Goal: Information Seeking & Learning: Learn about a topic

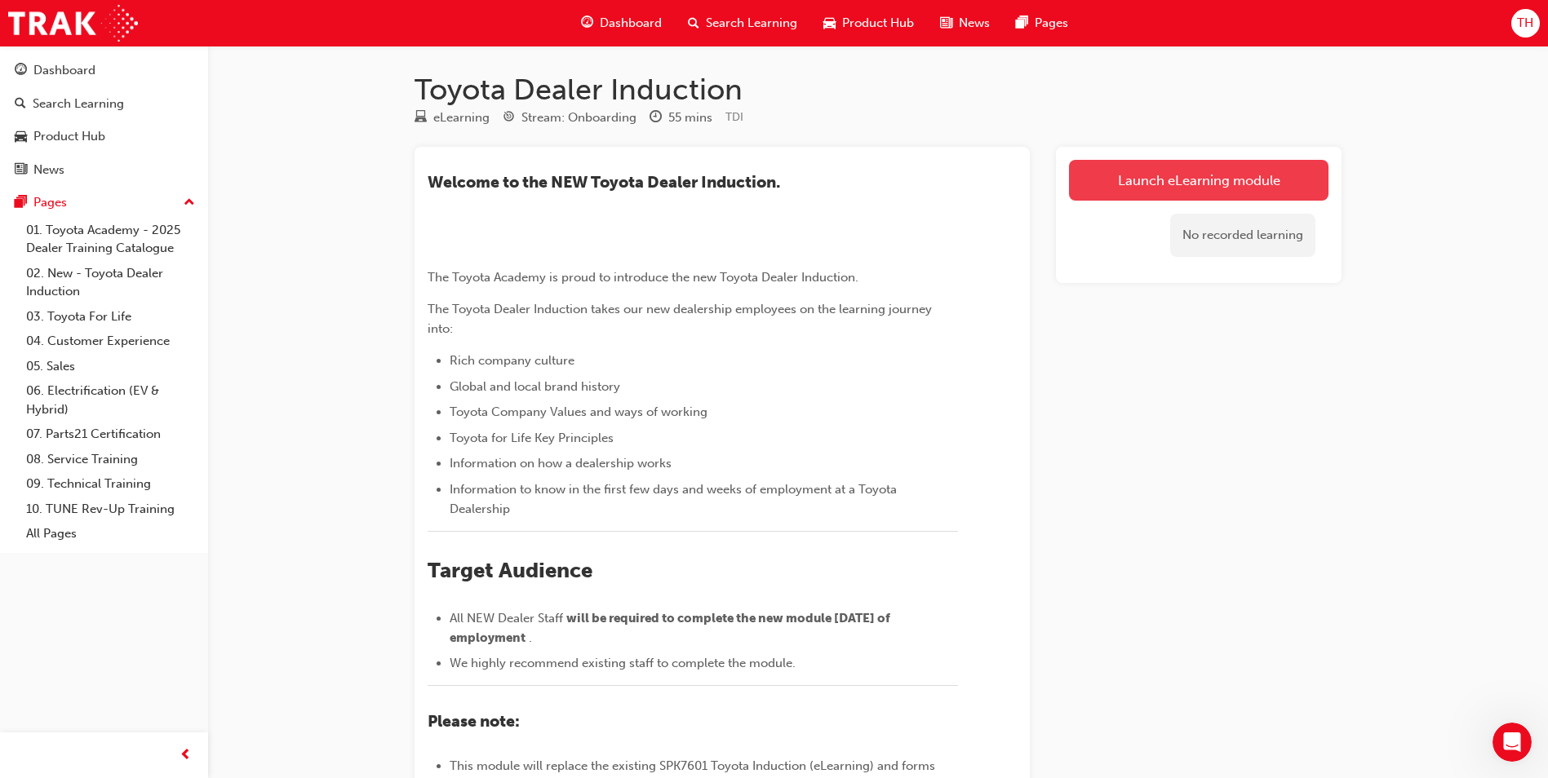
click at [1256, 184] on link "Launch eLearning module" at bounding box center [1198, 180] width 259 height 41
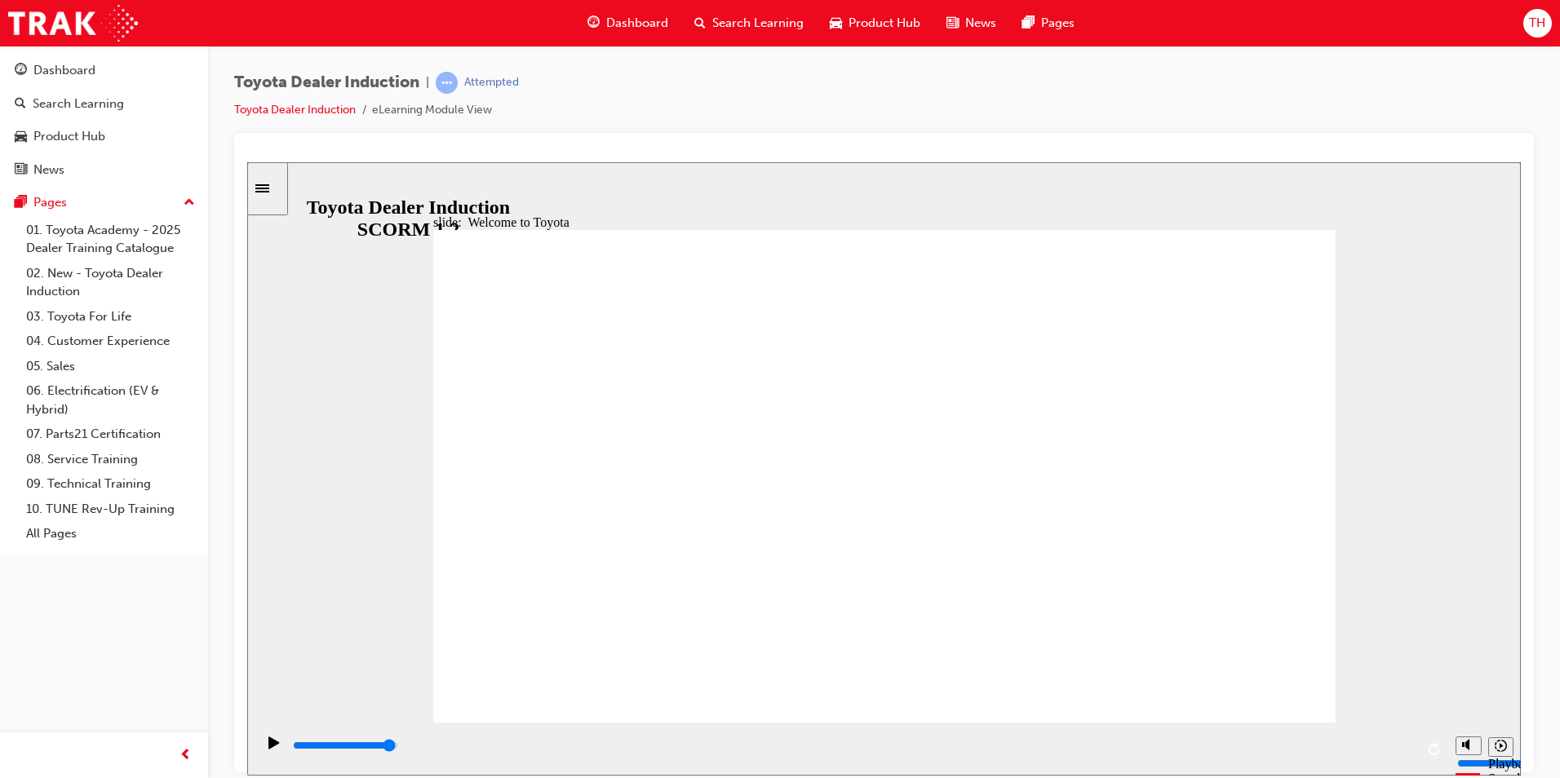
type input "7500"
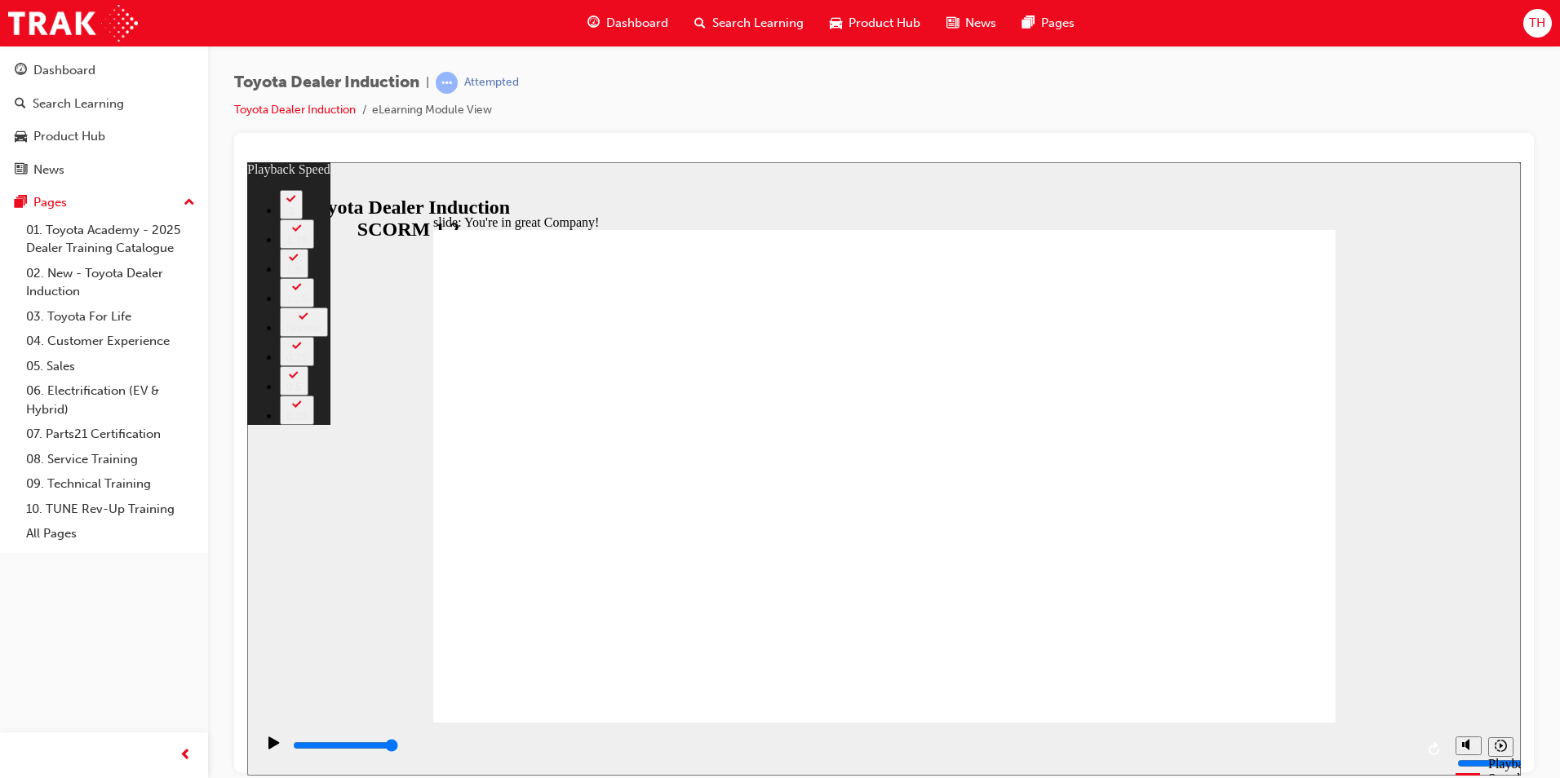
click at [1075, 727] on div "playback controls" at bounding box center [851, 748] width 1192 height 53
type input "156"
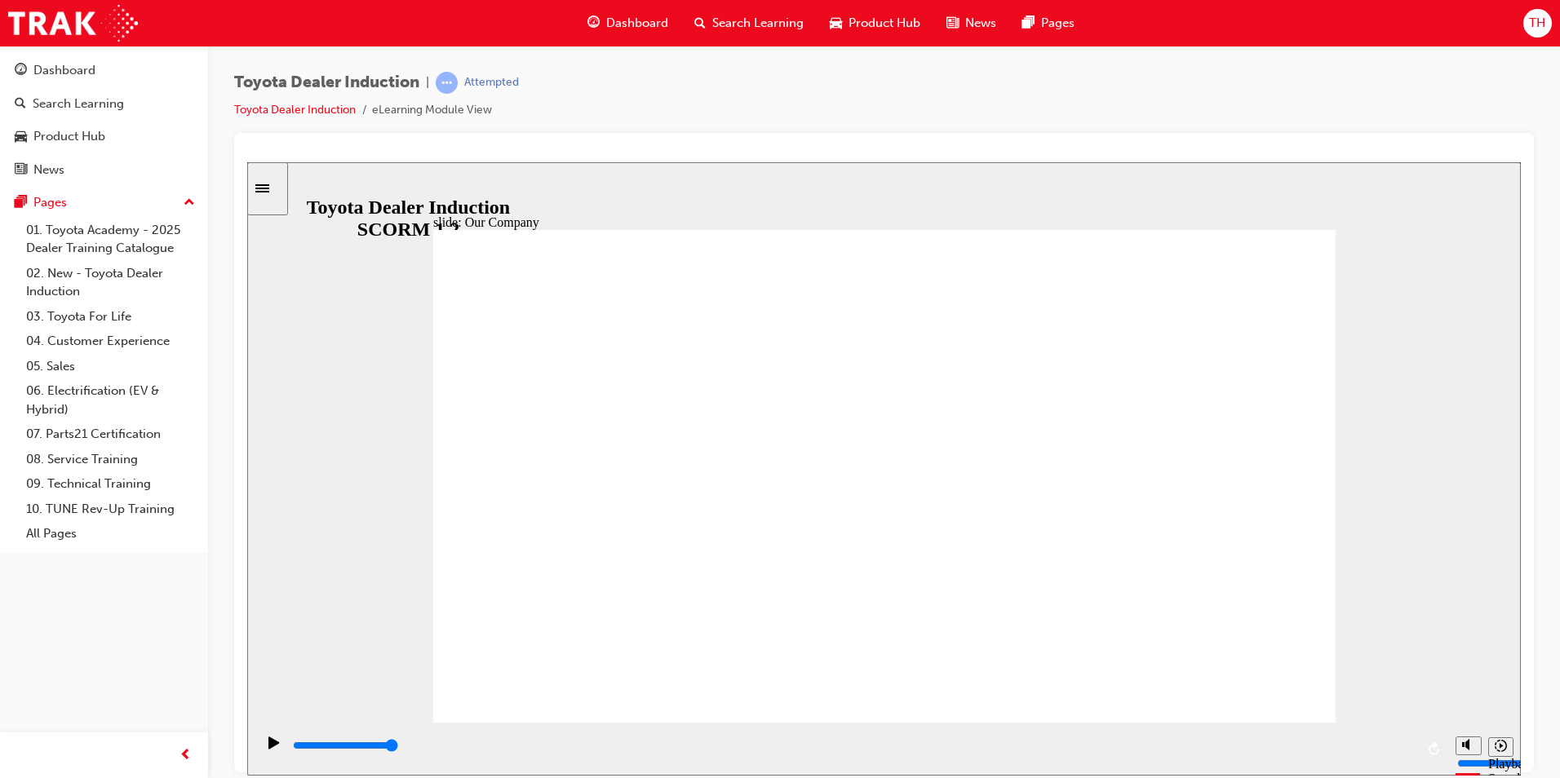
drag, startPoint x: 618, startPoint y: 616, endPoint x: 878, endPoint y: 635, distance: 261.0
drag, startPoint x: 884, startPoint y: 625, endPoint x: 1115, endPoint y: 632, distance: 231.8
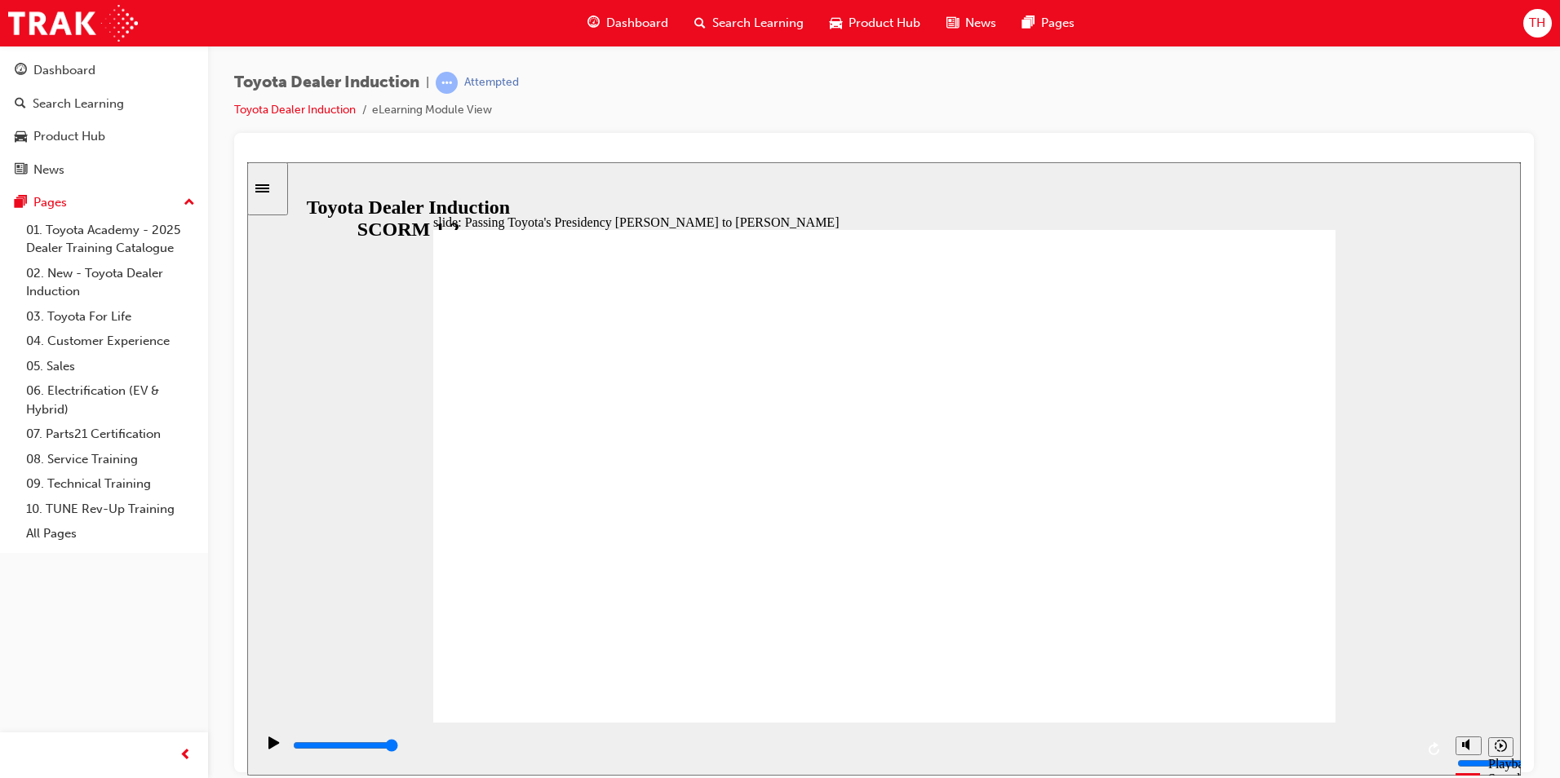
type input "5000"
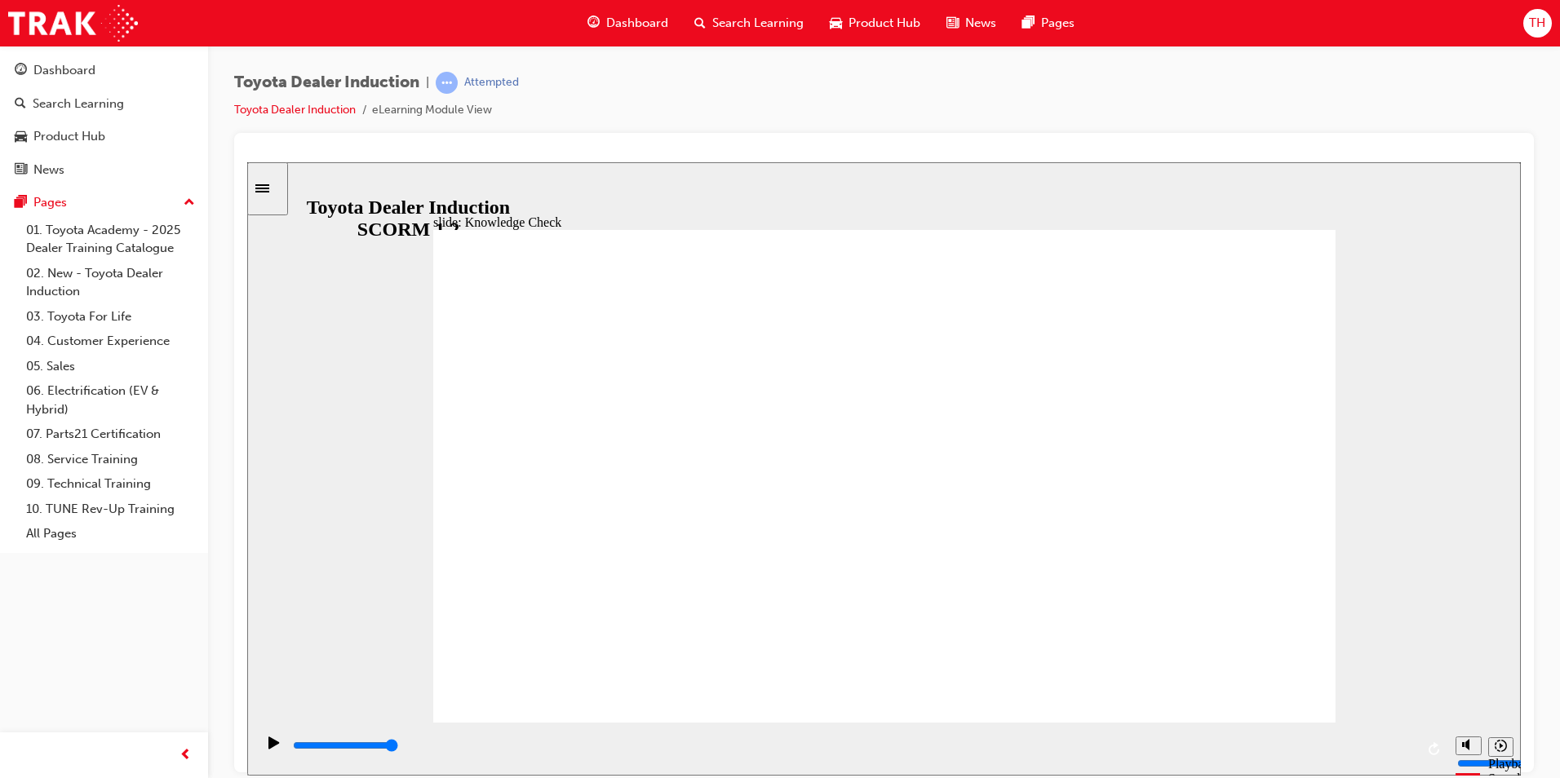
radio input "true"
type input "3700"
radio input "true"
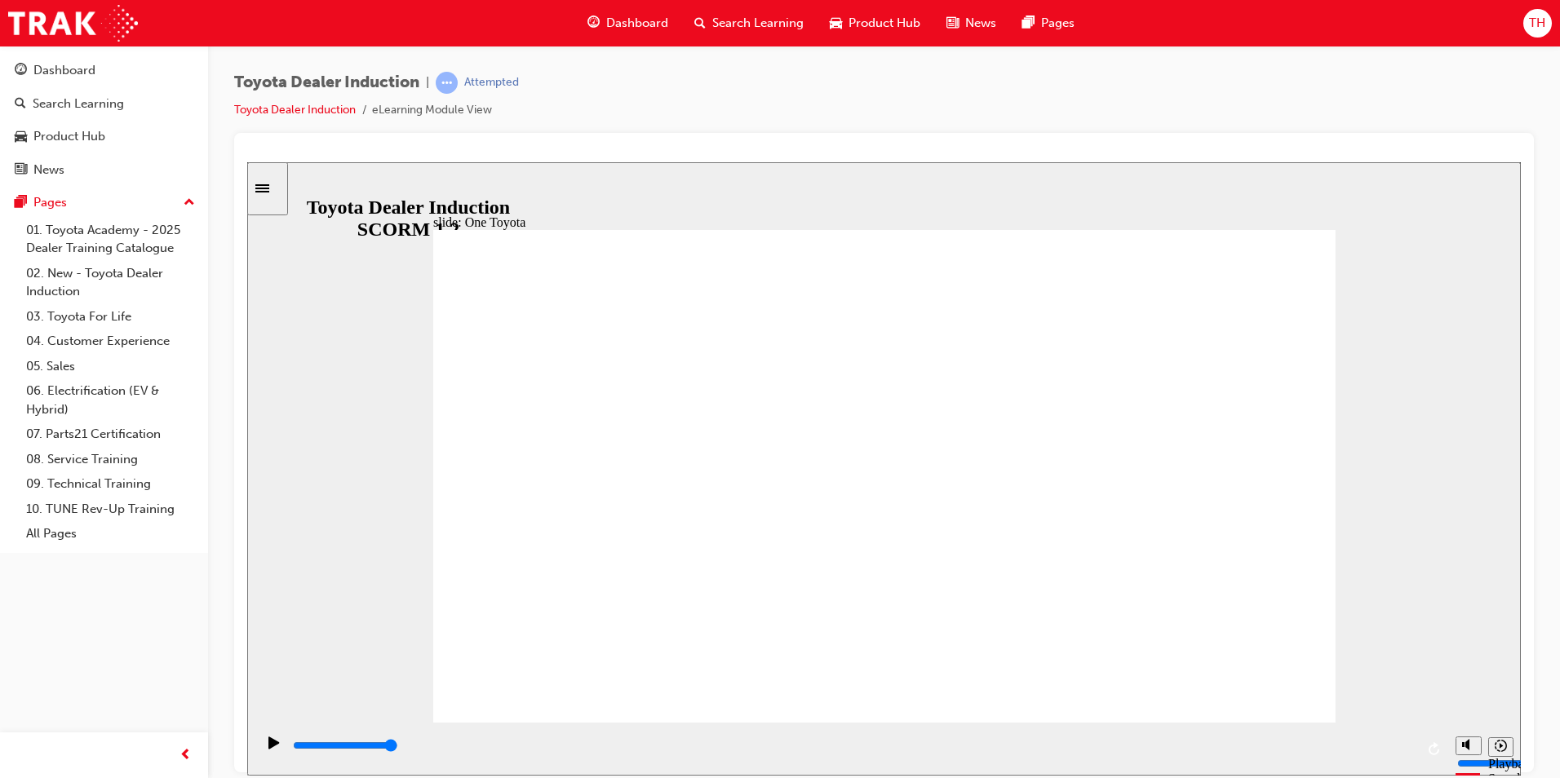
type input "15300"
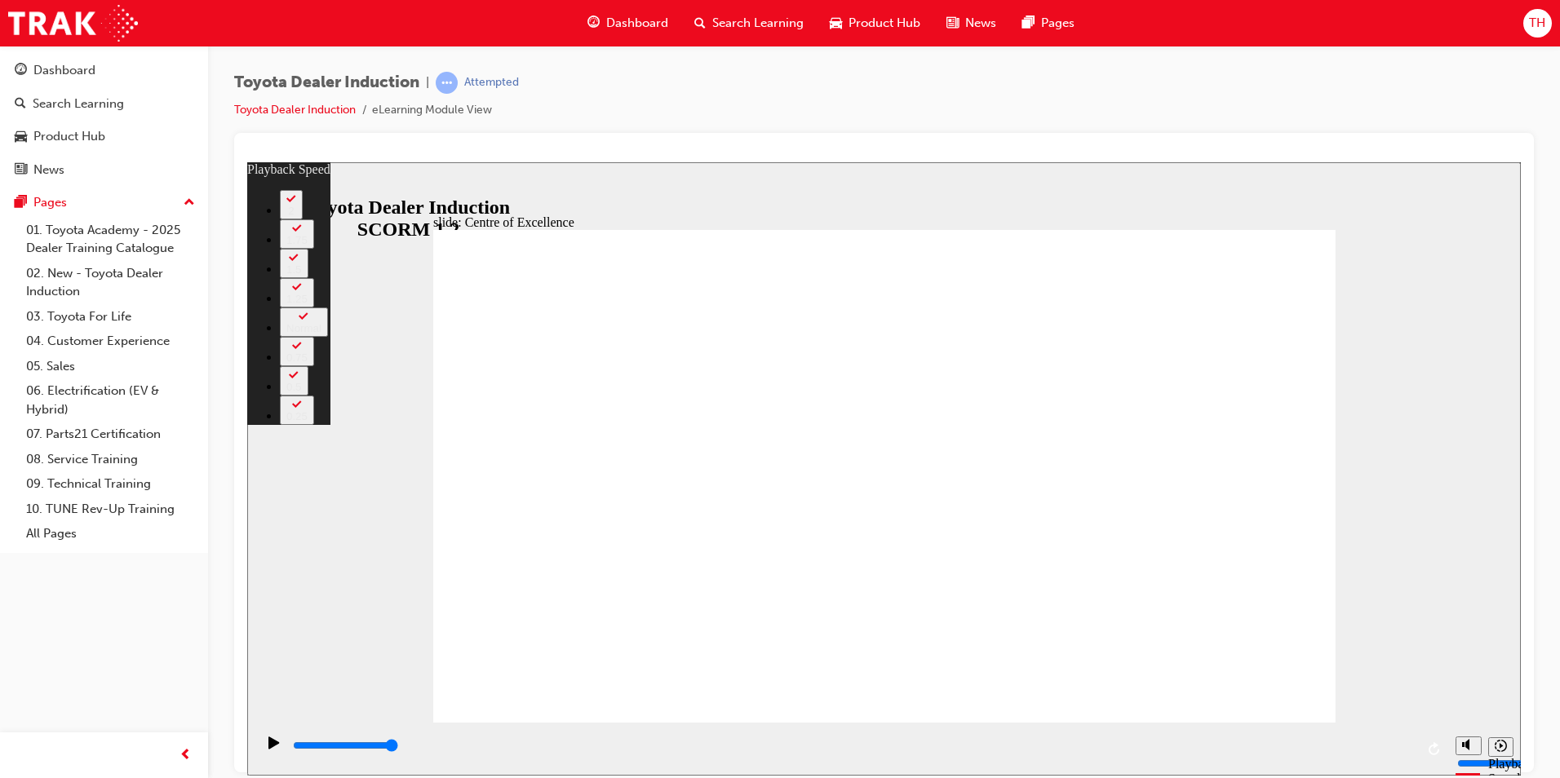
type input "248"
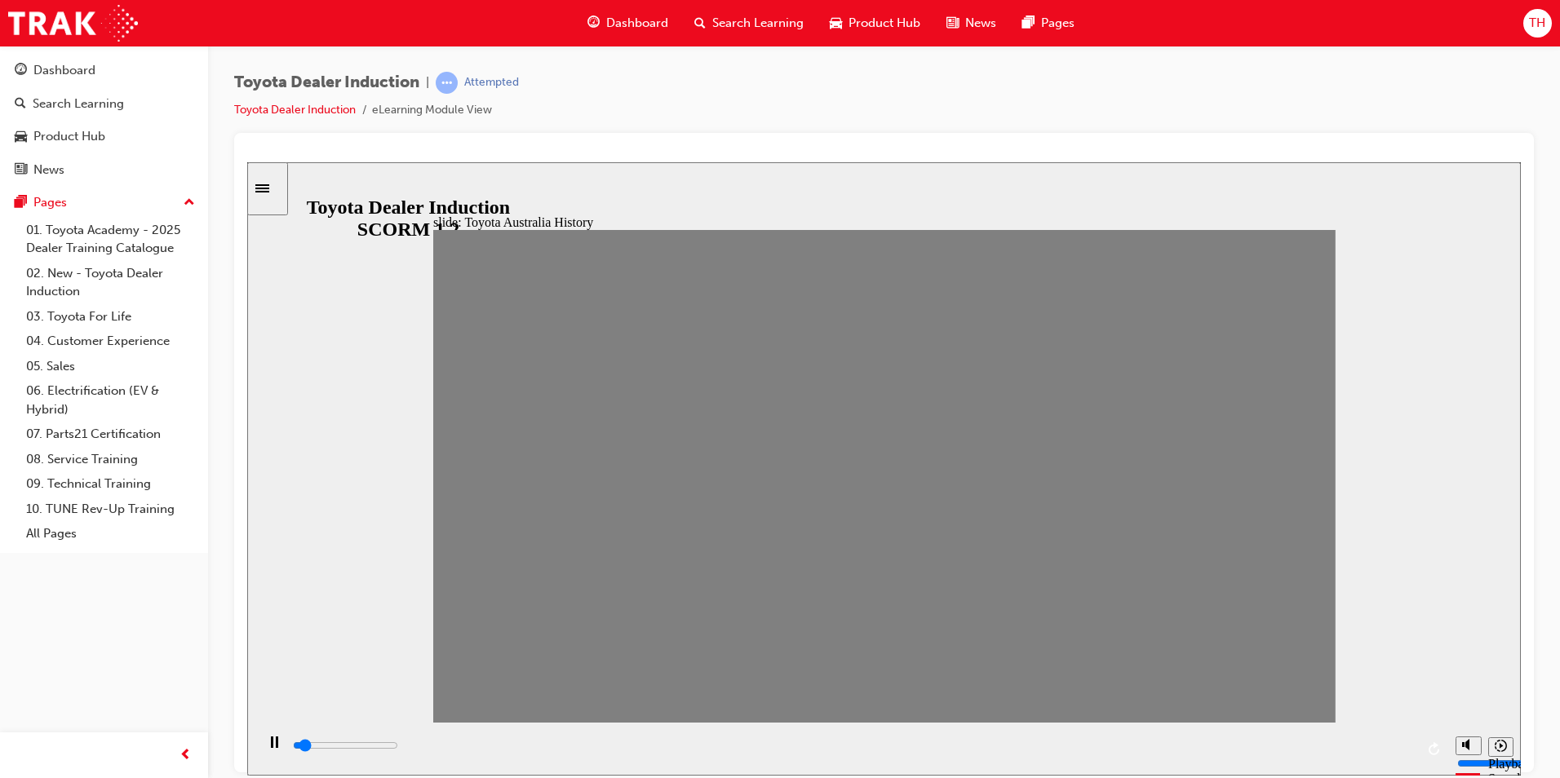
drag, startPoint x: 470, startPoint y: 495, endPoint x: 501, endPoint y: 494, distance: 31.0
drag, startPoint x: 501, startPoint y: 494, endPoint x: 542, endPoint y: 494, distance: 40.8
drag, startPoint x: 549, startPoint y: 499, endPoint x: 578, endPoint y: 486, distance: 32.1
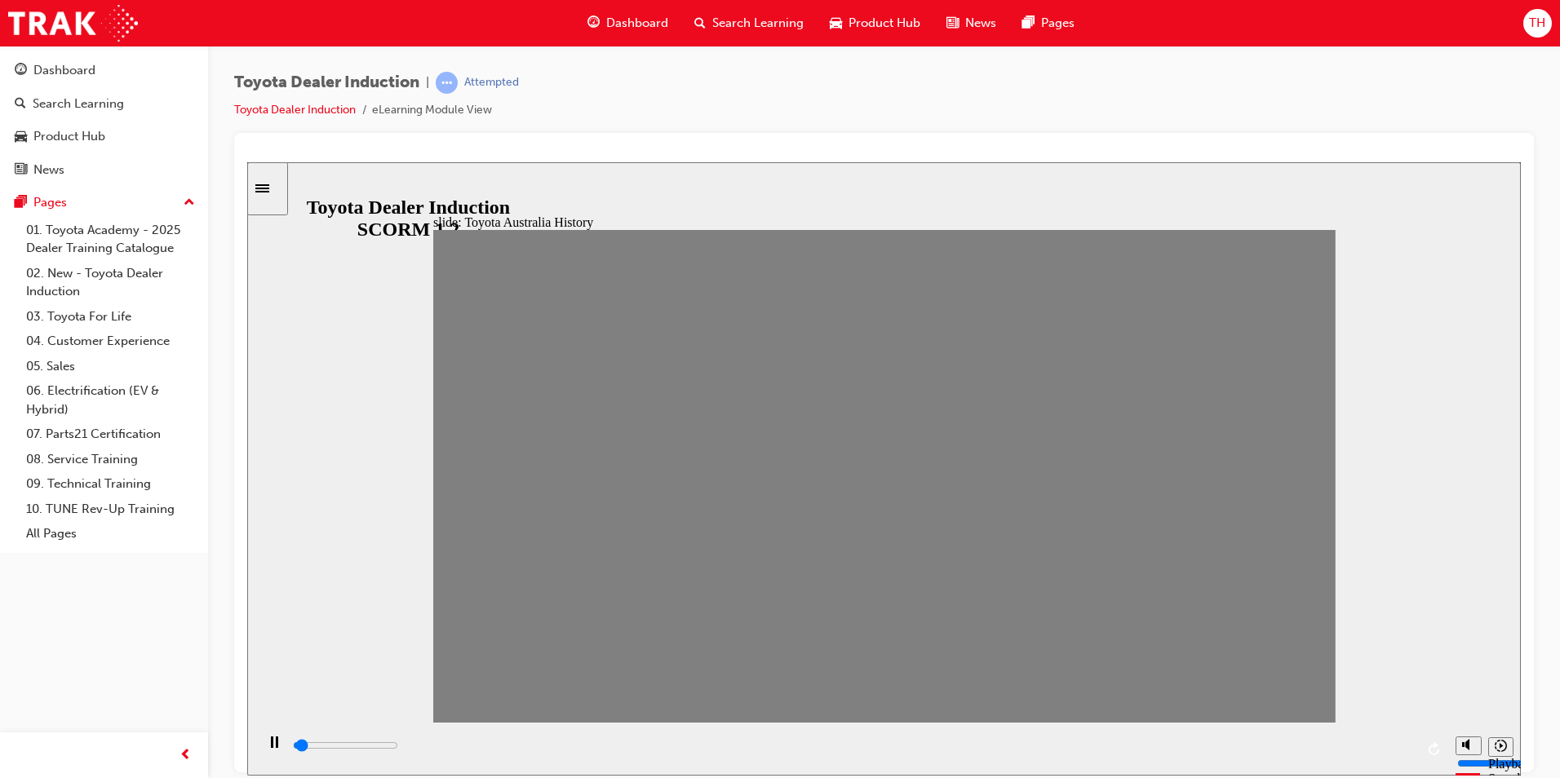
drag, startPoint x: 599, startPoint y: 482, endPoint x: 631, endPoint y: 493, distance: 33.5
drag, startPoint x: 635, startPoint y: 496, endPoint x: 644, endPoint y: 496, distance: 9.0
drag, startPoint x: 636, startPoint y: 495, endPoint x: 680, endPoint y: 494, distance: 44.1
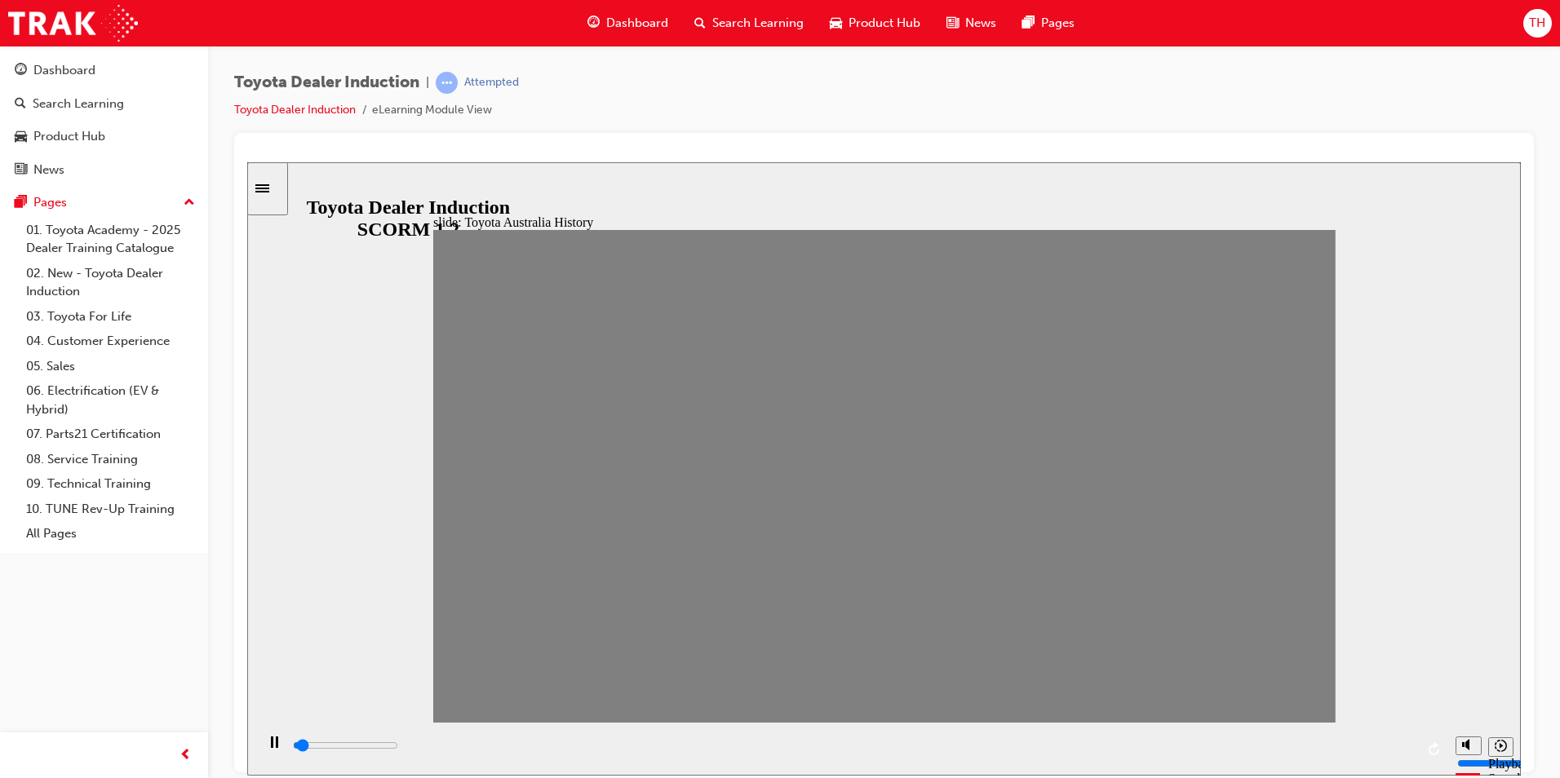
drag, startPoint x: 665, startPoint y: 480, endPoint x: 703, endPoint y: 481, distance: 38.4
drag, startPoint x: 718, startPoint y: 491, endPoint x: 753, endPoint y: 489, distance: 35.2
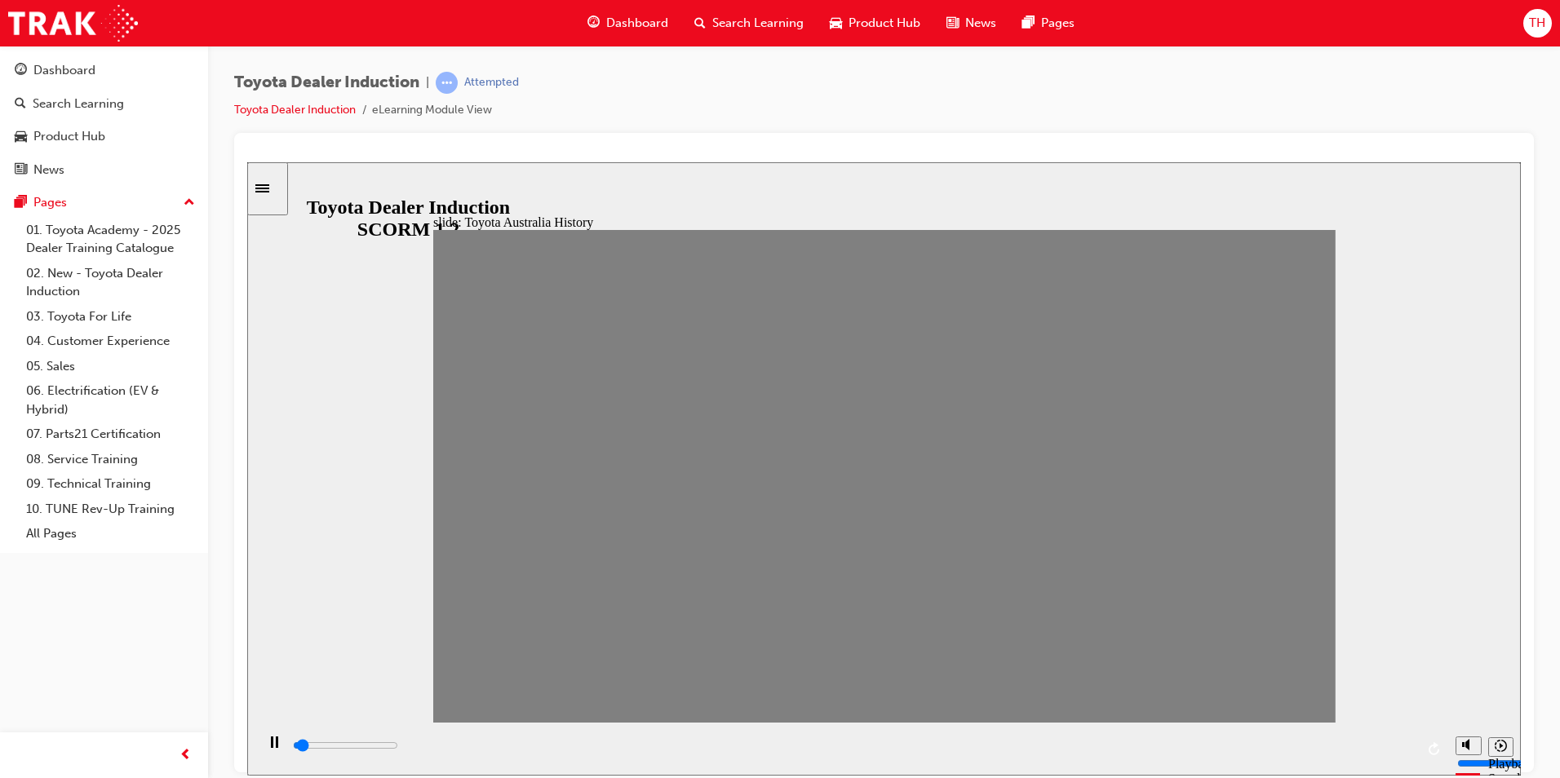
drag, startPoint x: 765, startPoint y: 479, endPoint x: 790, endPoint y: 487, distance: 25.8
drag, startPoint x: 809, startPoint y: 488, endPoint x: 831, endPoint y: 487, distance: 22.9
drag, startPoint x: 836, startPoint y: 492, endPoint x: 875, endPoint y: 492, distance: 40.0
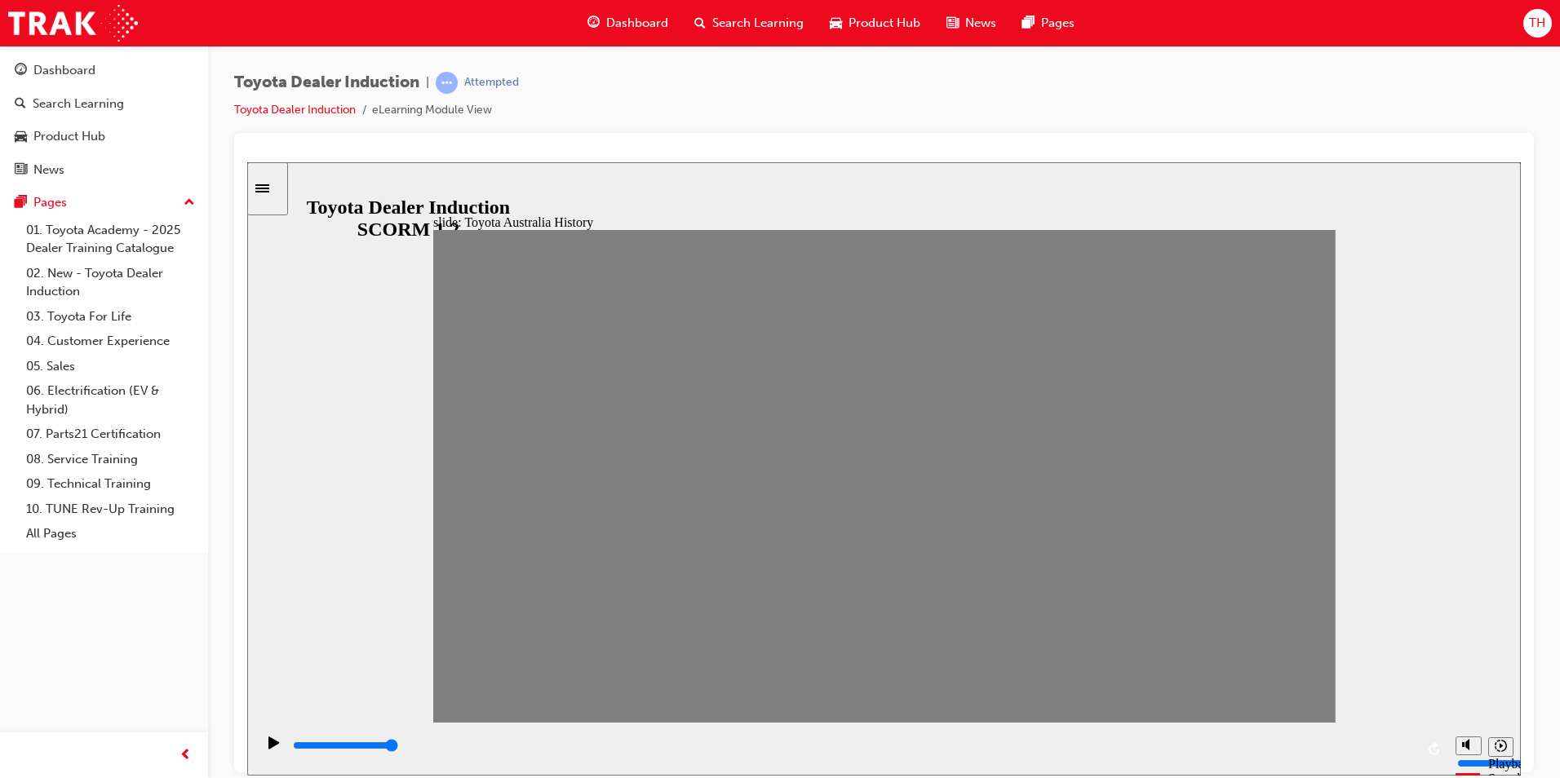
drag, startPoint x: 887, startPoint y: 481, endPoint x: 921, endPoint y: 485, distance: 34.6
drag, startPoint x: 883, startPoint y: 484, endPoint x: 915, endPoint y: 487, distance: 32.8
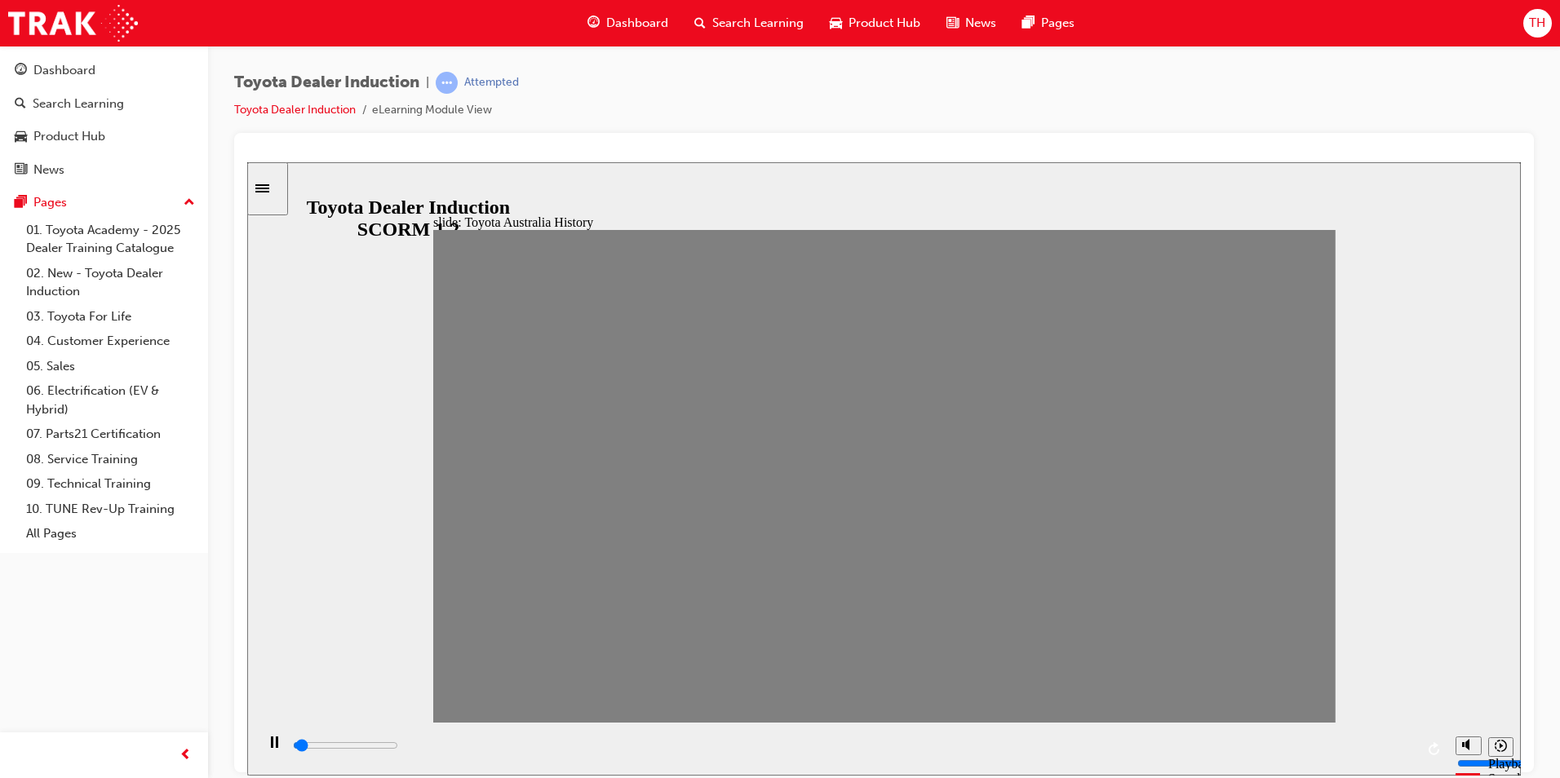
drag, startPoint x: 907, startPoint y: 494, endPoint x: 952, endPoint y: 472, distance: 50.7
drag, startPoint x: 973, startPoint y: 503, endPoint x: 1016, endPoint y: 491, distance: 43.9
drag, startPoint x: 1001, startPoint y: 493, endPoint x: 1031, endPoint y: 490, distance: 30.4
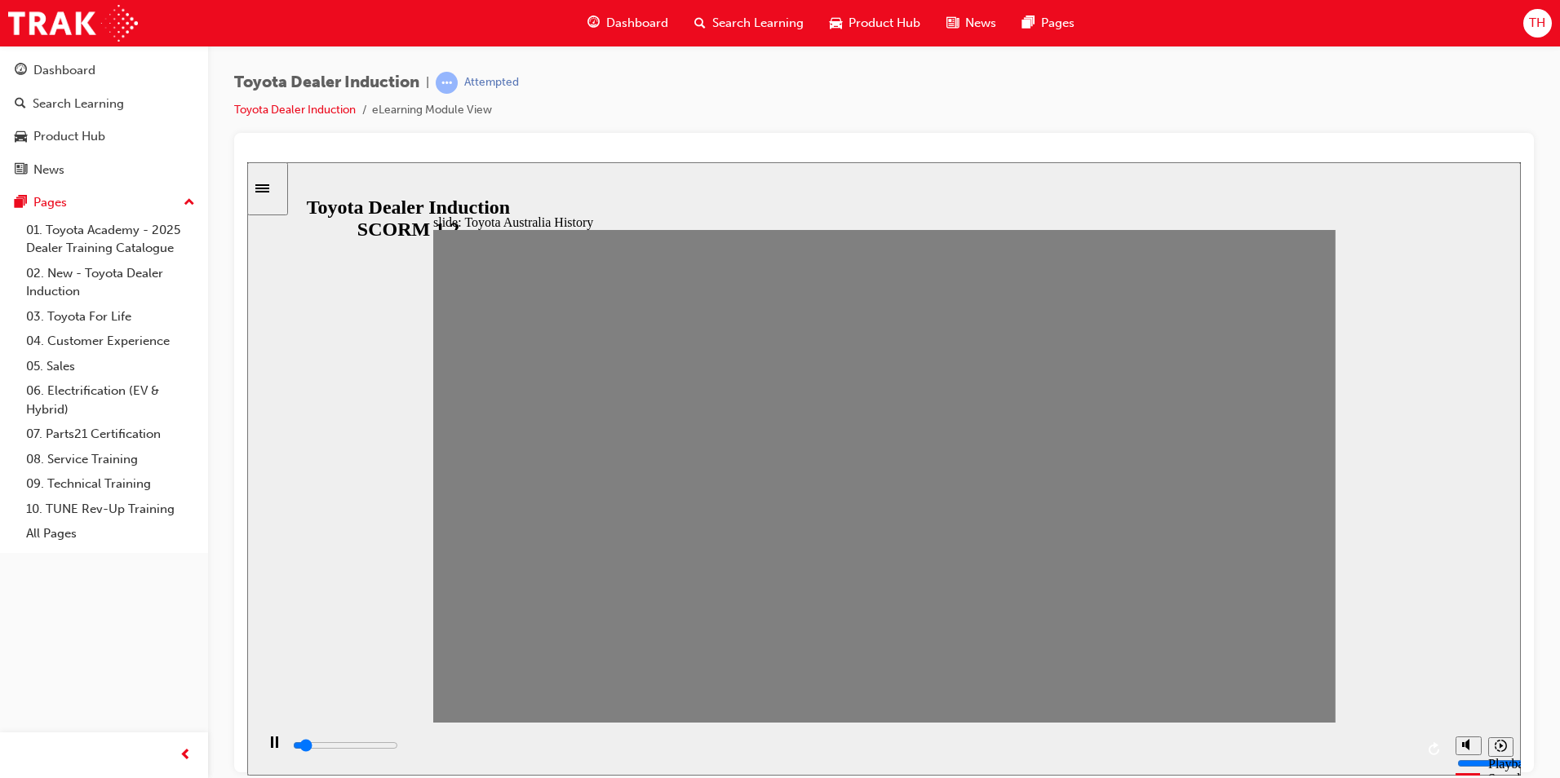
drag, startPoint x: 1051, startPoint y: 484, endPoint x: 1092, endPoint y: 481, distance: 40.9
drag, startPoint x: 1094, startPoint y: 494, endPoint x: 1125, endPoint y: 494, distance: 31.0
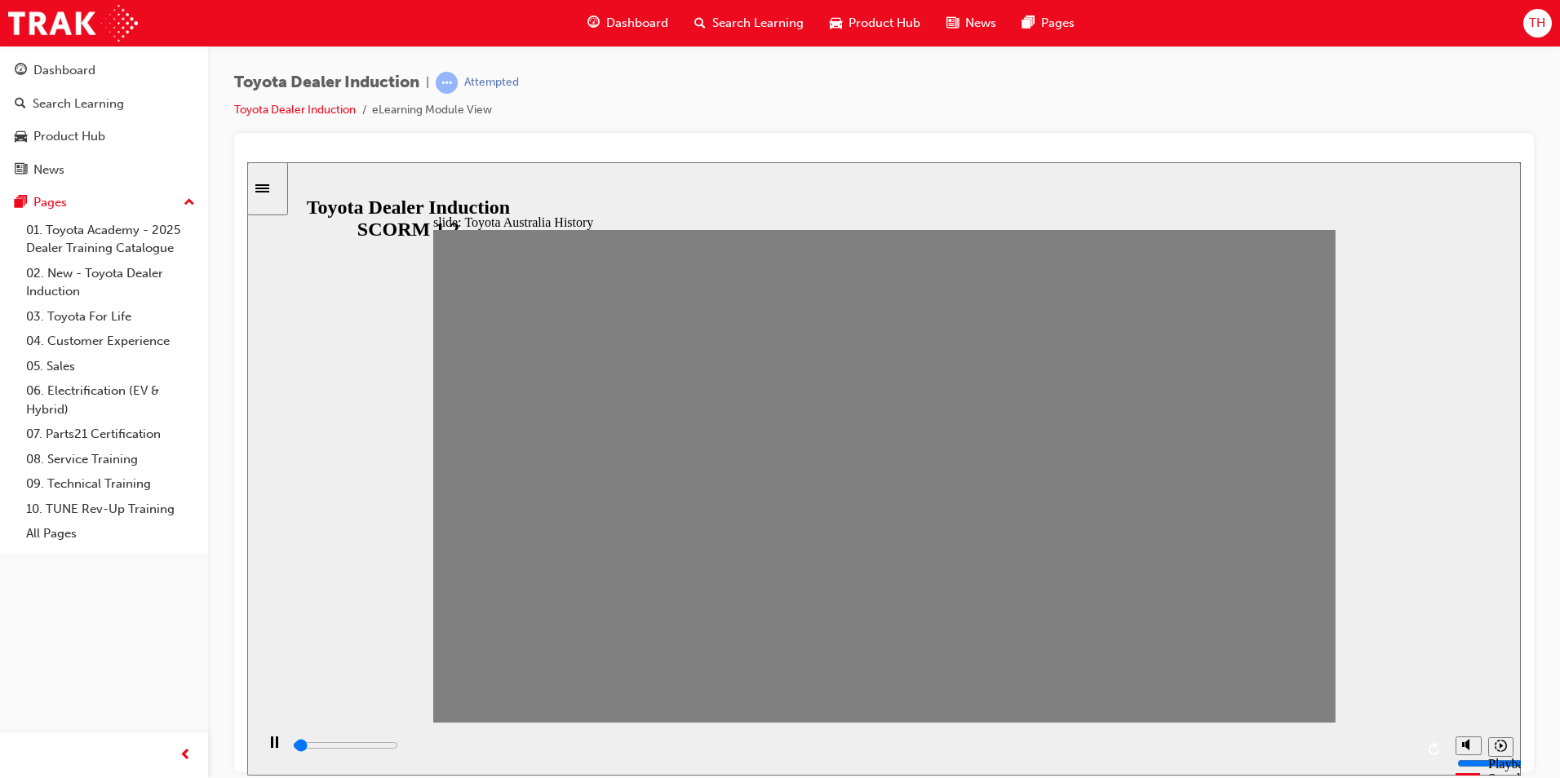
drag, startPoint x: 1133, startPoint y: 487, endPoint x: 1177, endPoint y: 488, distance: 44.1
drag, startPoint x: 1164, startPoint y: 501, endPoint x: 1195, endPoint y: 491, distance: 31.7
drag, startPoint x: 1224, startPoint y: 490, endPoint x: 1257, endPoint y: 478, distance: 34.9
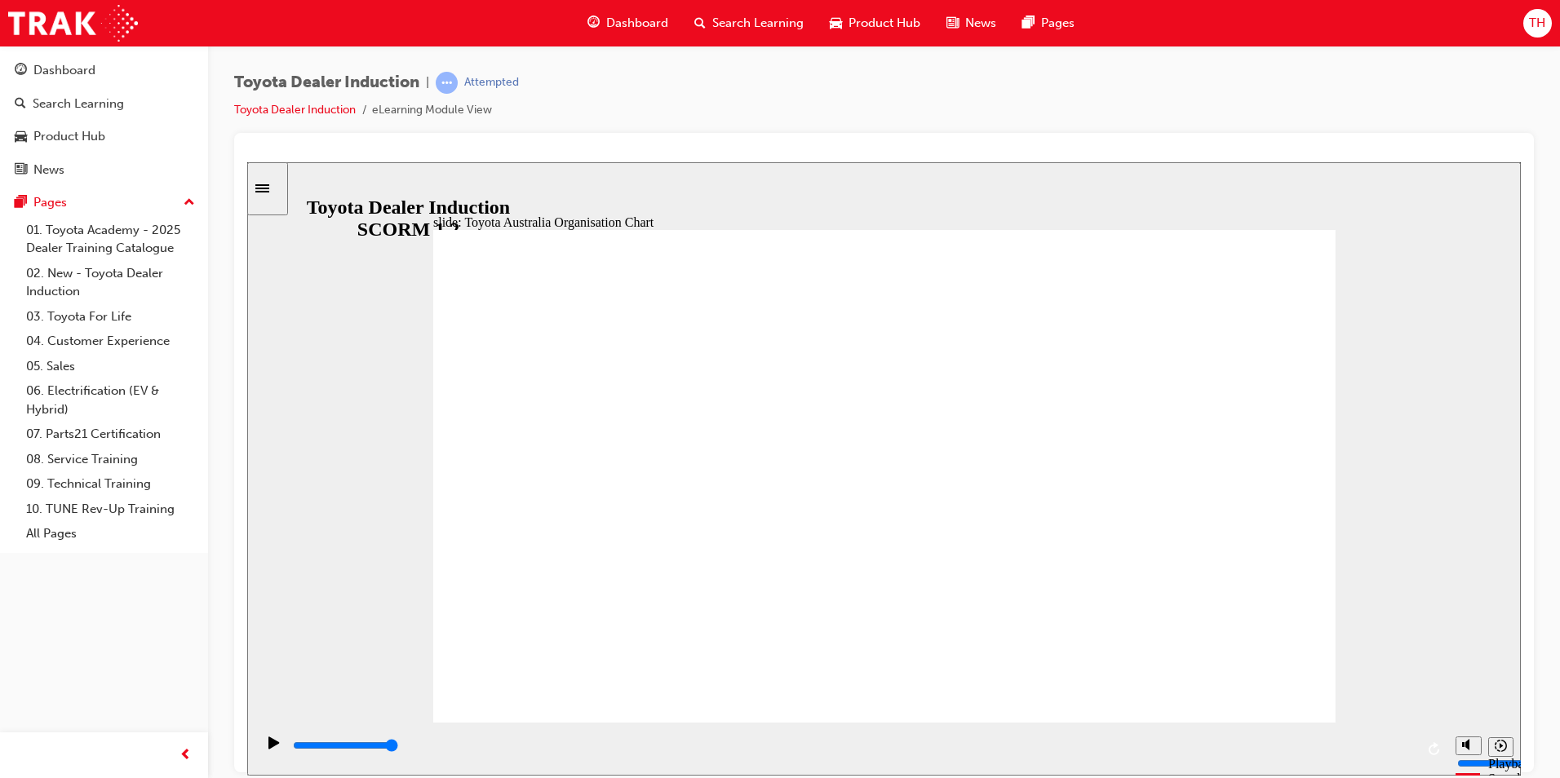
type input "5000"
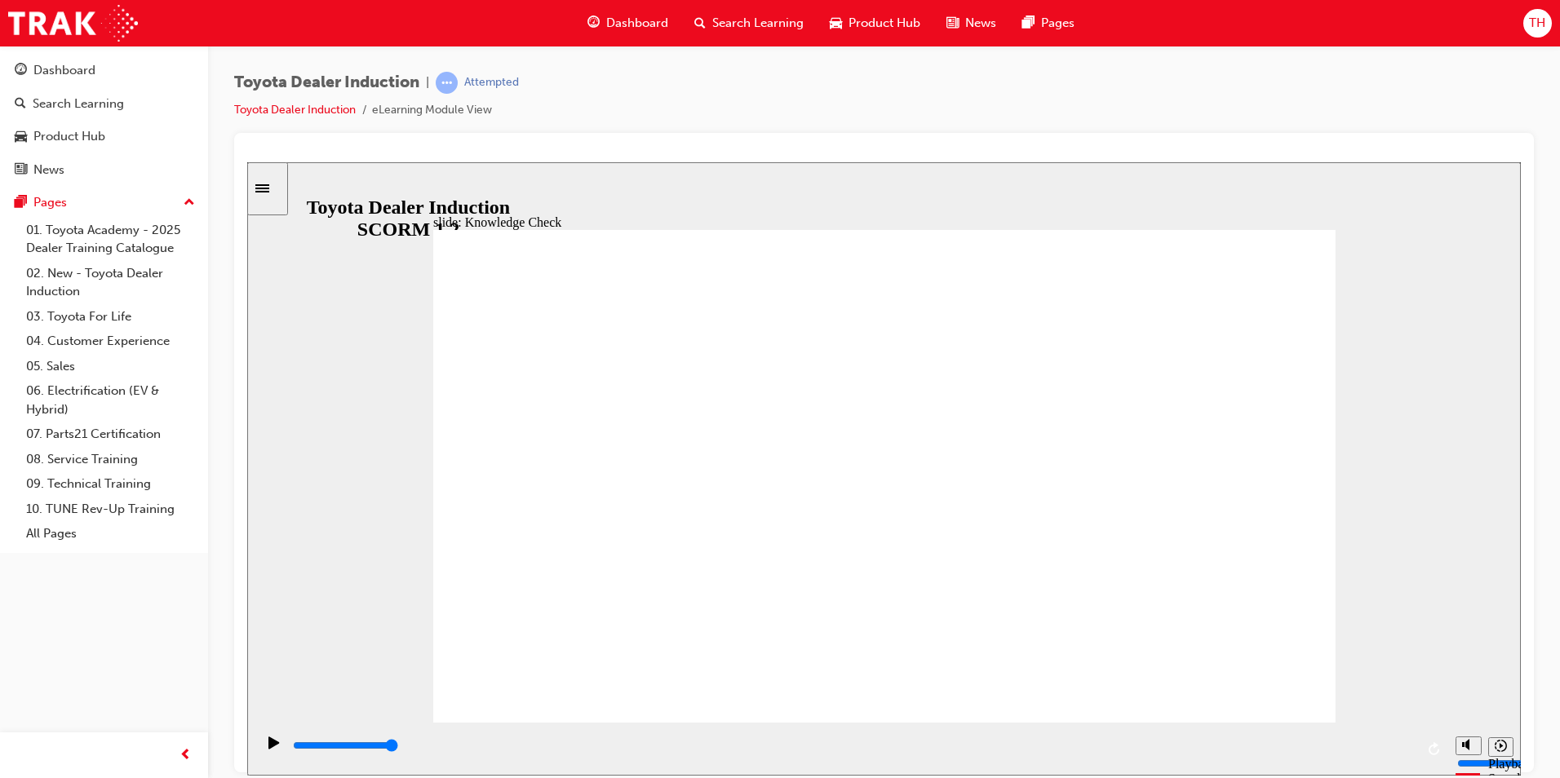
radio input "true"
drag, startPoint x: 725, startPoint y: 572, endPoint x: 1259, endPoint y: 260, distance: 618.0
type input "5000"
radio input "true"
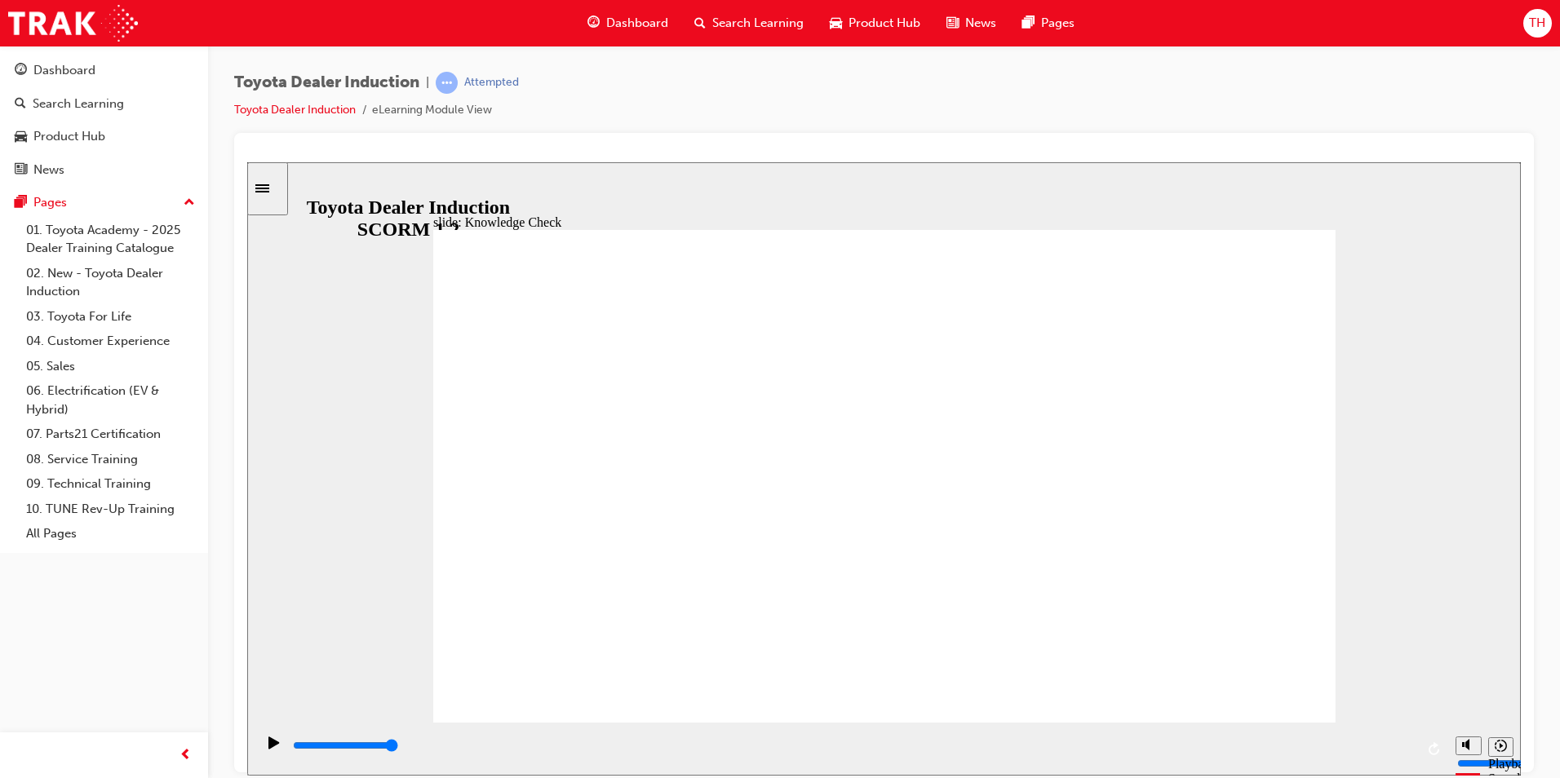
type input "5000"
radio input "true"
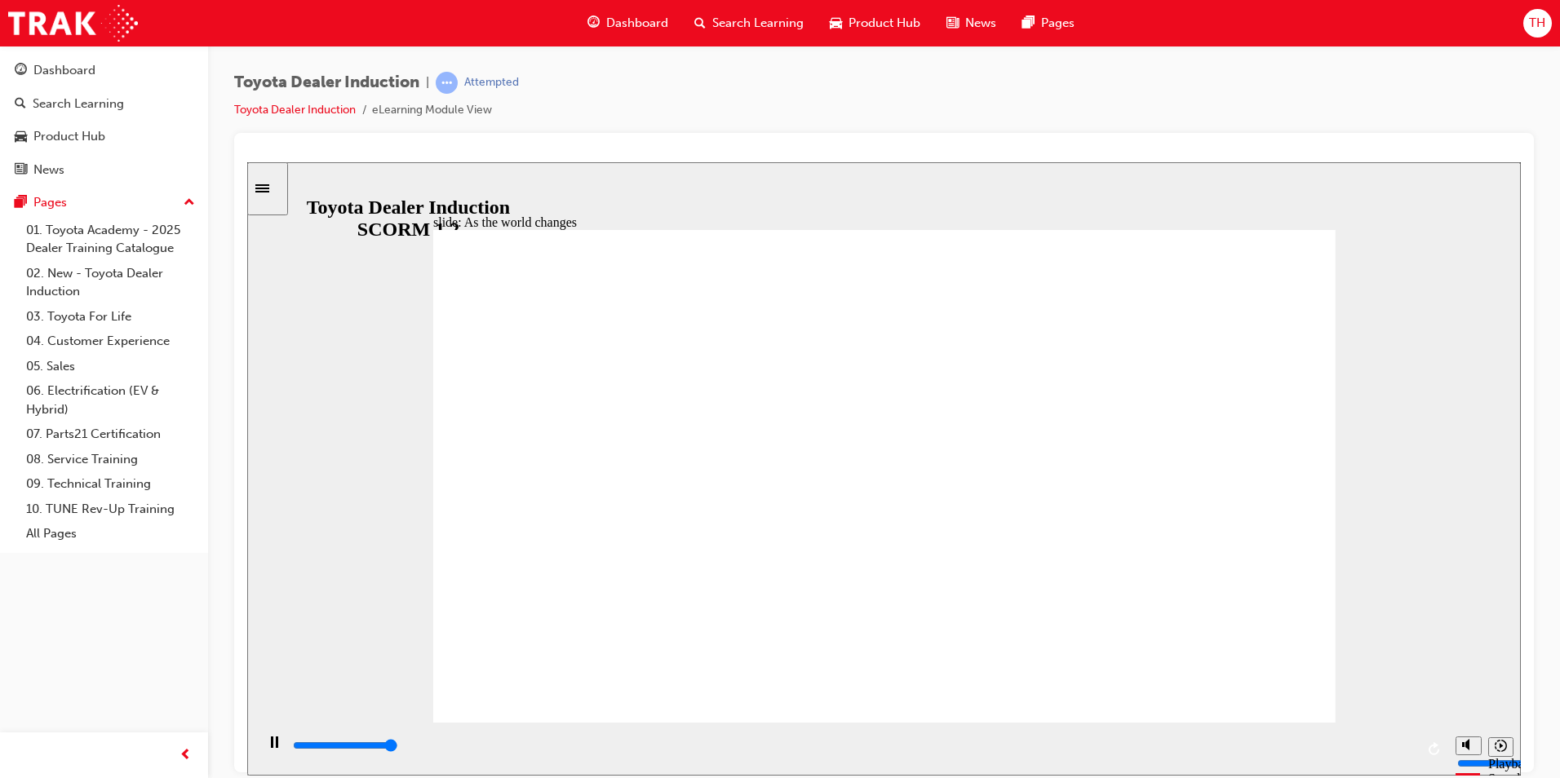
type input "9200"
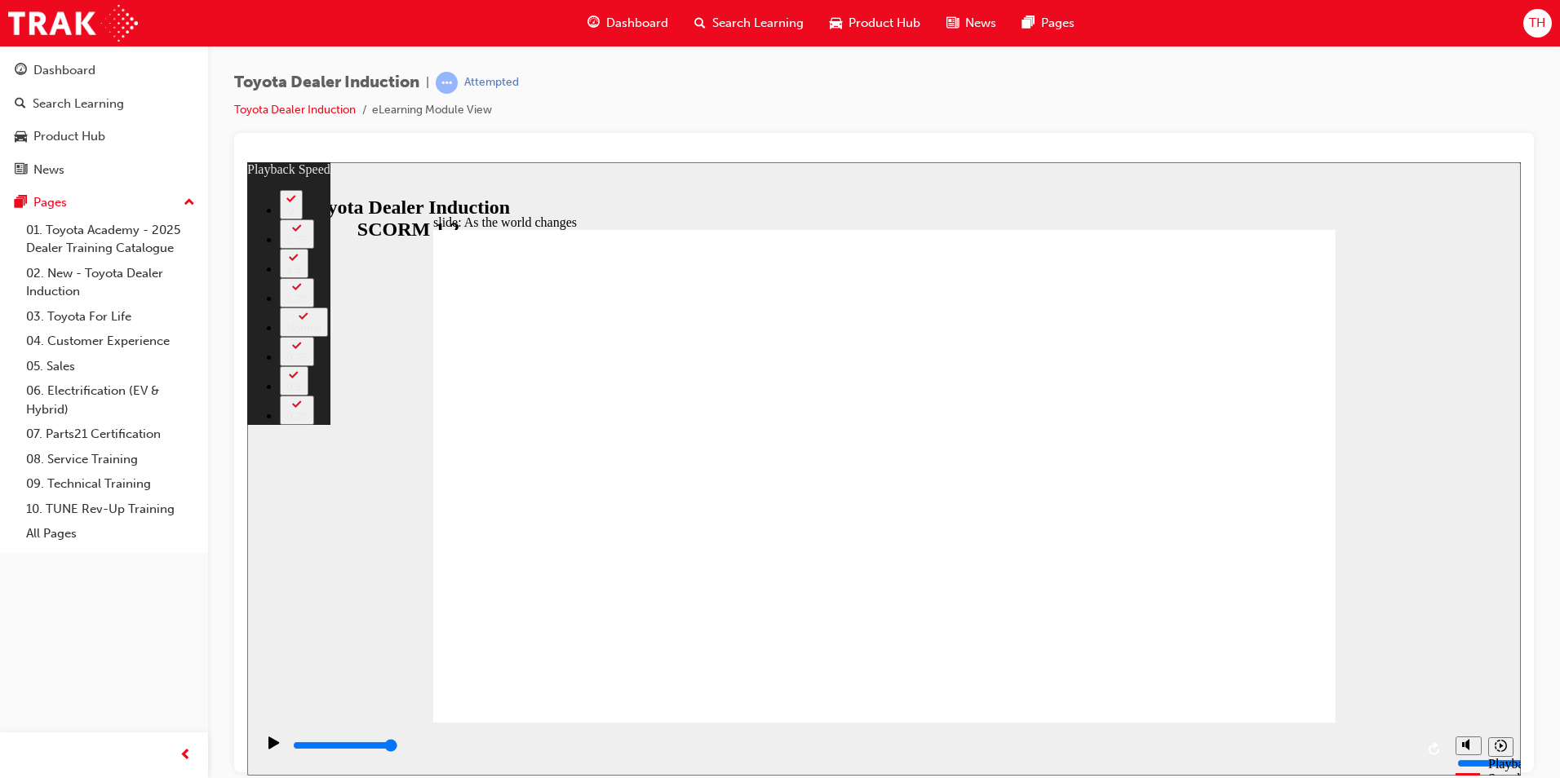
type input "128"
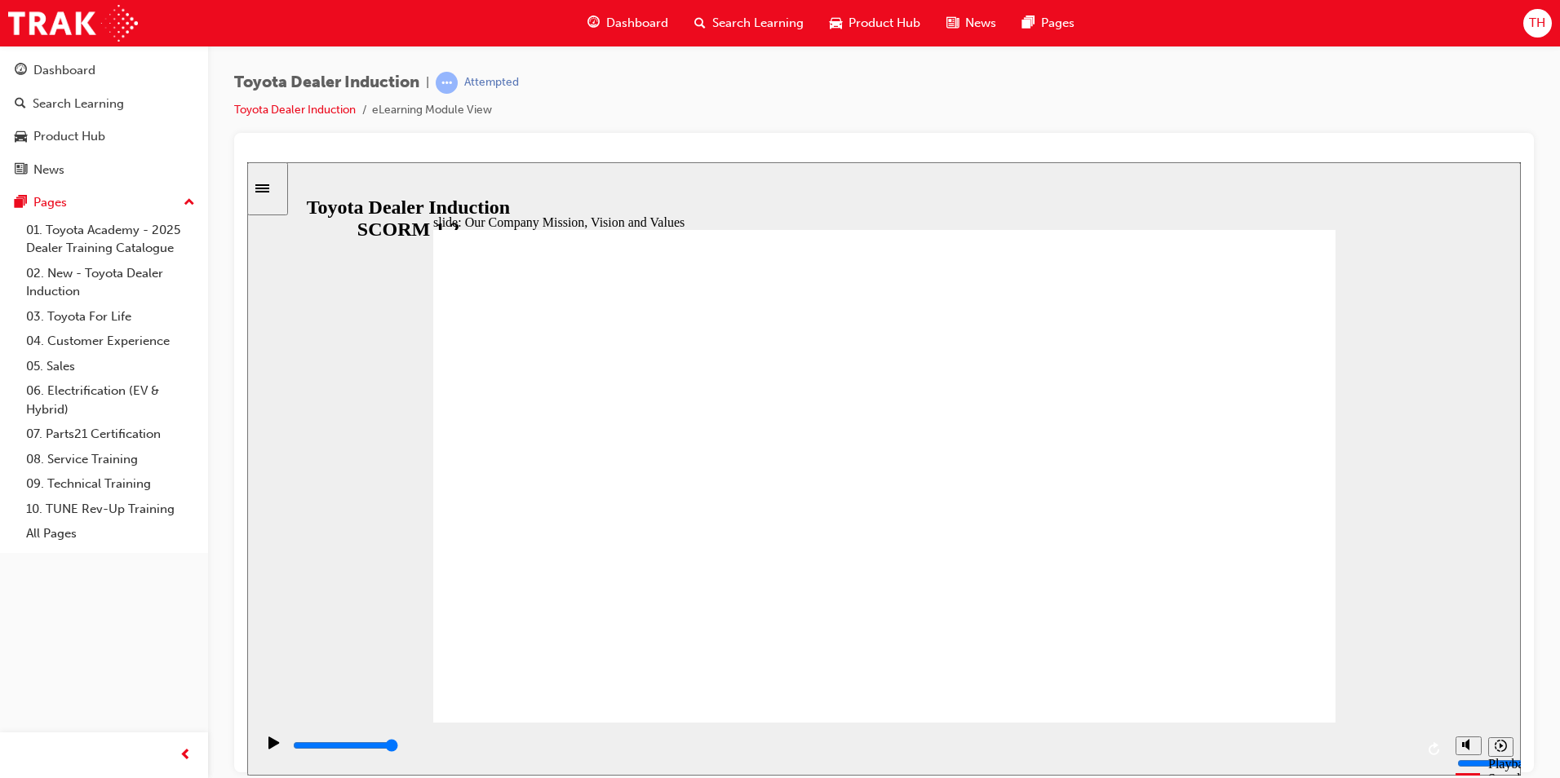
type input "5000"
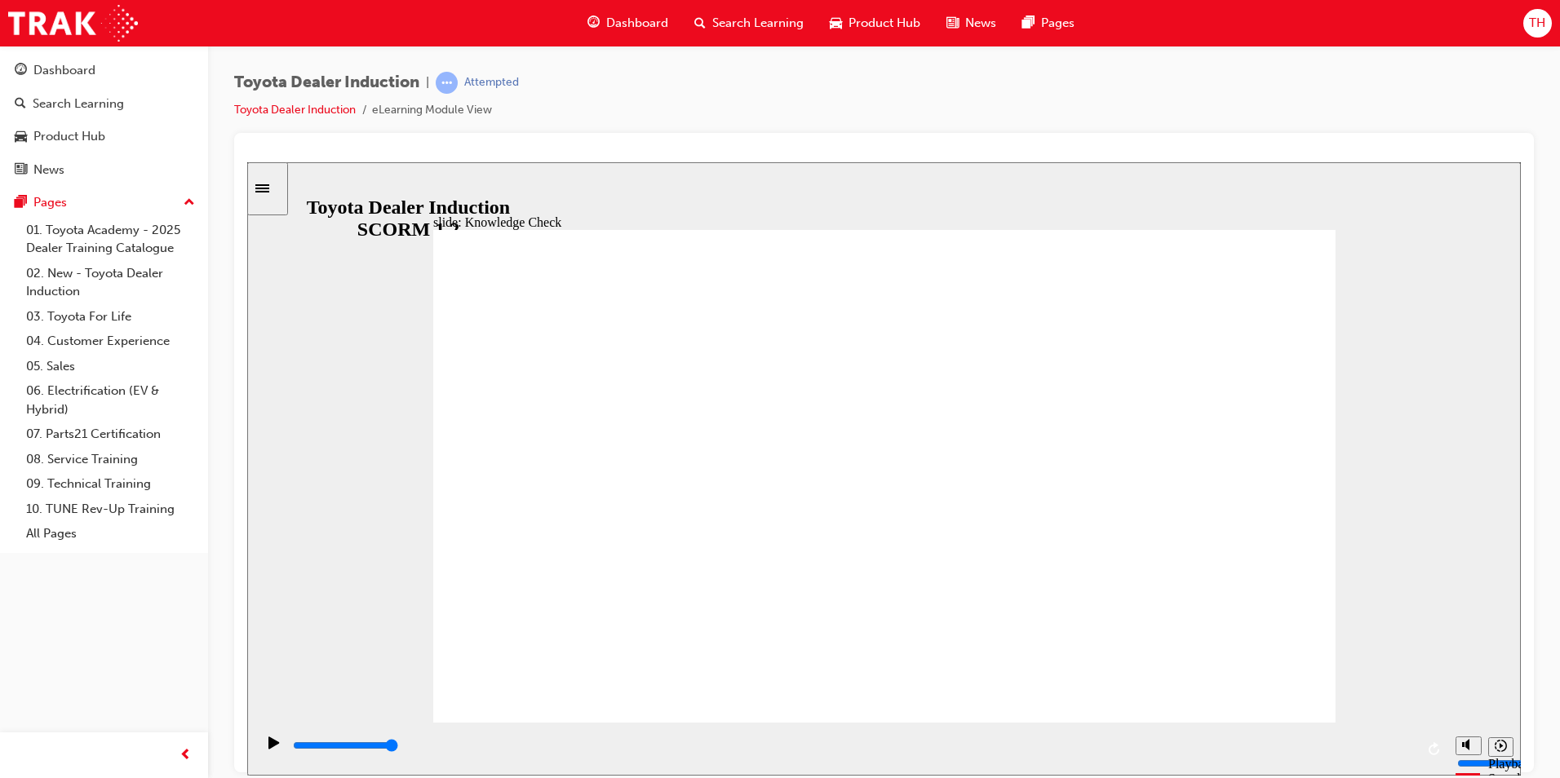
type input "h"
type input "ha"
type input "hap"
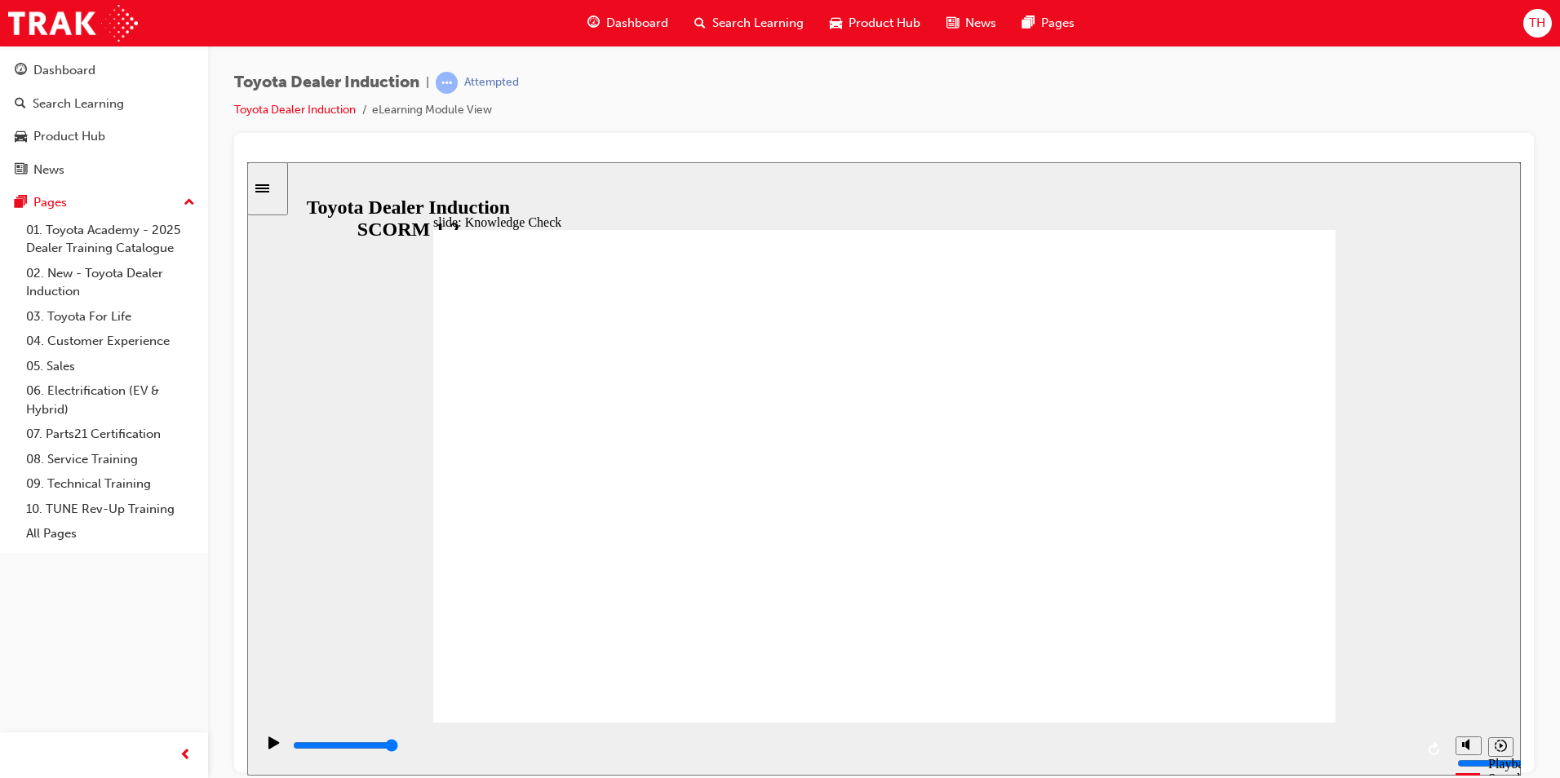
type input "hap"
type input "happ"
type input "happi"
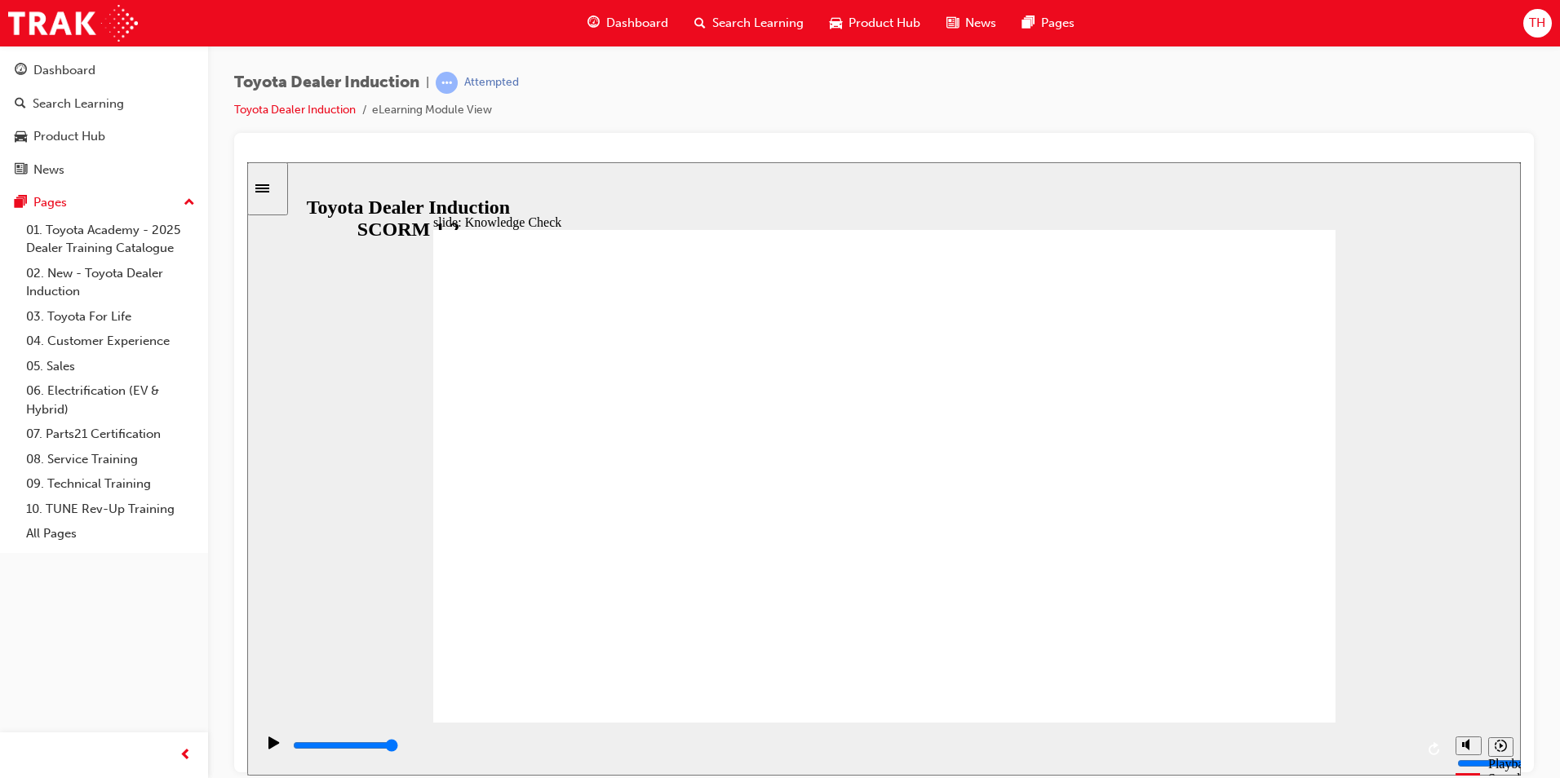
type input "happin"
type input "happine"
type input "happines"
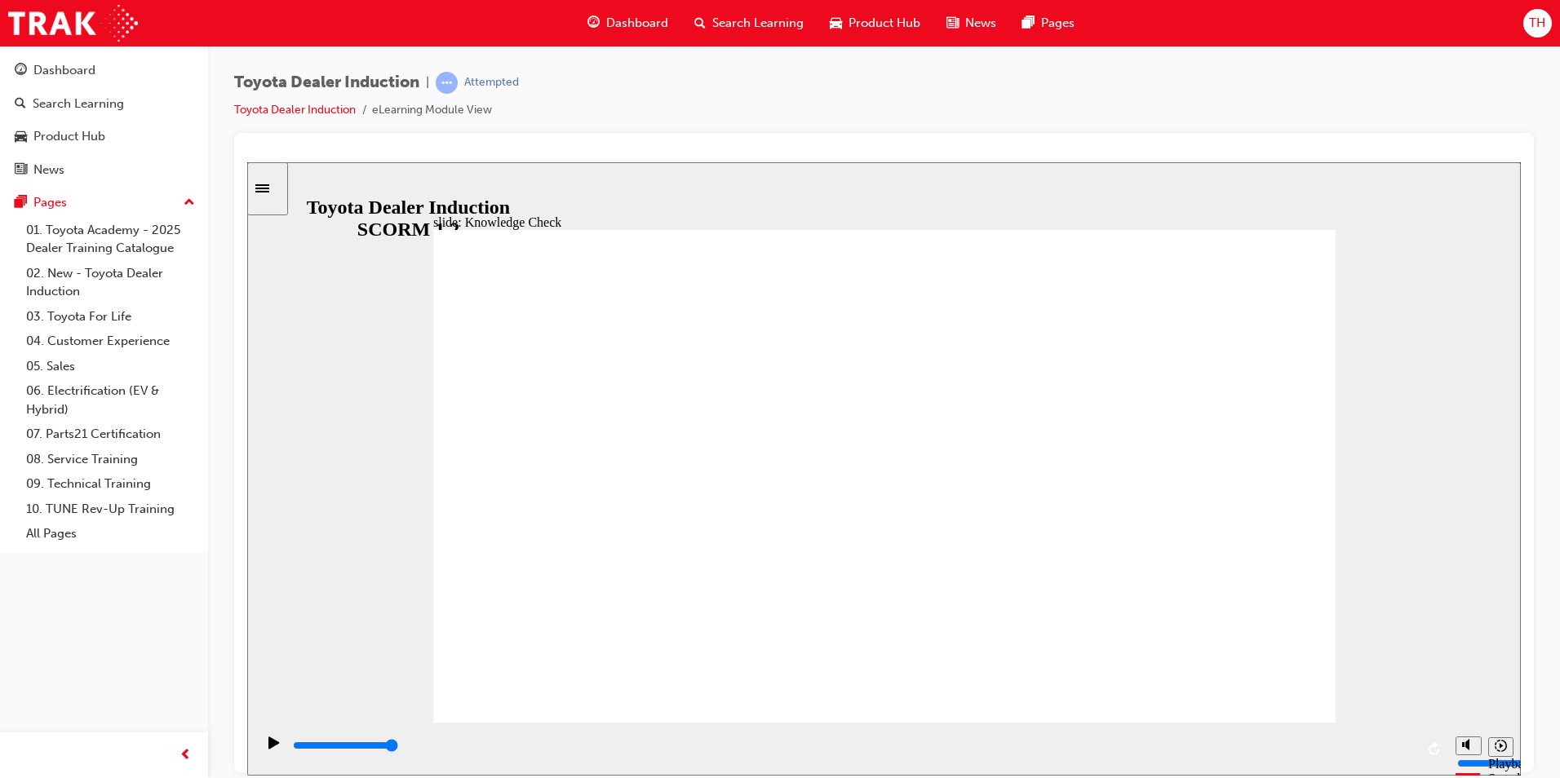
type input "happines"
type input "happiness"
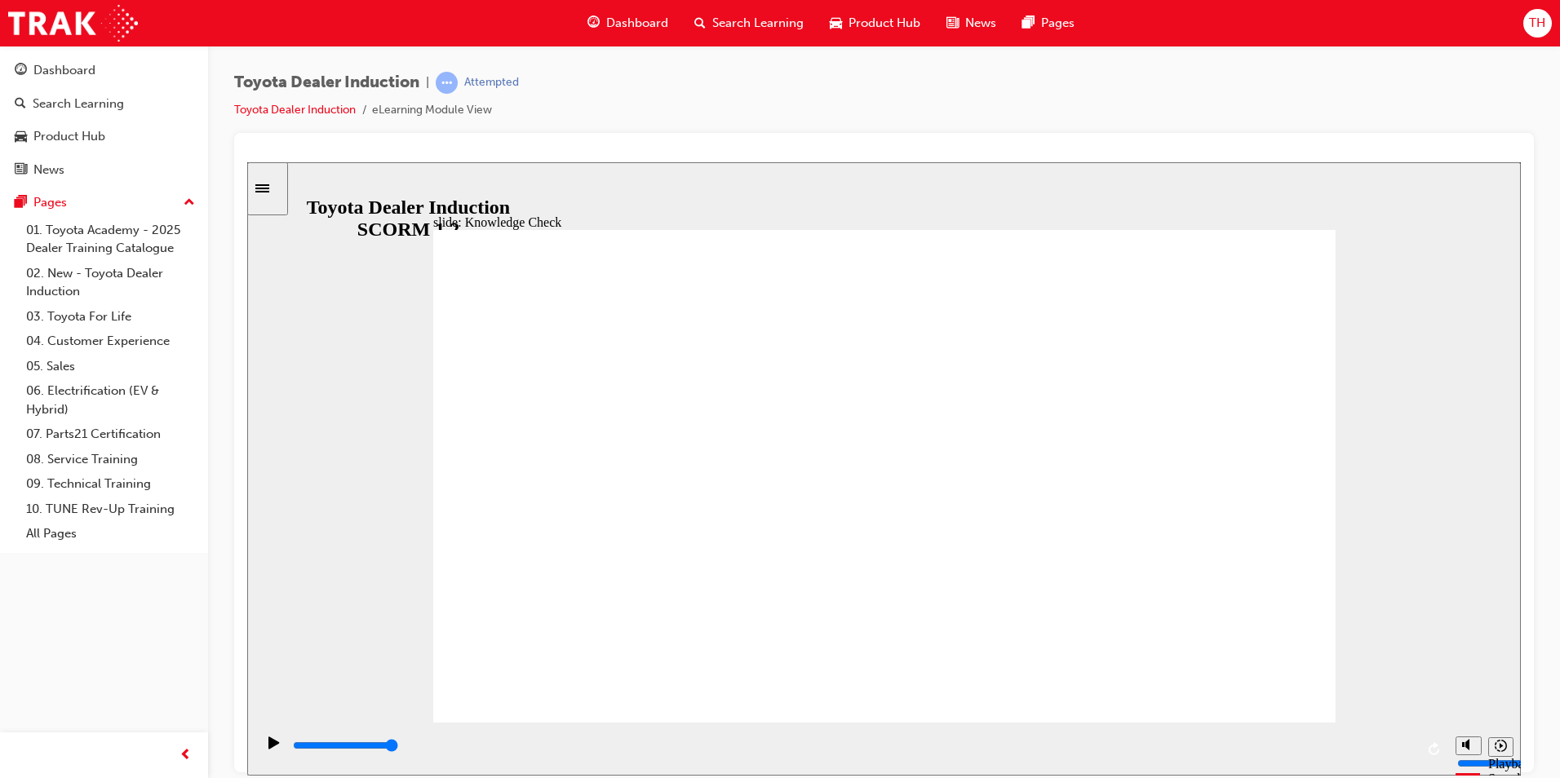
type input "happiness"
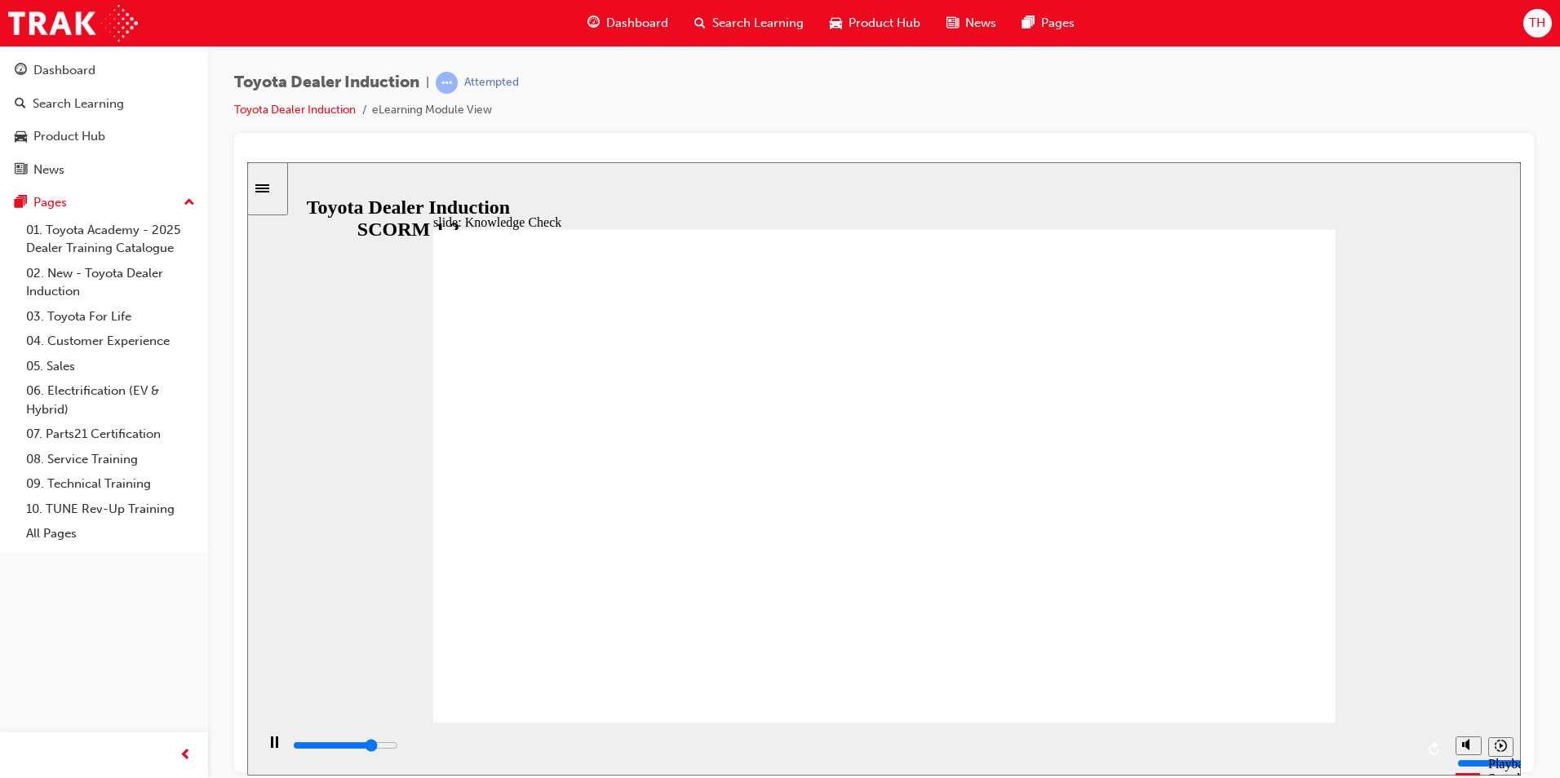
type input "5000"
type input "m"
type input "mo"
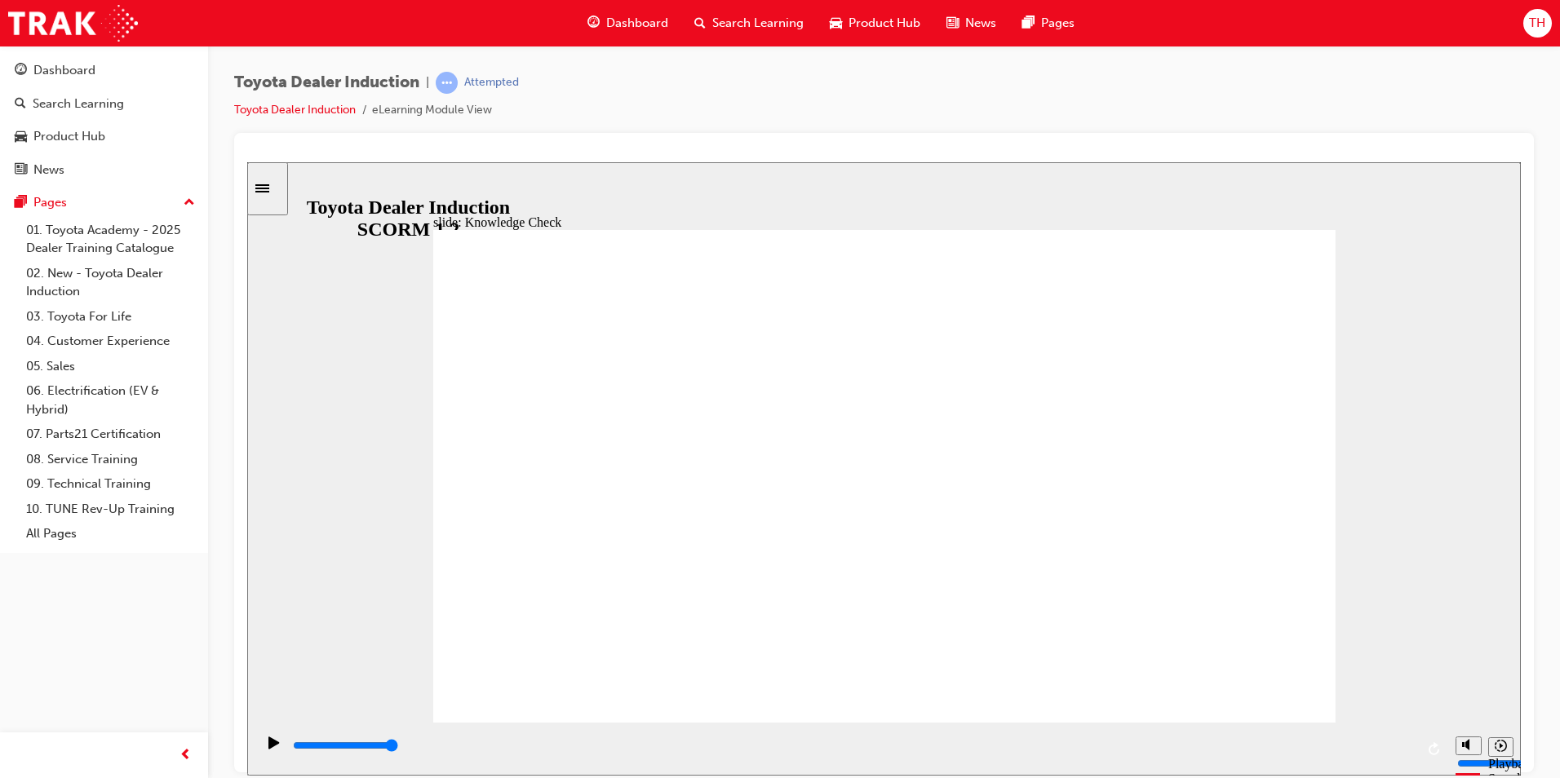
type input "mo"
type input "moi"
type input "mo"
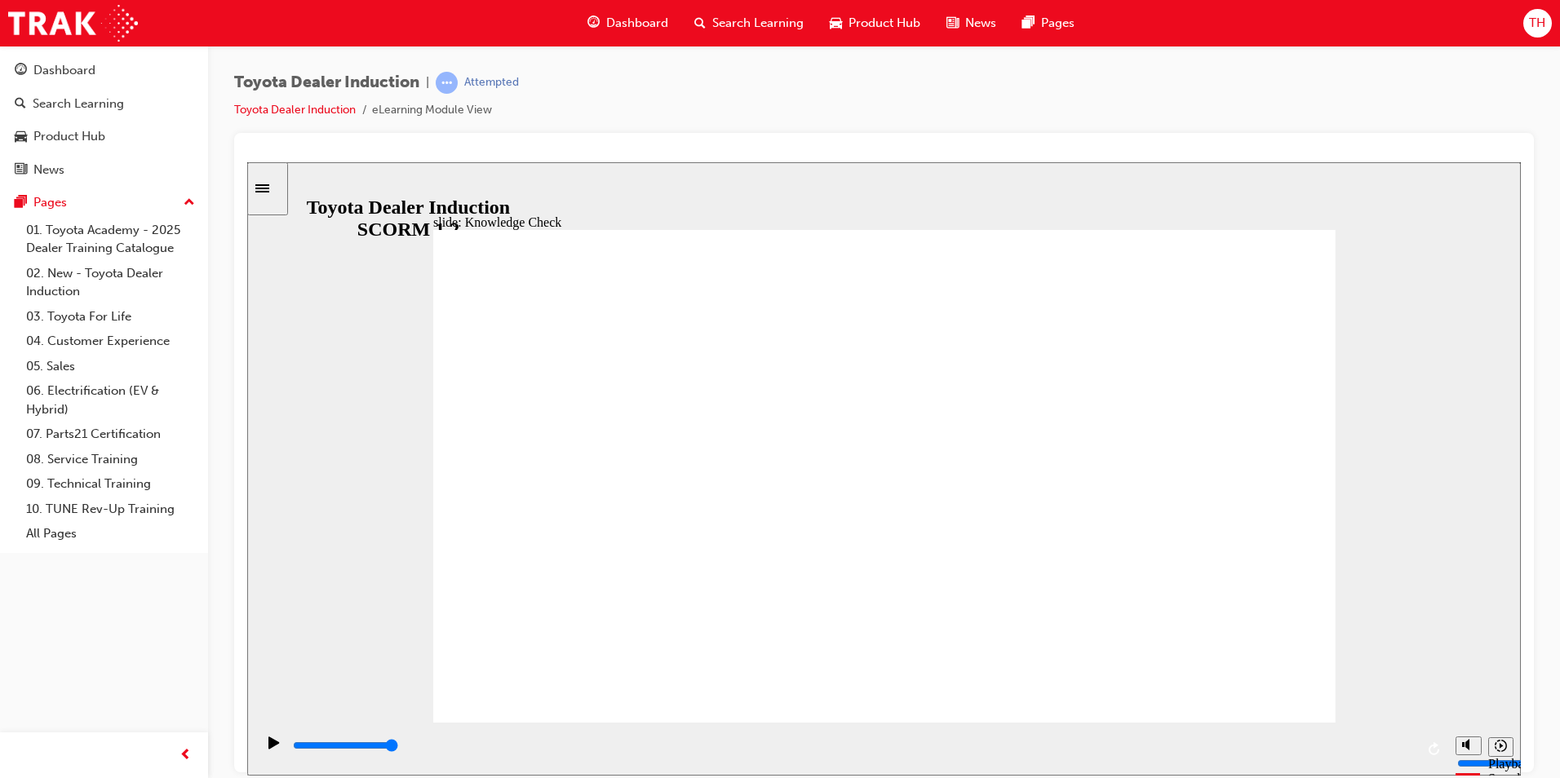
type input "mob"
type input "mobi"
type input "mobil"
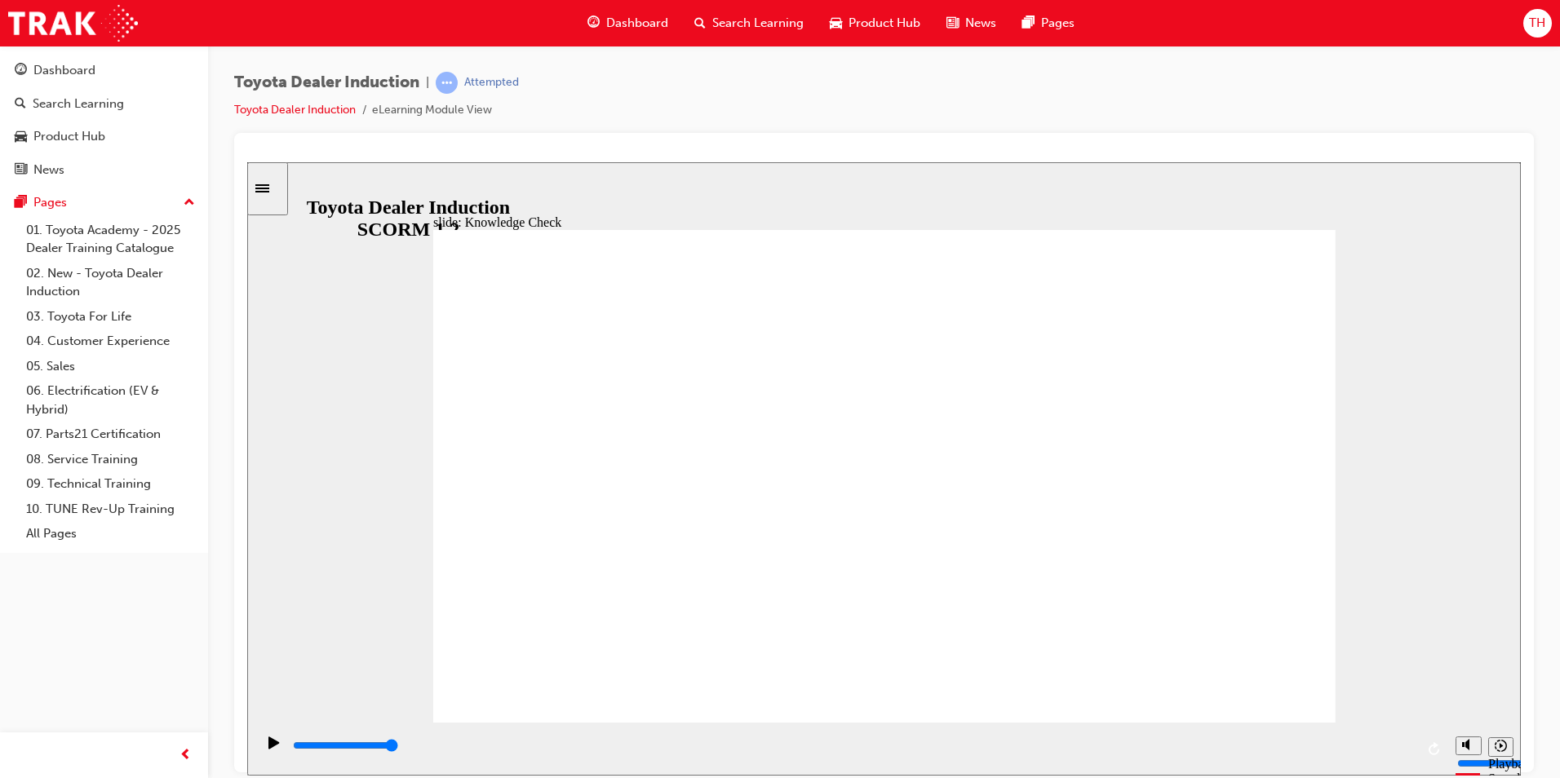
type input "mobil"
type input "mobile"
type input "mobil"
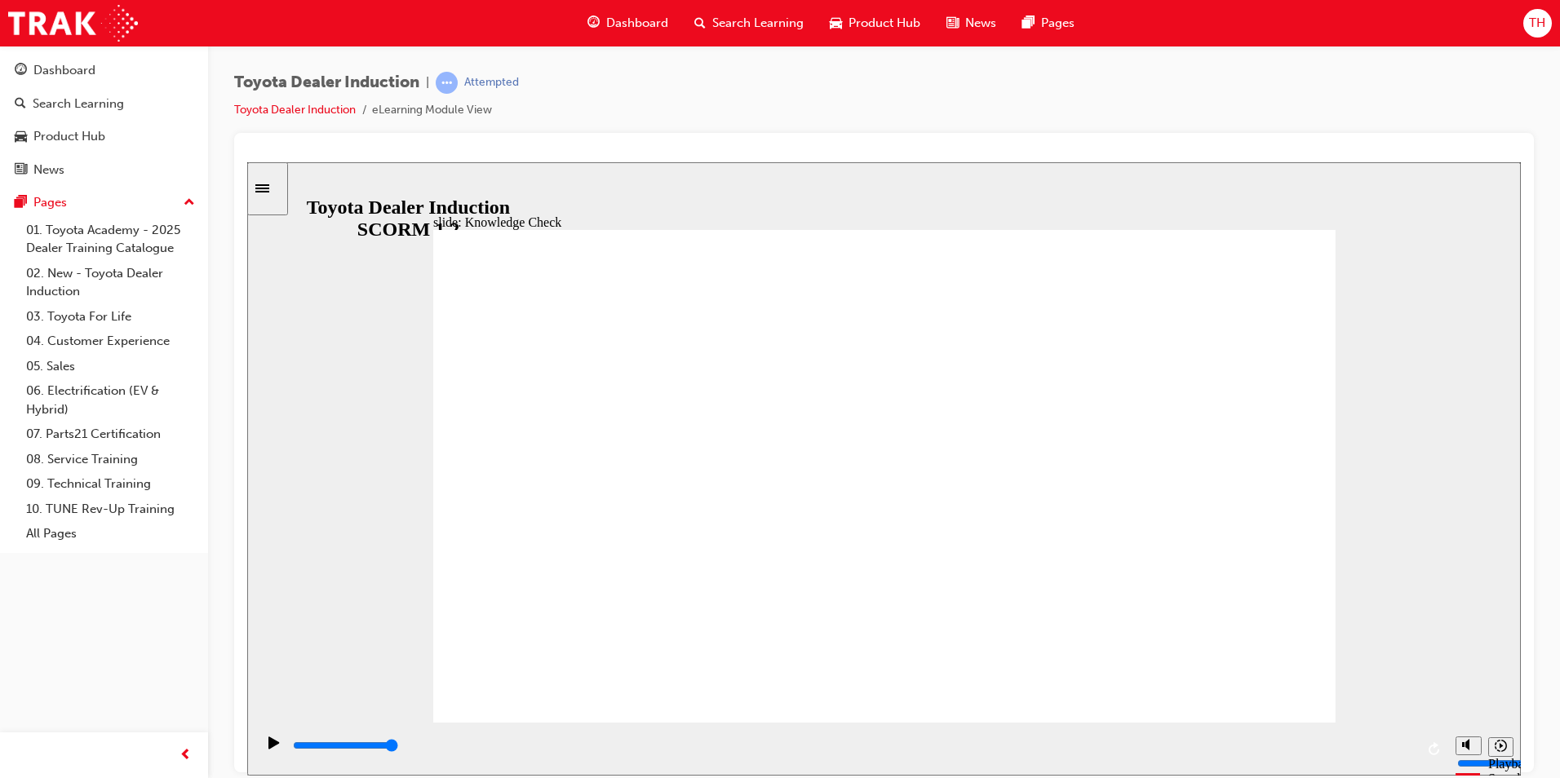
type input "mobi"
type input "mob"
type input "mo"
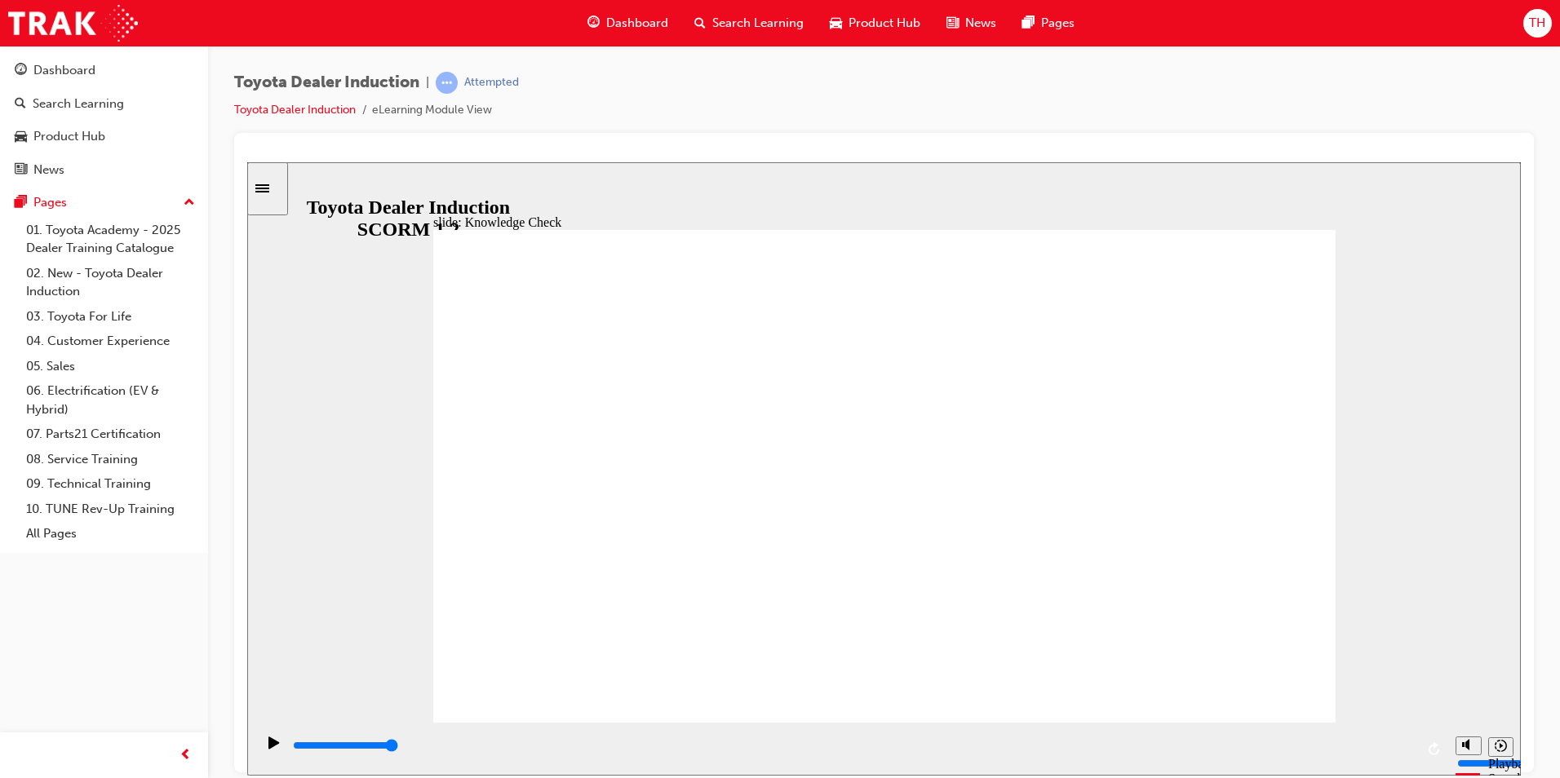
type input "mo"
type input "m"
type input "c"
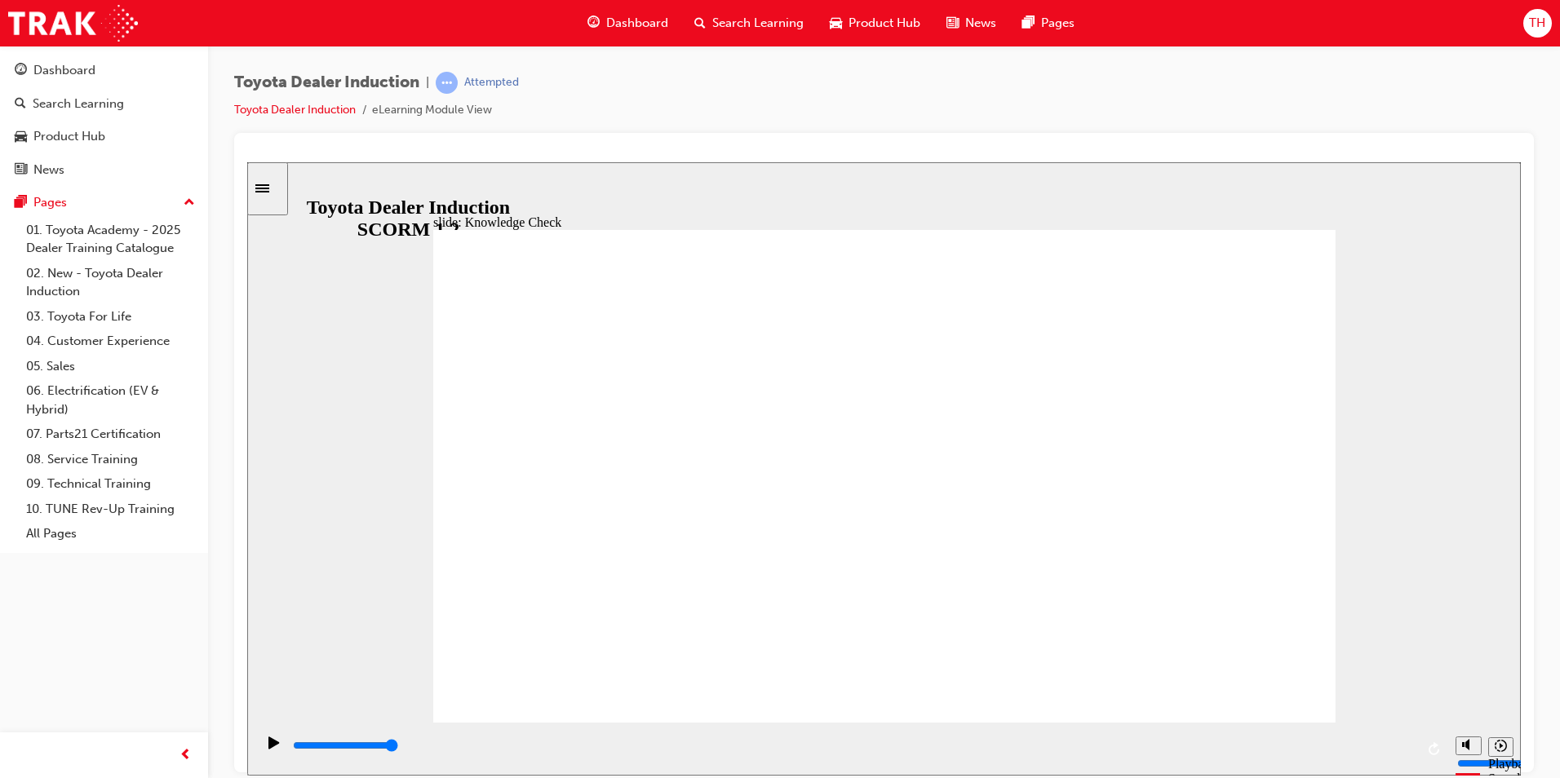
type input "co"
type input "con"
type input "conn"
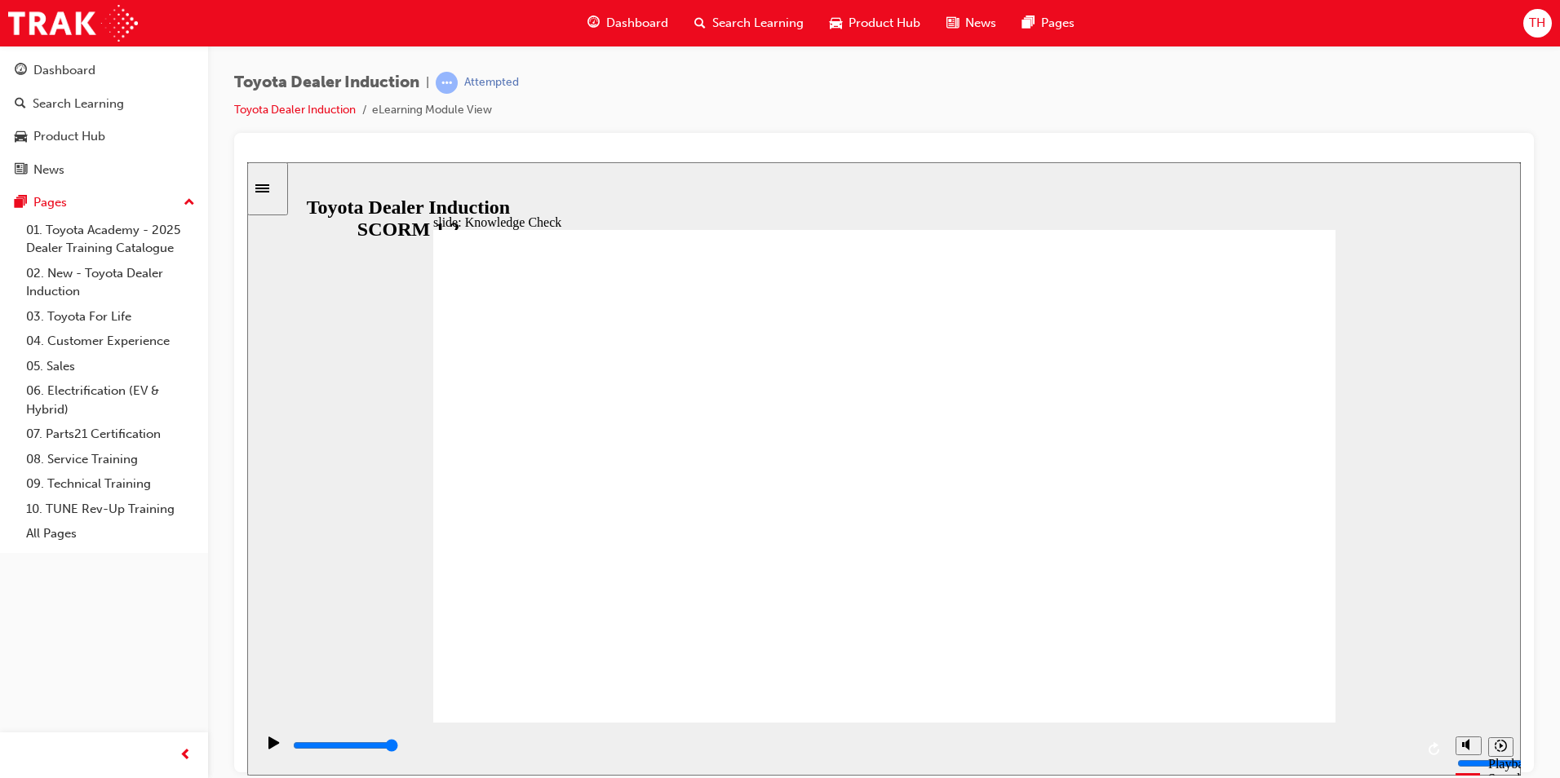
type input "conn"
type input "conne"
type input "connec"
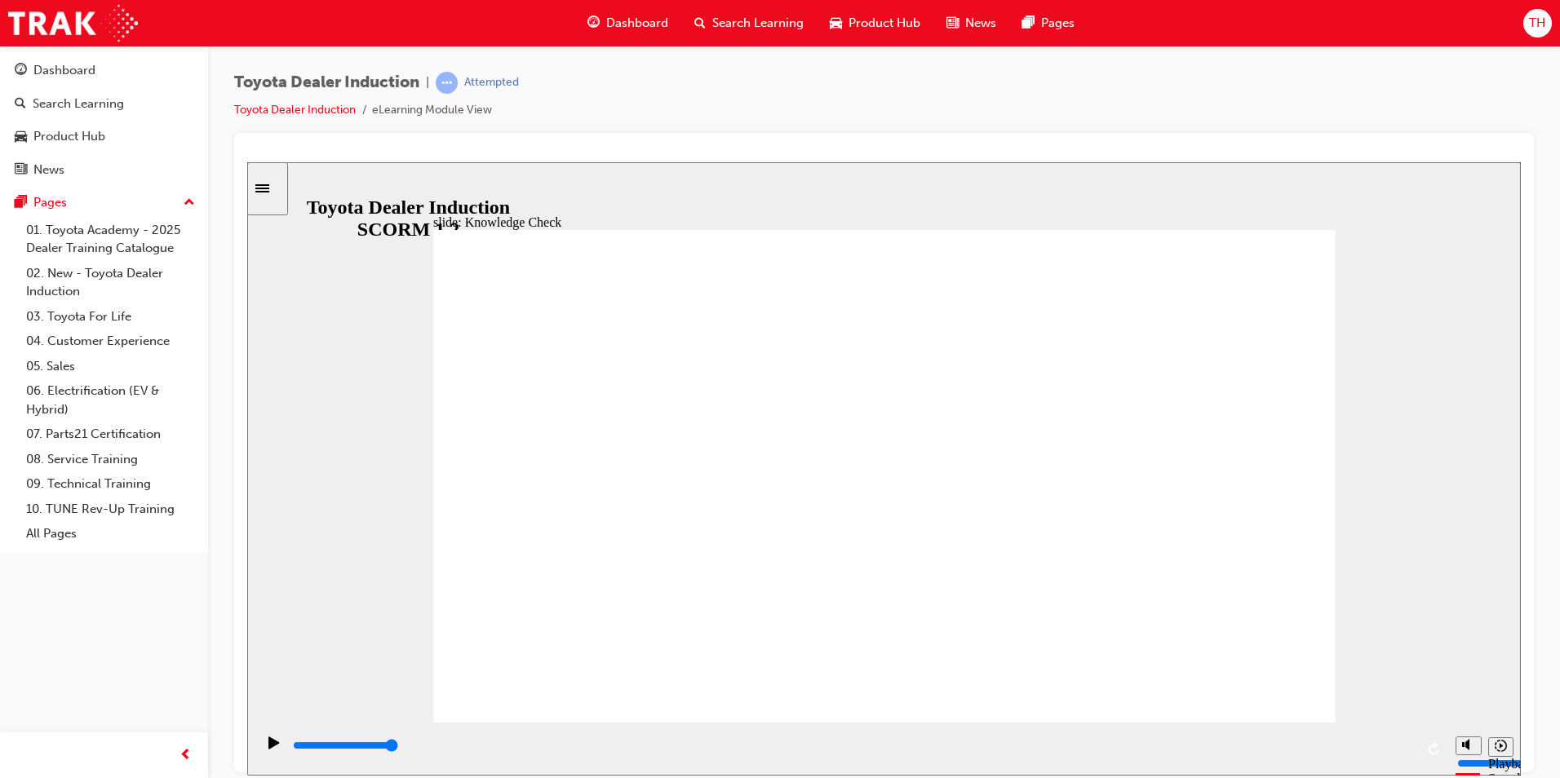
type input "connect"
type input "connecte"
type input "connected"
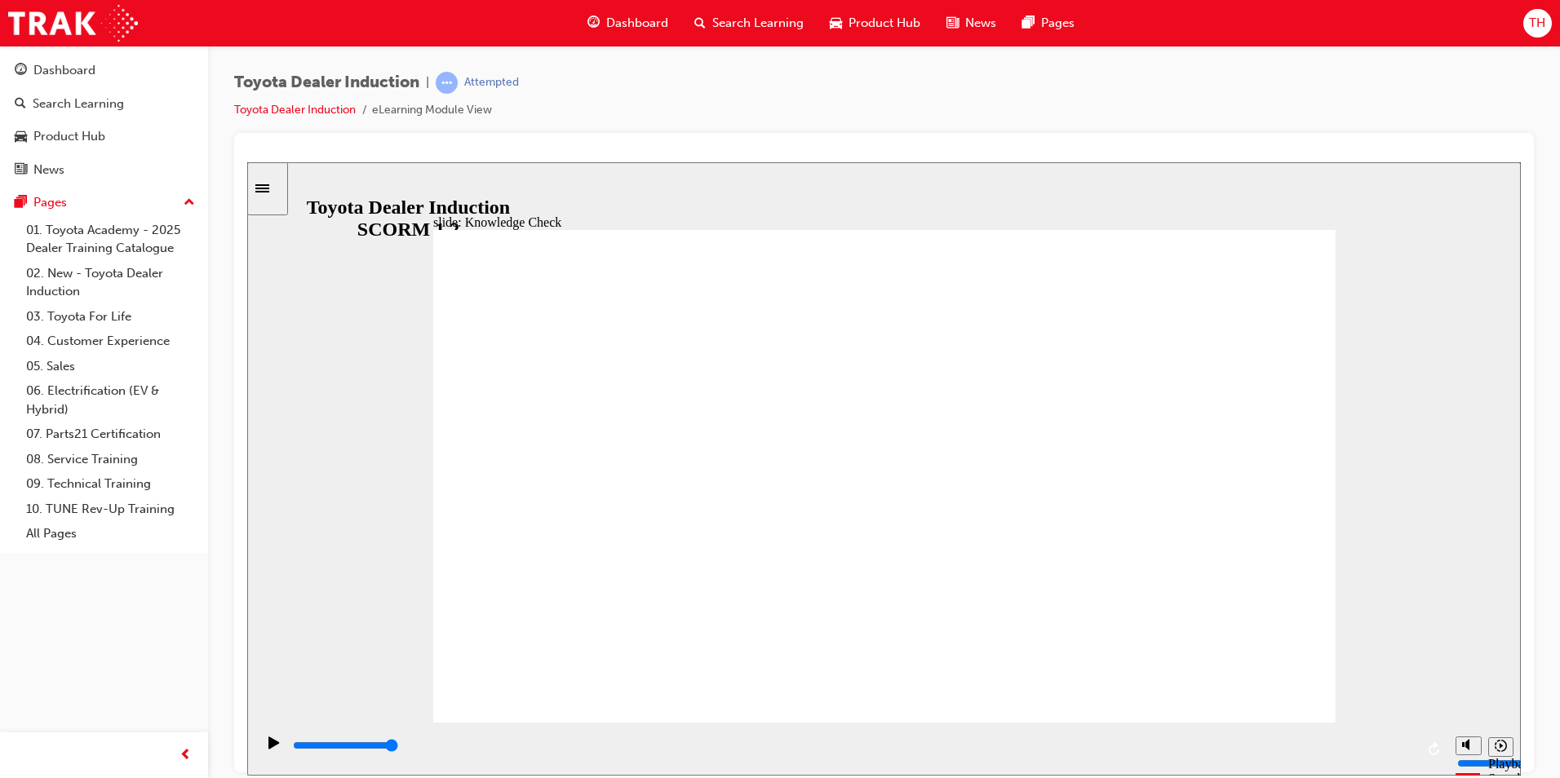
type input "connected"
type input "6500"
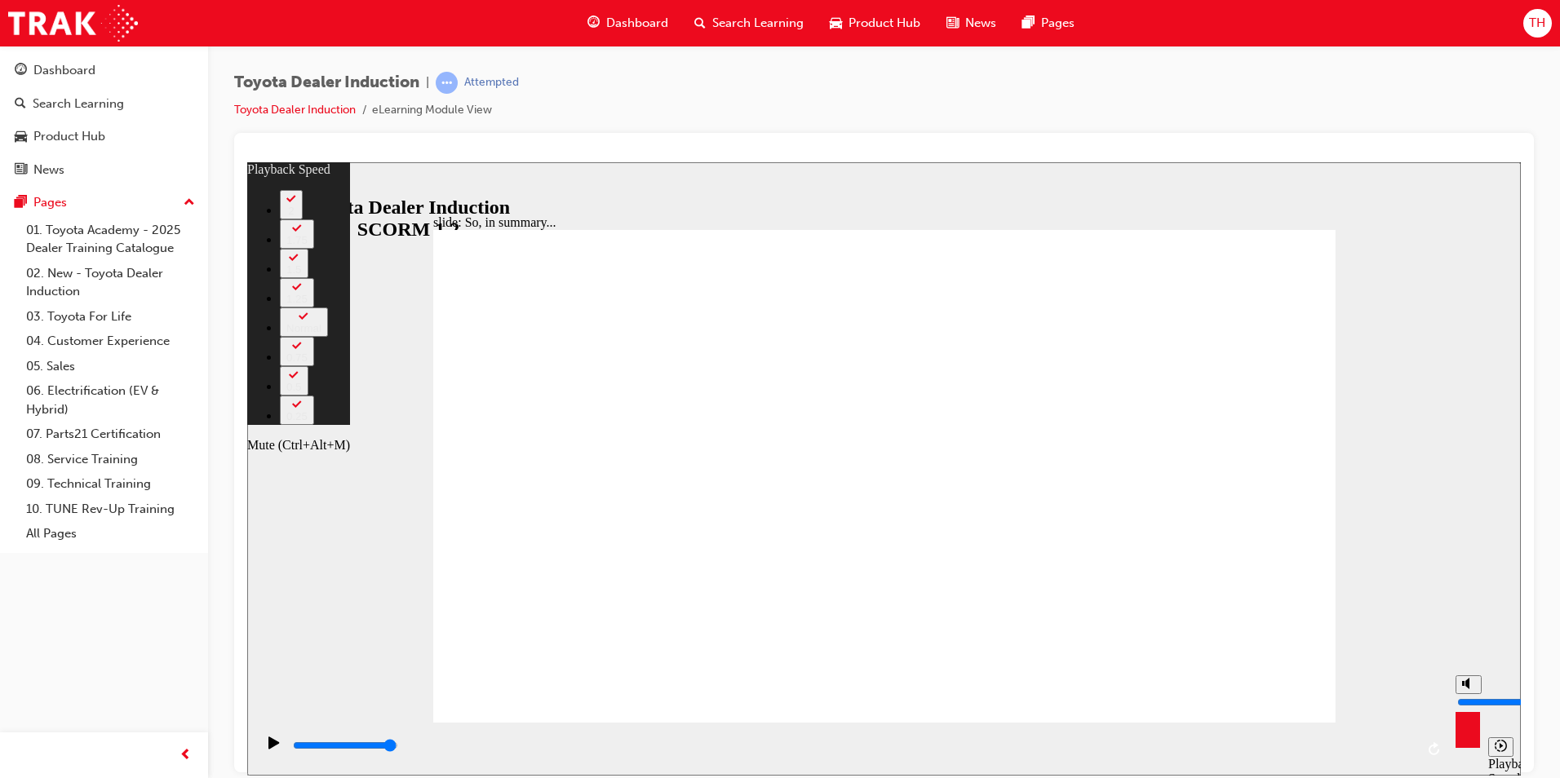
type input "11"
type input "7"
type input "11"
type input "7"
type input "6"
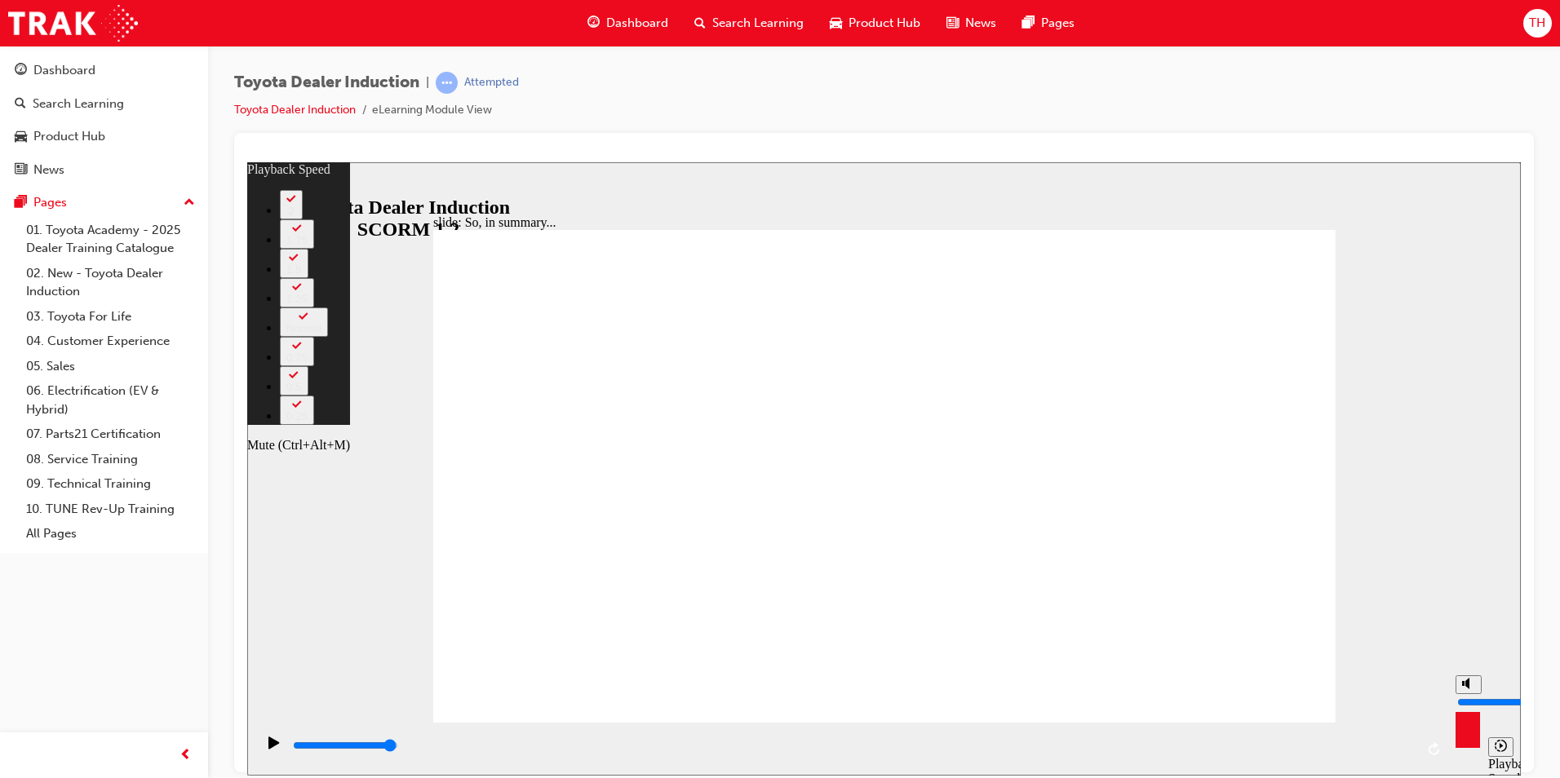
type input "11"
type input "6"
type input "11"
type input "5"
type input "11"
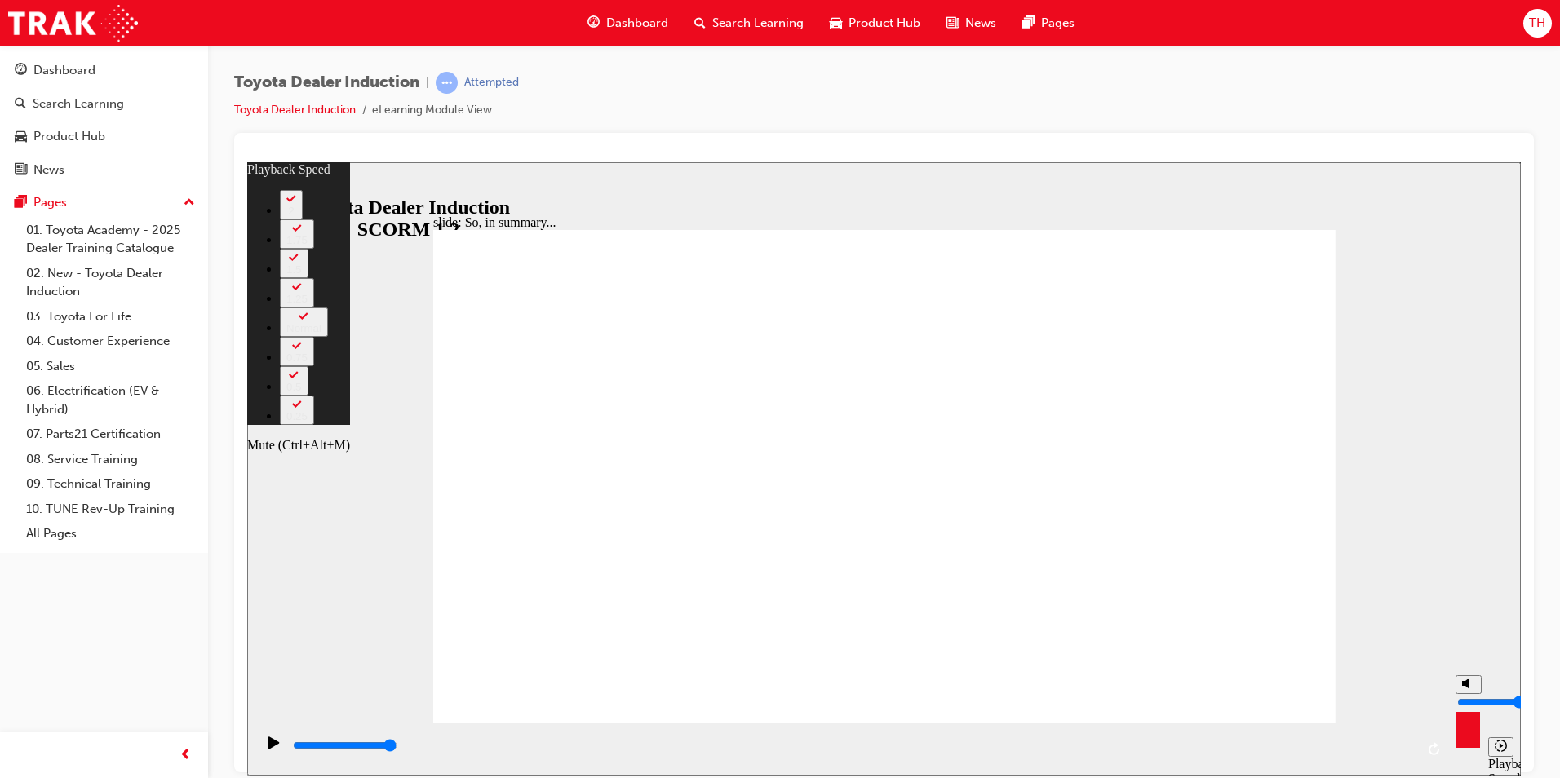
type input "5"
type input "11"
type input "4"
type input "11"
type input "4"
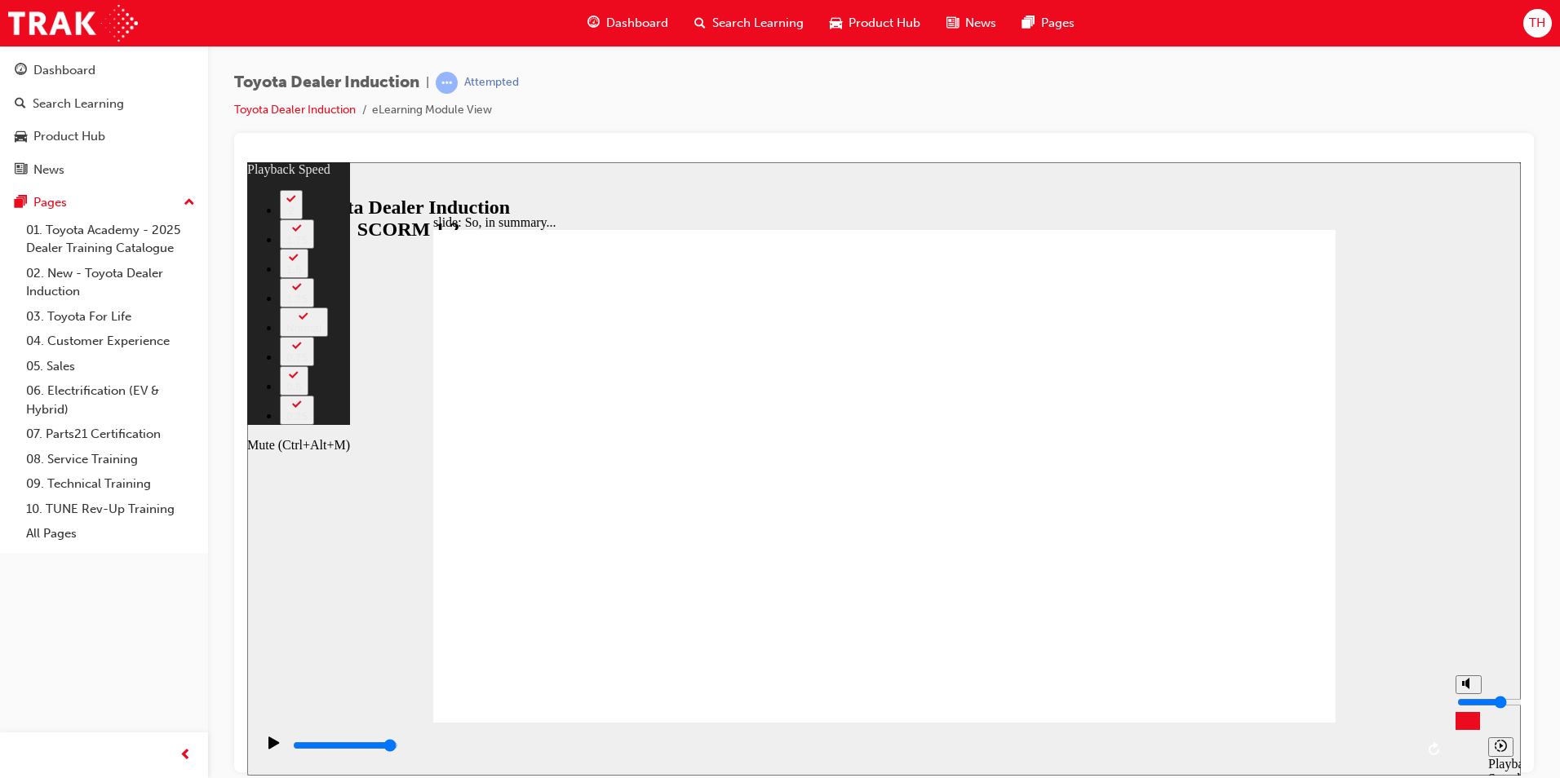
type input "11"
drag, startPoint x: 1467, startPoint y: 690, endPoint x: 1467, endPoint y: 702, distance: 11.4
type input "4"
click at [1467, 702] on input "volume" at bounding box center [1509, 701] width 105 height 13
type input "18"
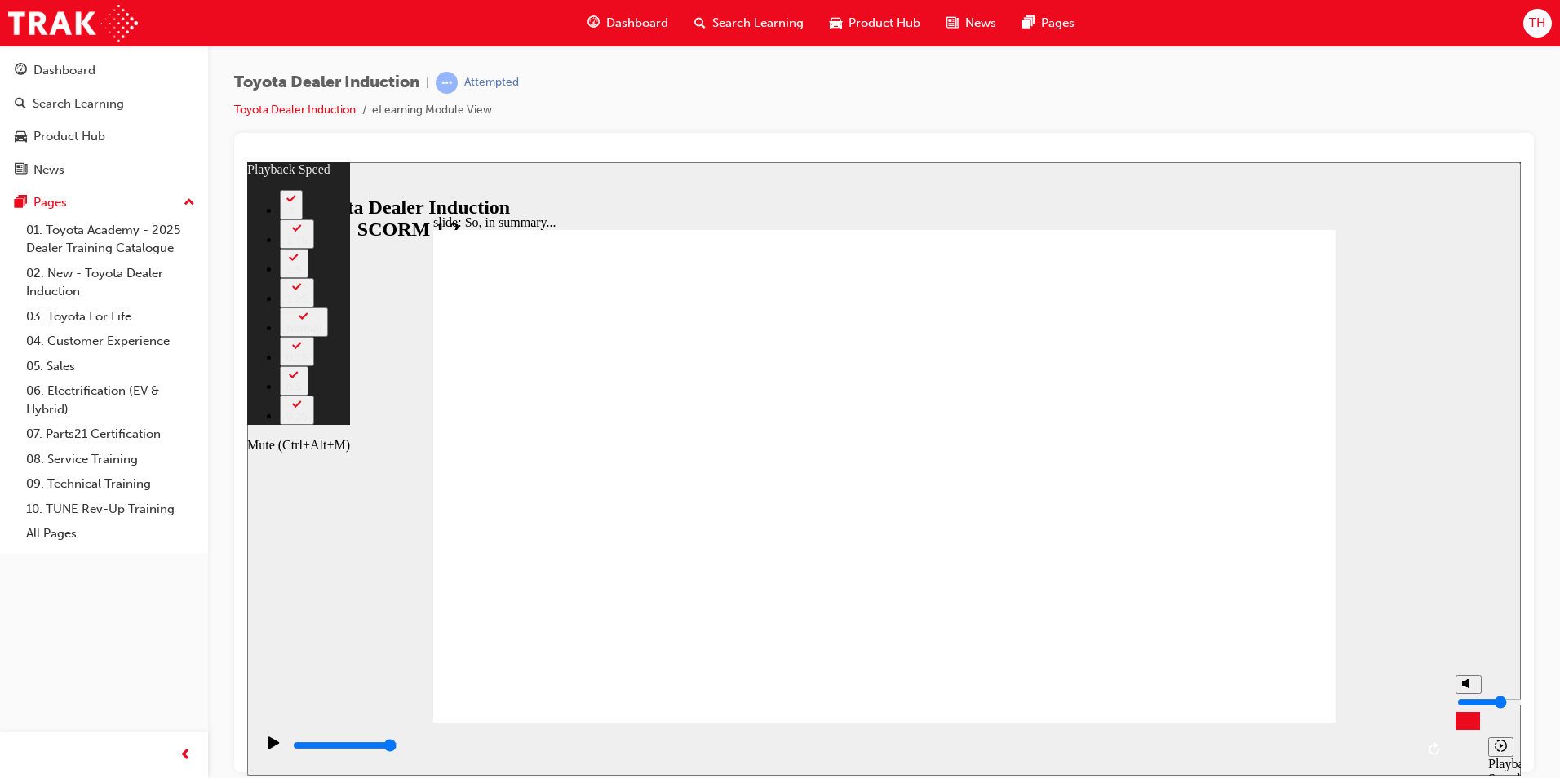
type input "2"
type input "18"
type input "2"
type input "18"
type input "1"
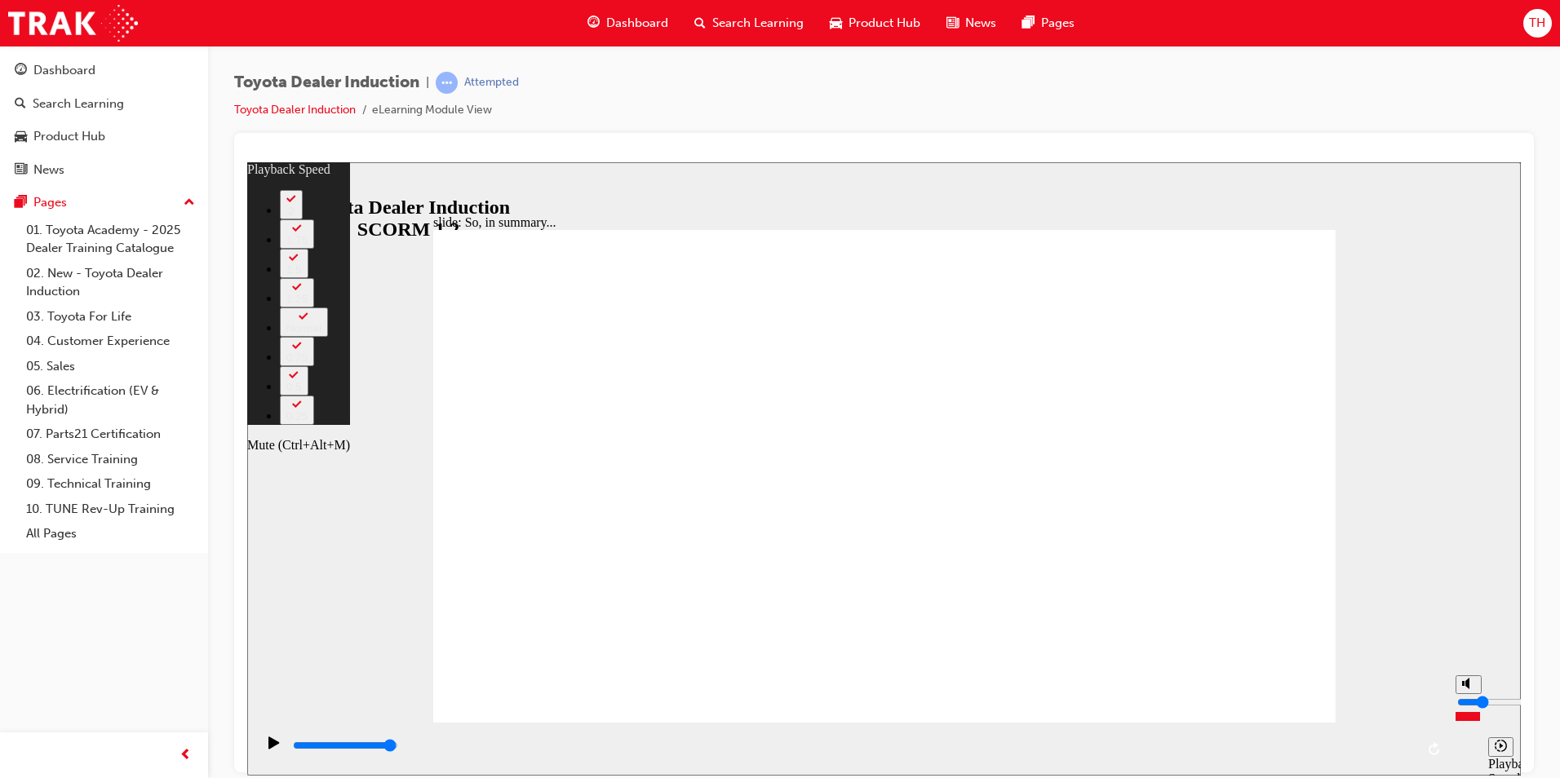
type input "18"
type input "1"
type input "19"
type input "1"
click at [1469, 708] on input "volume" at bounding box center [1509, 701] width 105 height 13
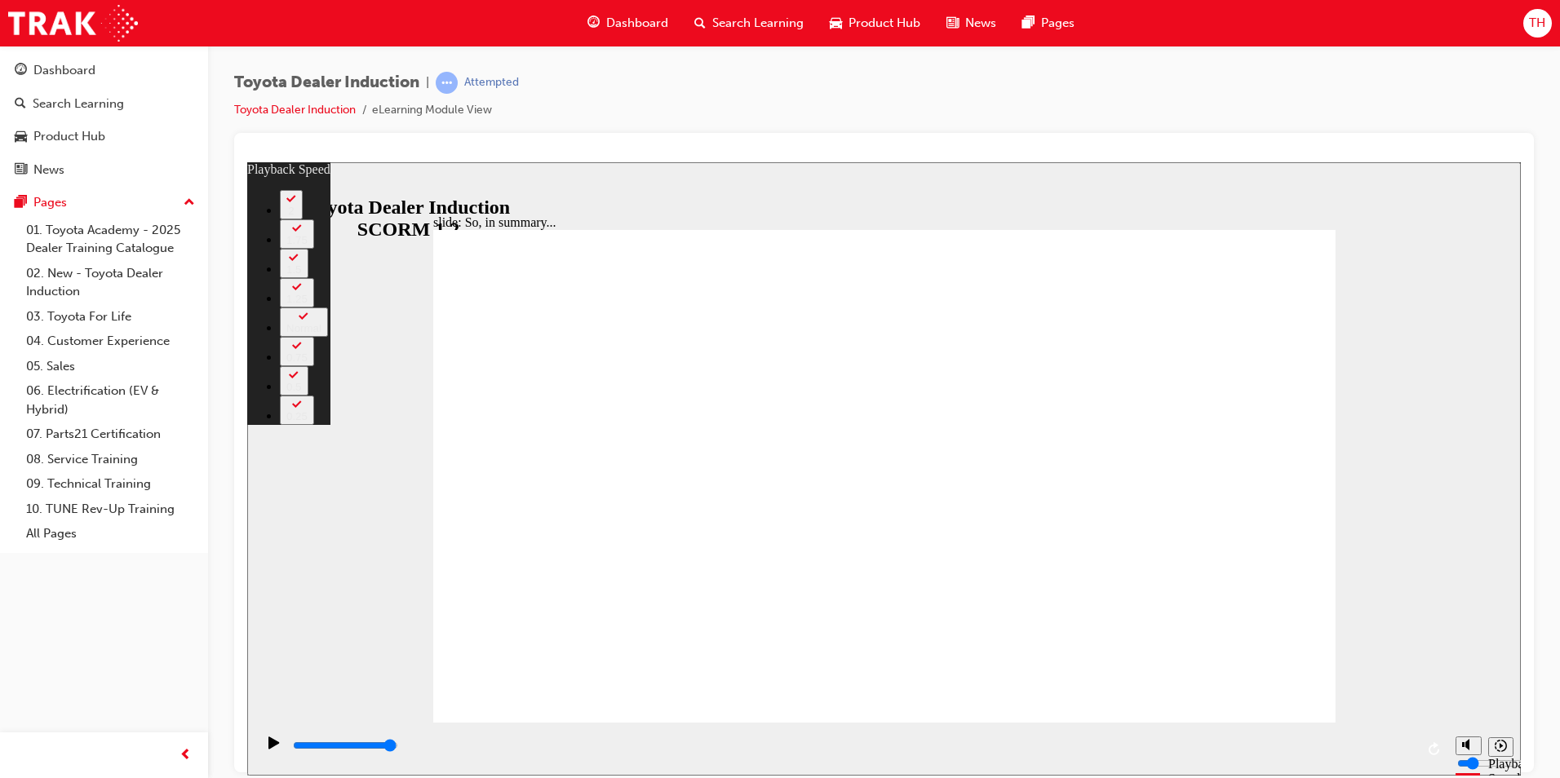
type input "61"
type input "128"
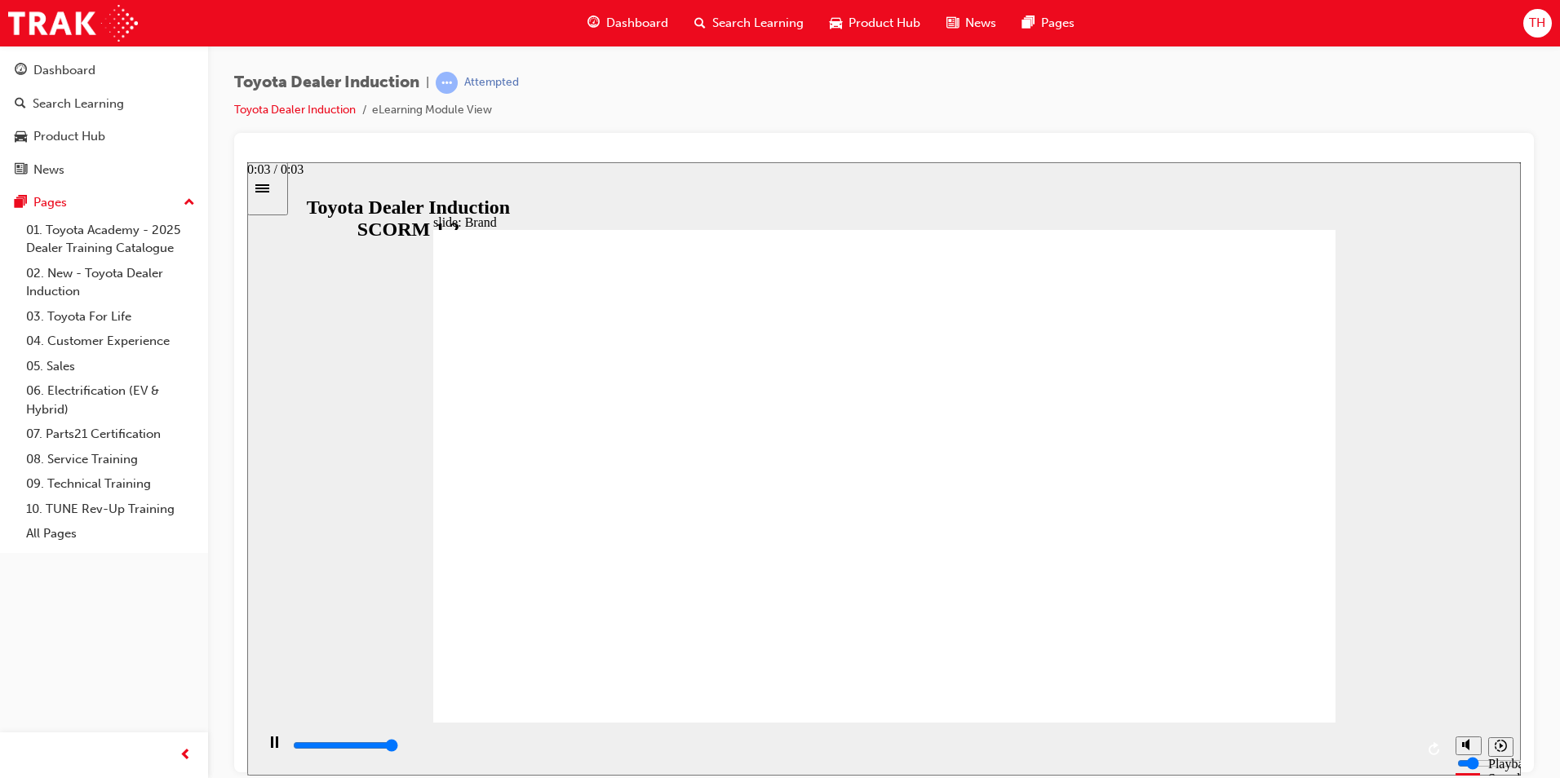
type input "3300"
drag, startPoint x: 1462, startPoint y: 714, endPoint x: 1465, endPoint y: 690, distance: 23.8
type input "7"
click at [1465, 695] on input "volume" at bounding box center [1509, 701] width 105 height 13
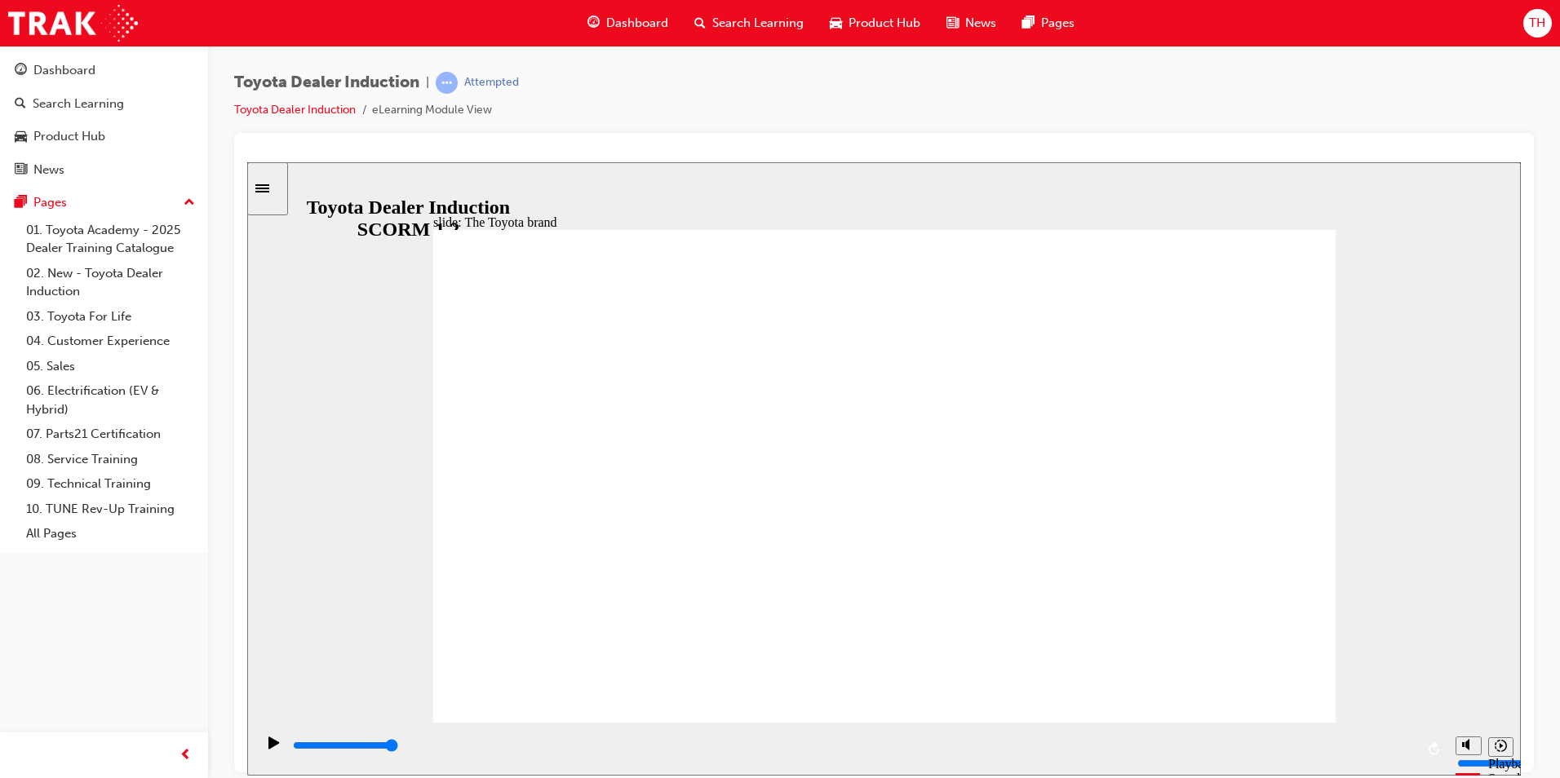
type input "8400"
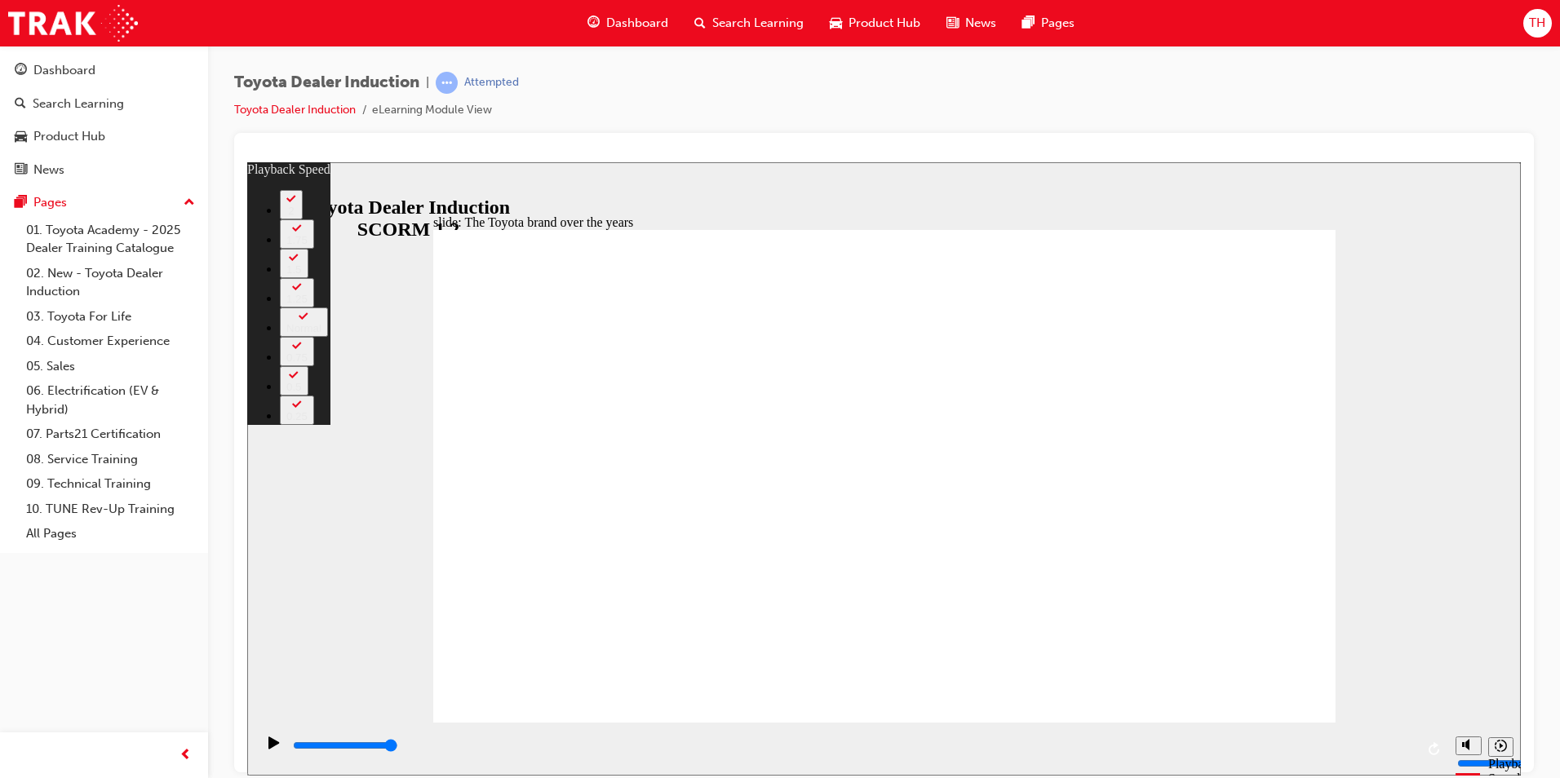
type input "165"
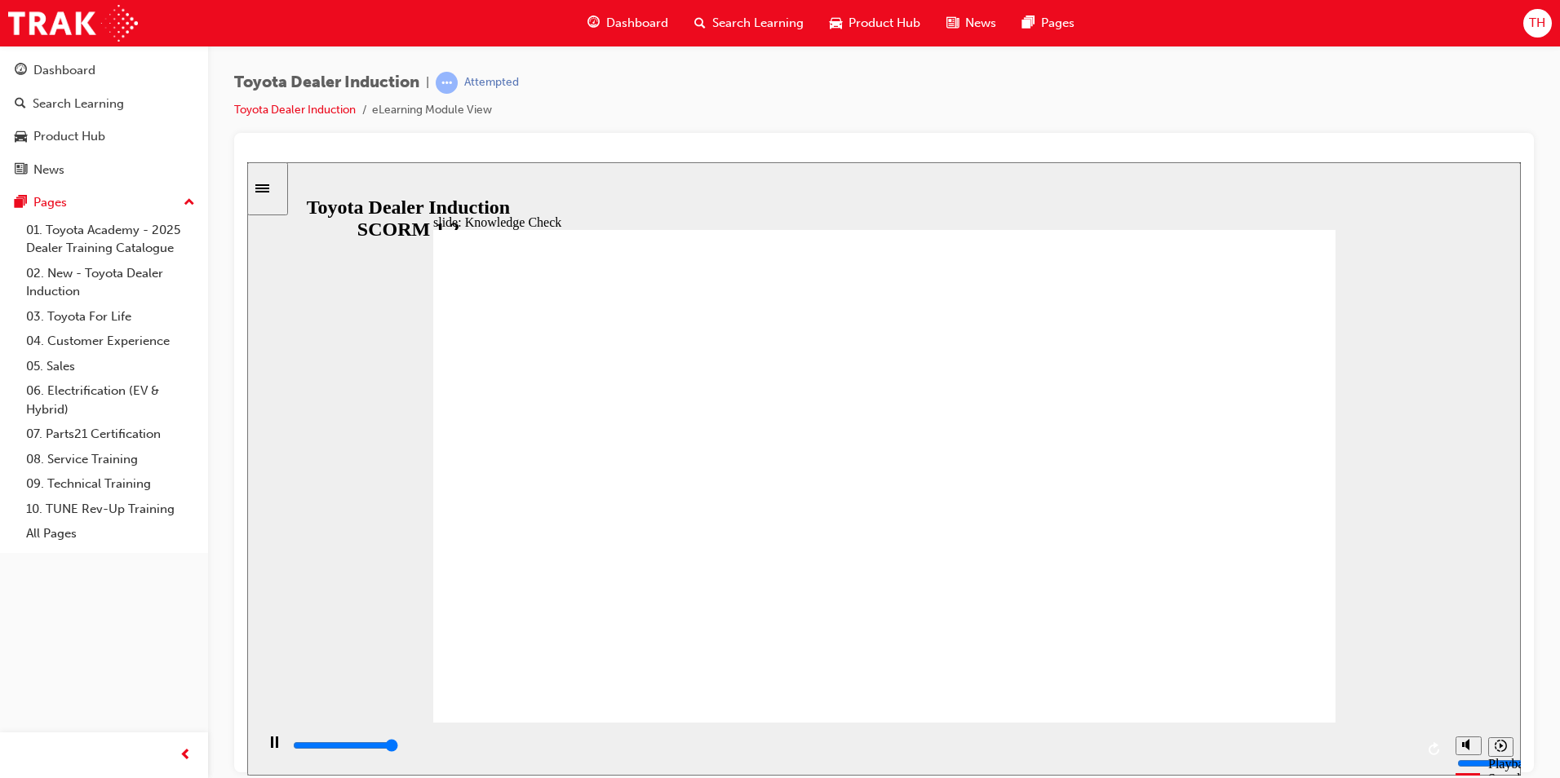
type input "5000"
radio input "true"
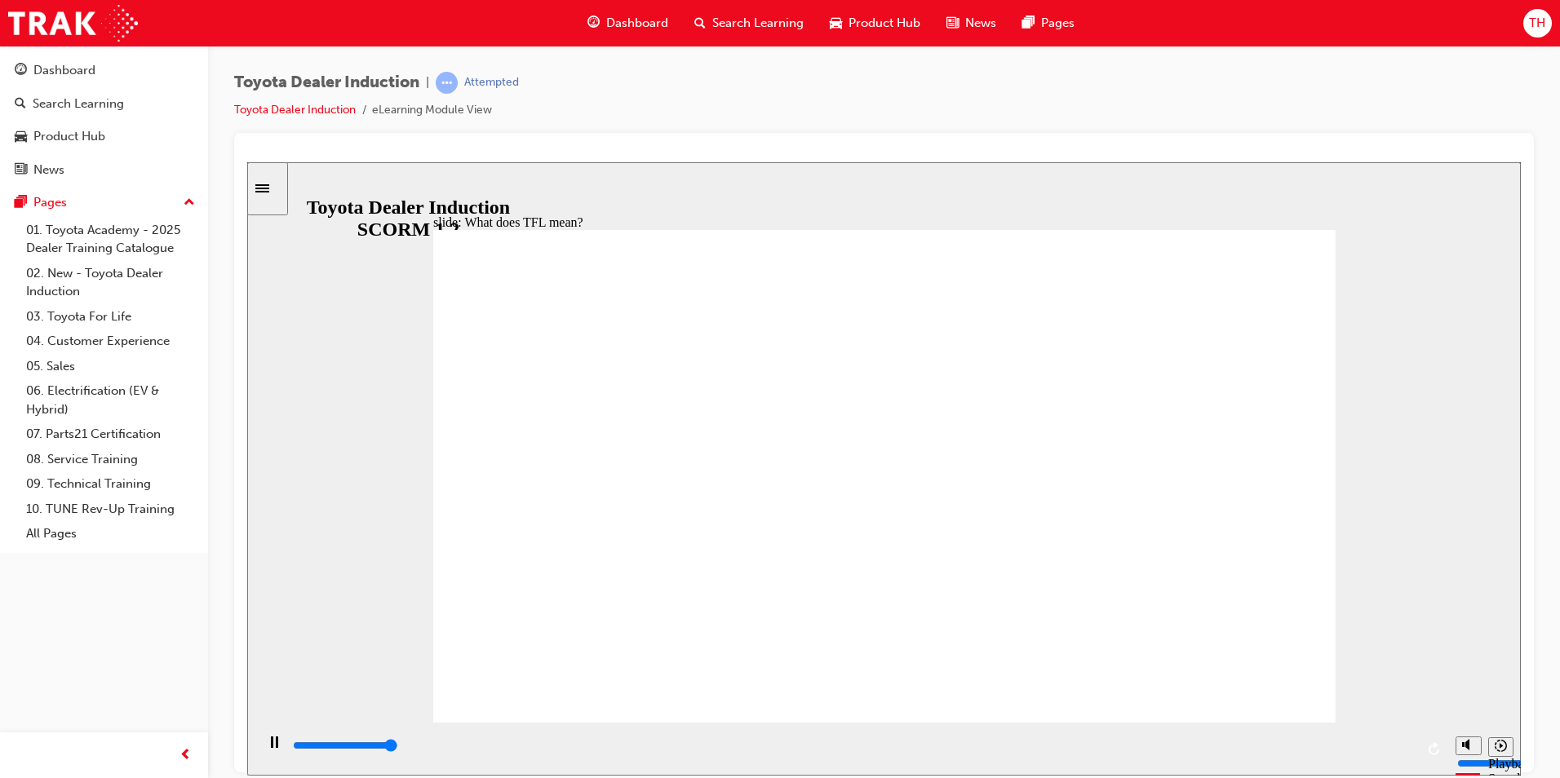
type input "10800"
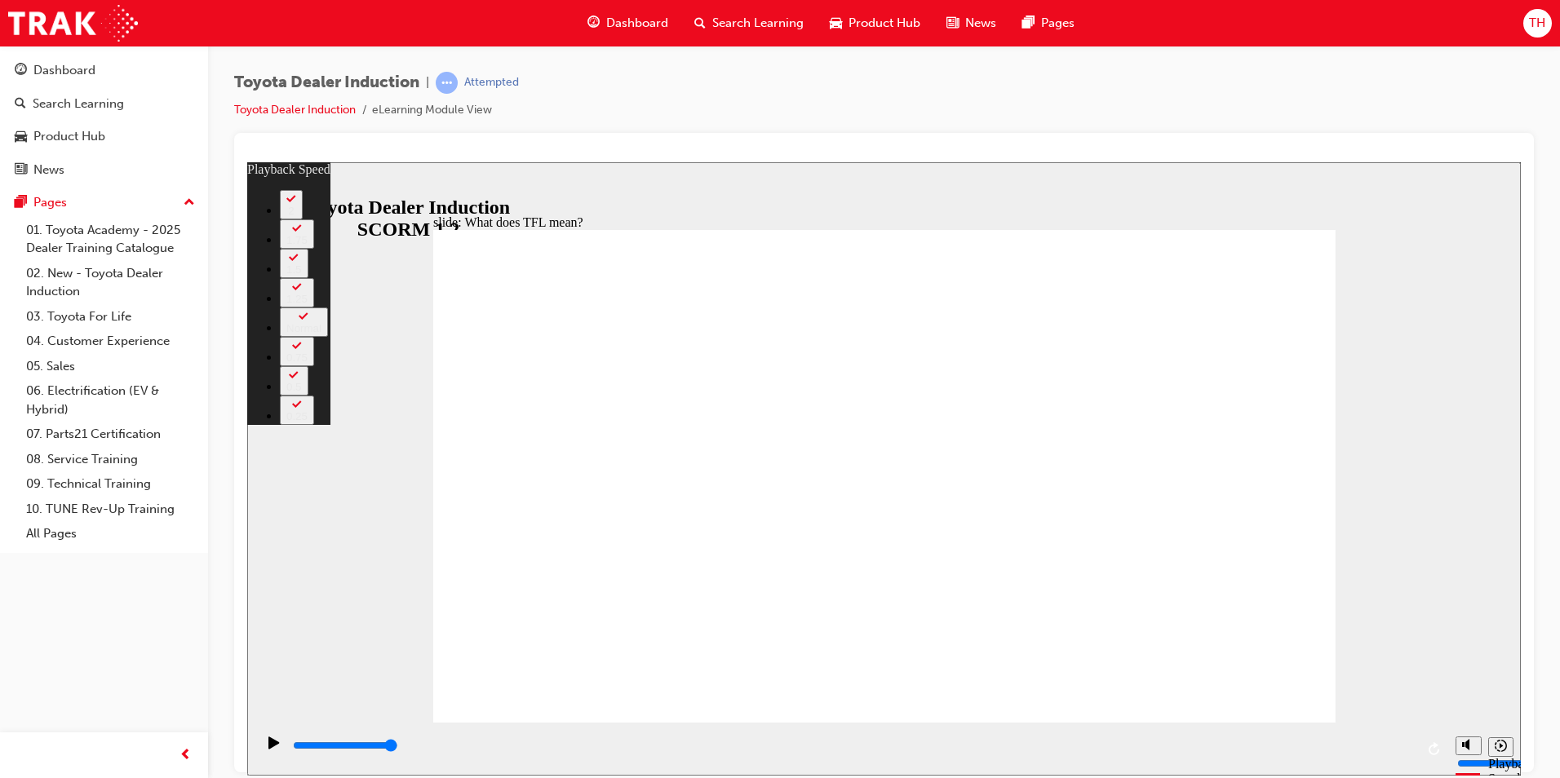
type input "139"
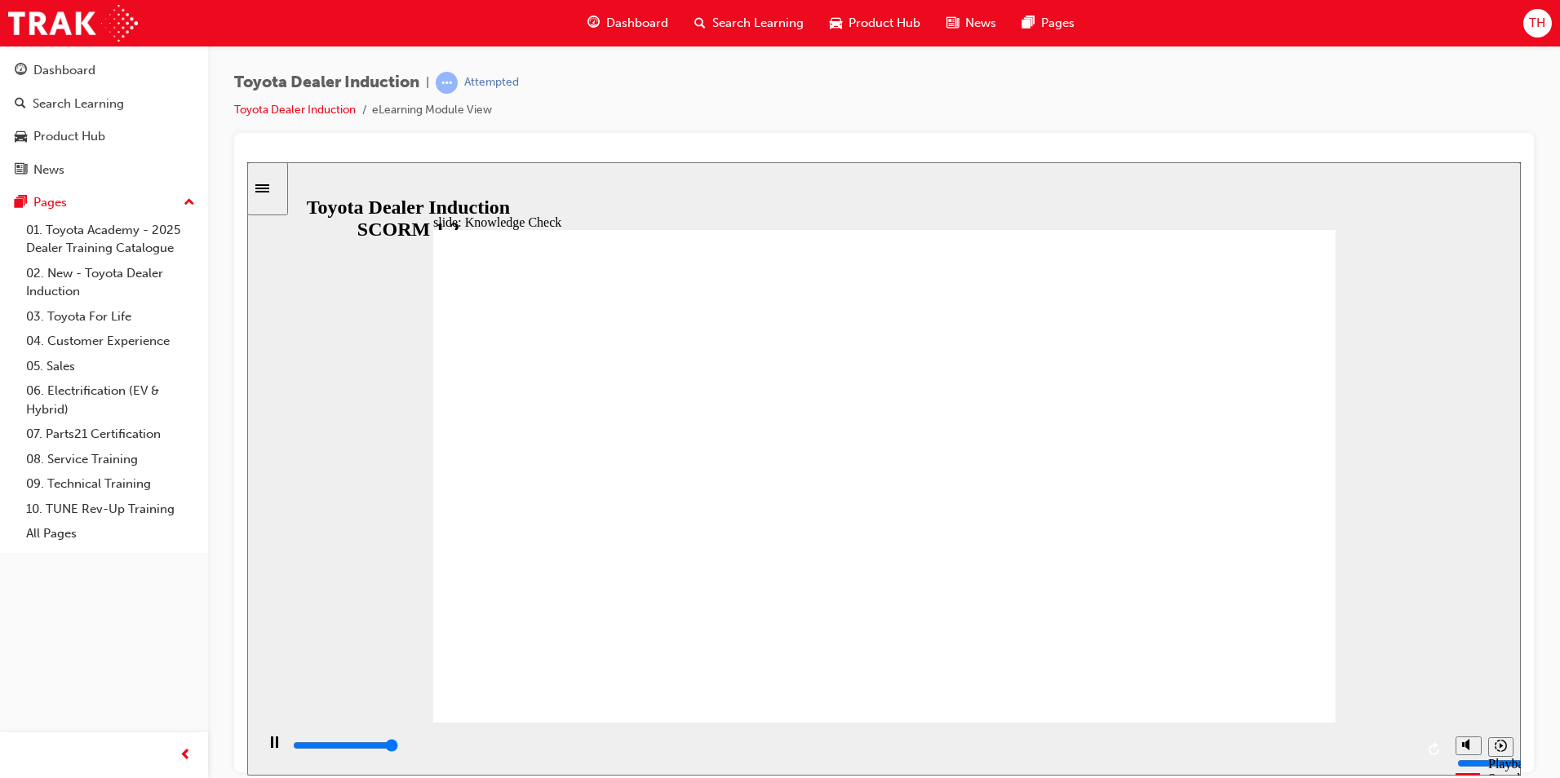
type input "5000"
radio input "true"
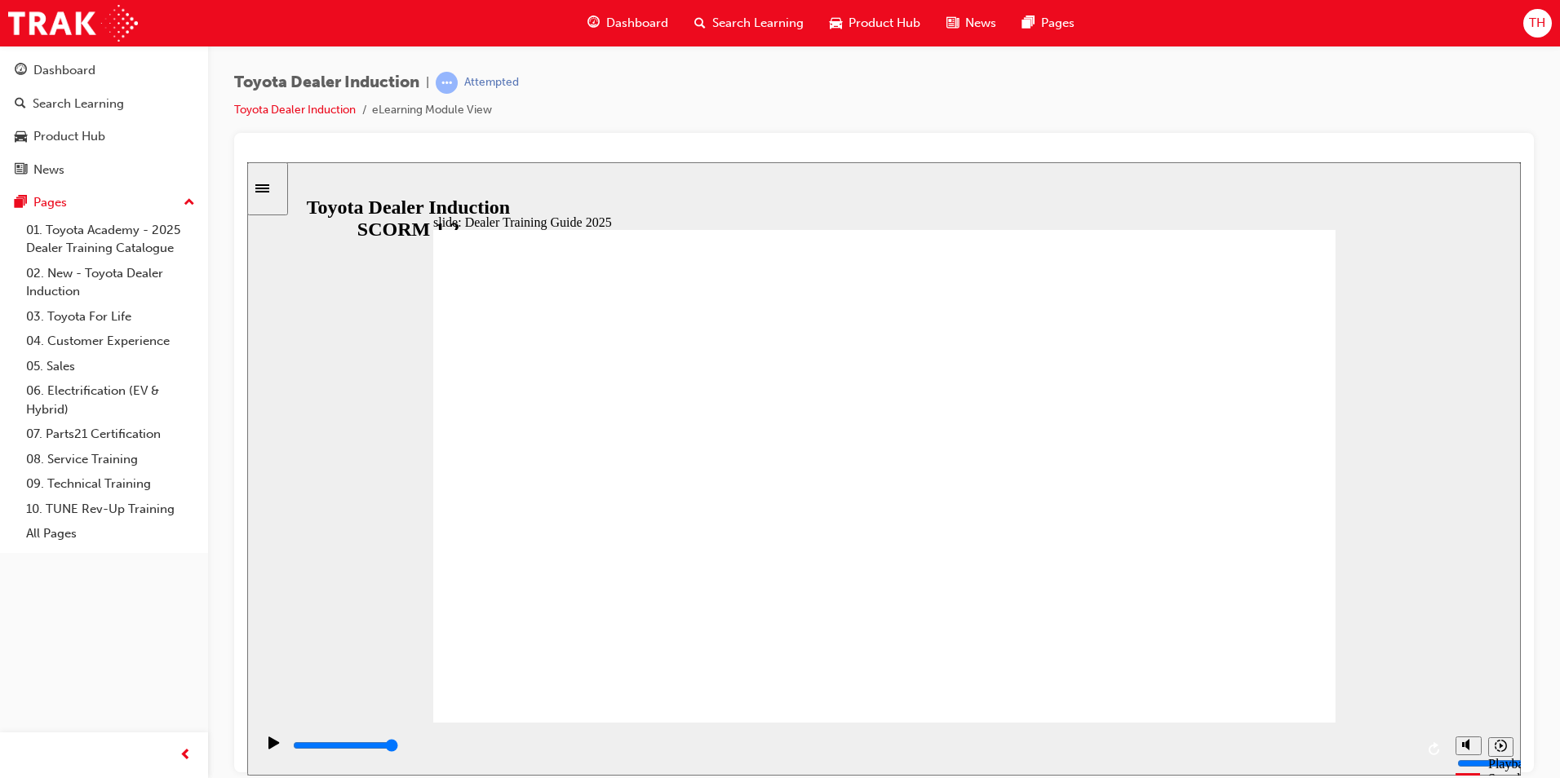
type input "5000"
radio input "true"
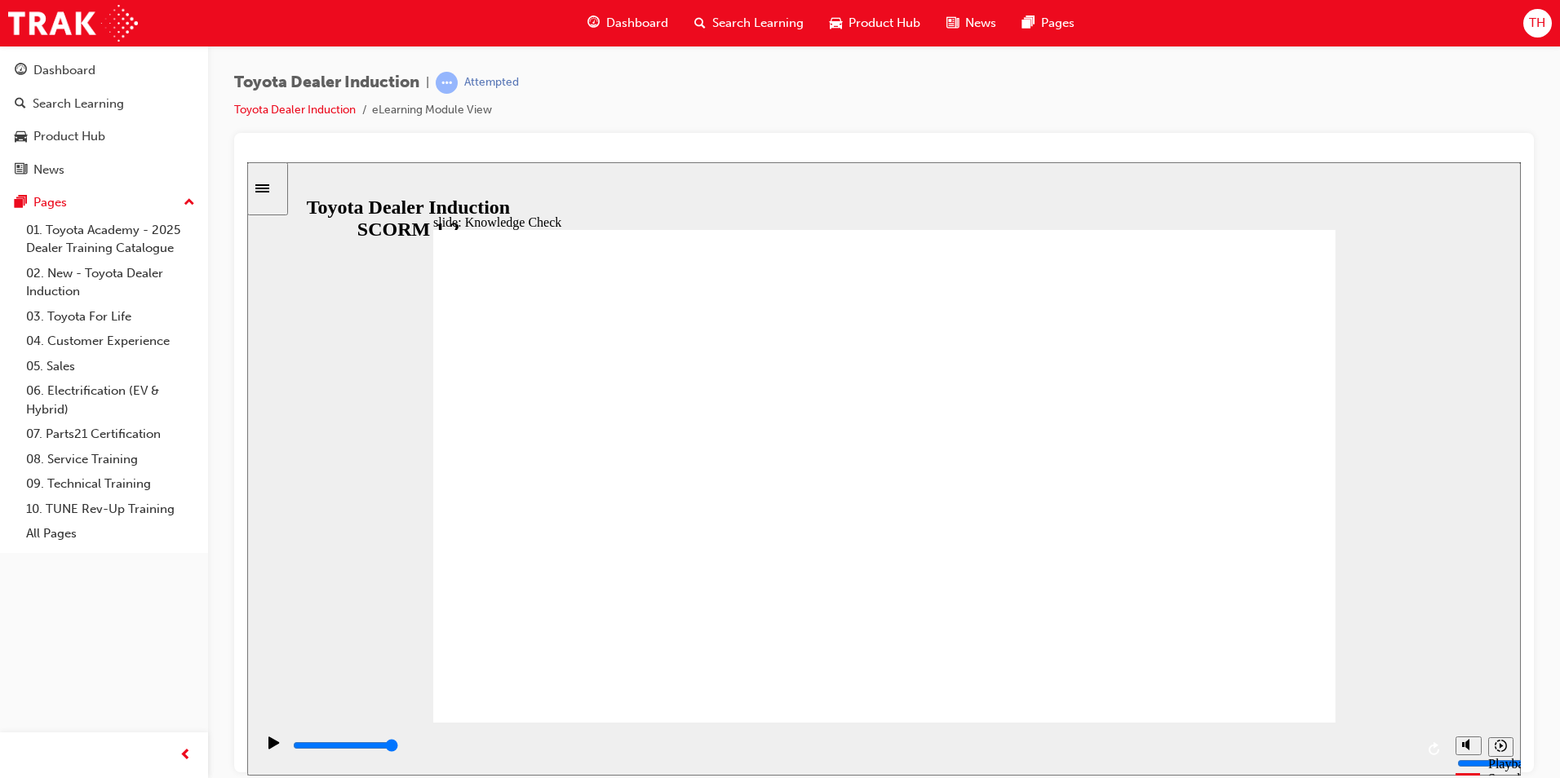
drag, startPoint x: 960, startPoint y: 556, endPoint x: 1310, endPoint y: 687, distance: 372.8
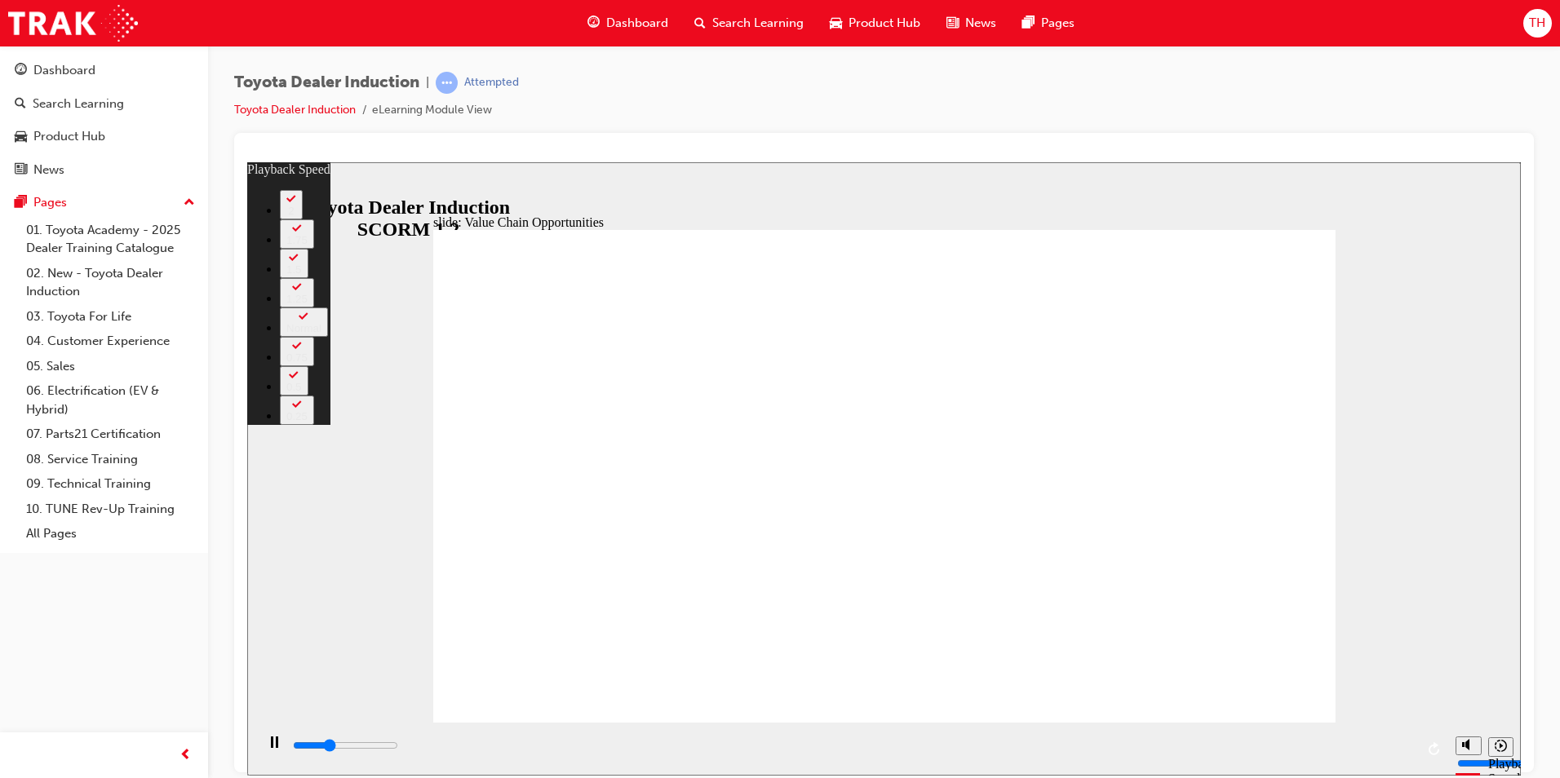
type input "3700"
type input "0"
type input "3800"
type input "0"
type input "4000"
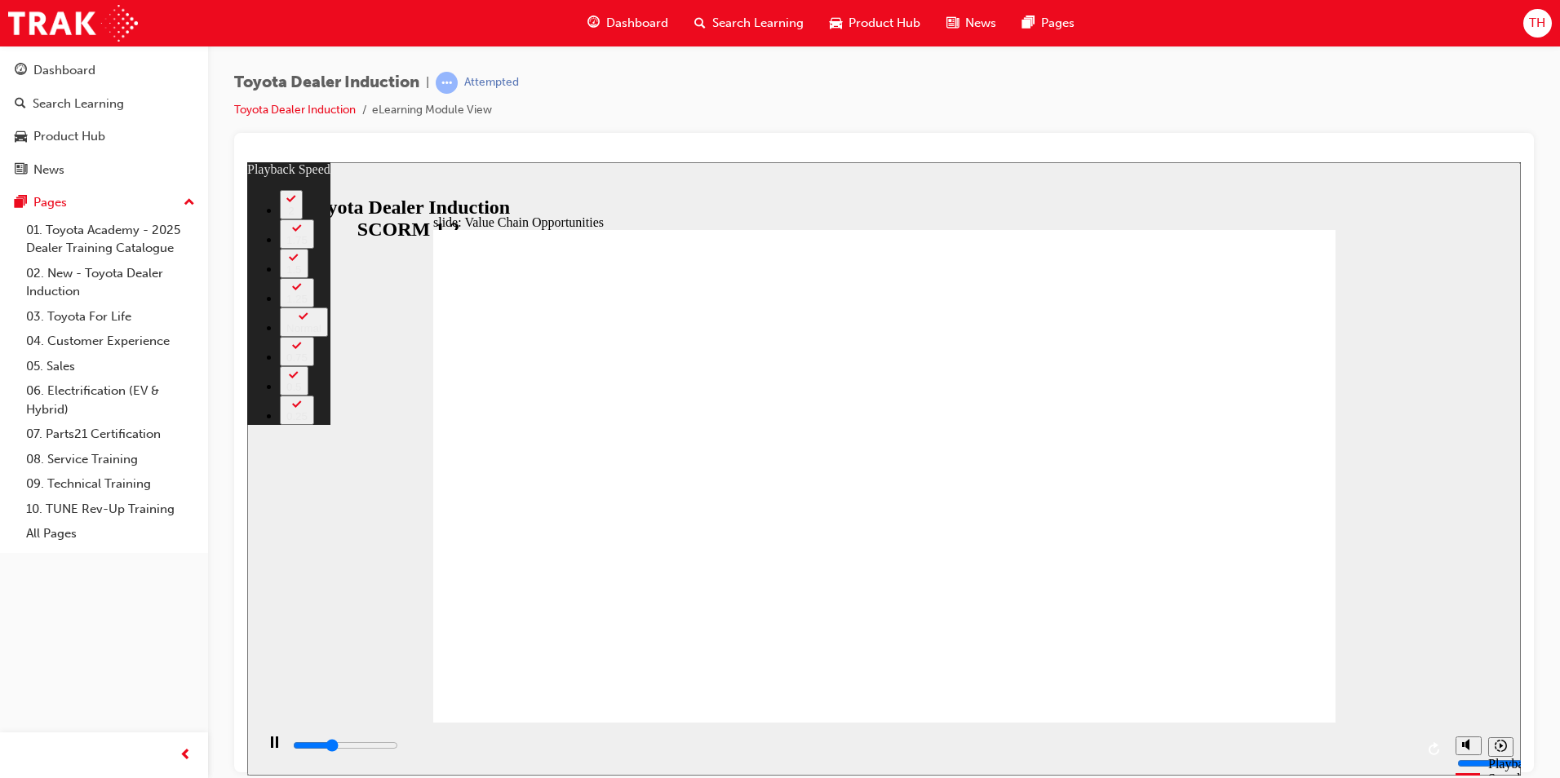
type input "0"
type input "4200"
type input "1"
type input "4500"
type input "1"
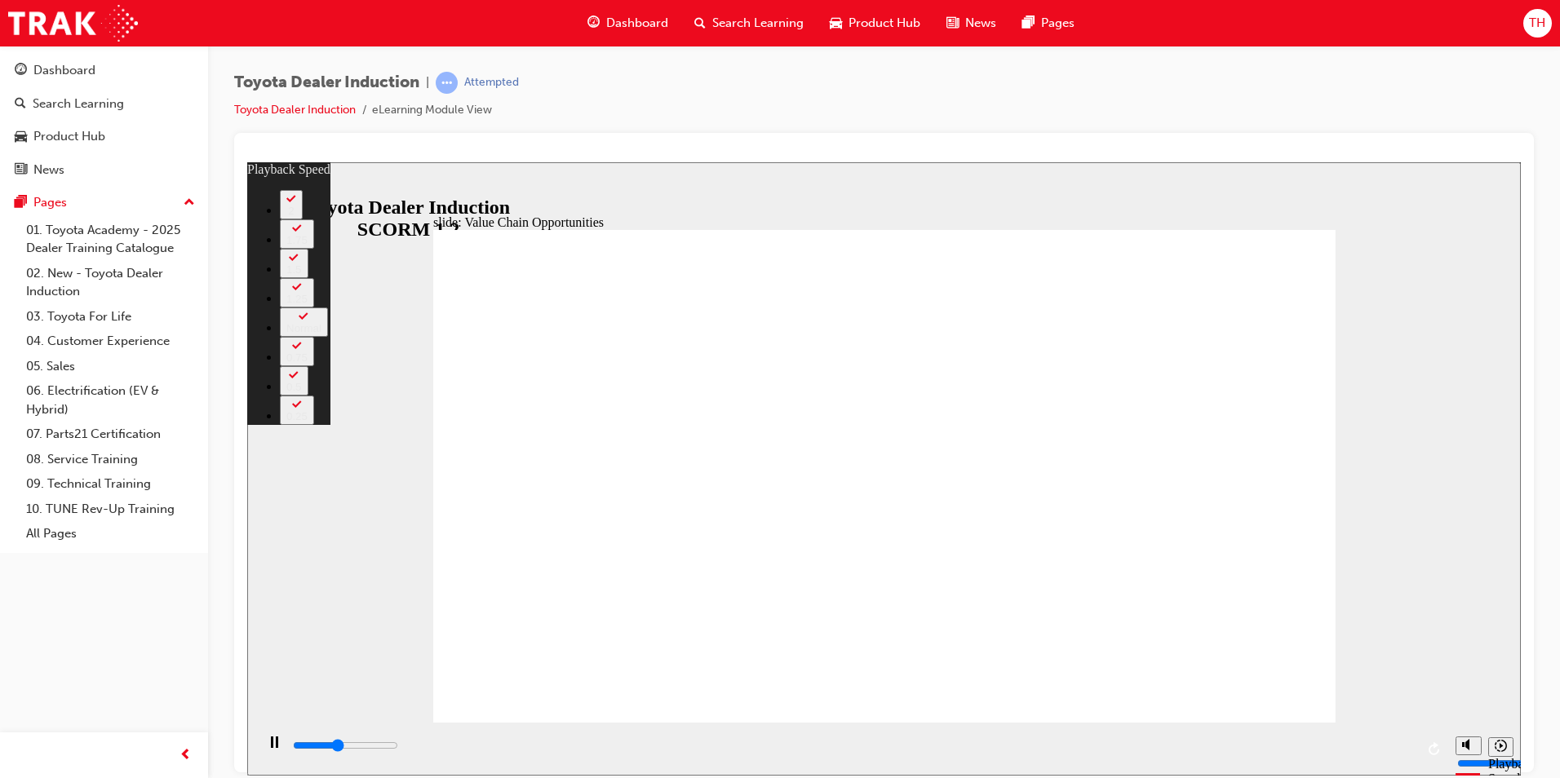
type input "4800"
type input "1"
type input "5000"
type input "1"
type input "5300"
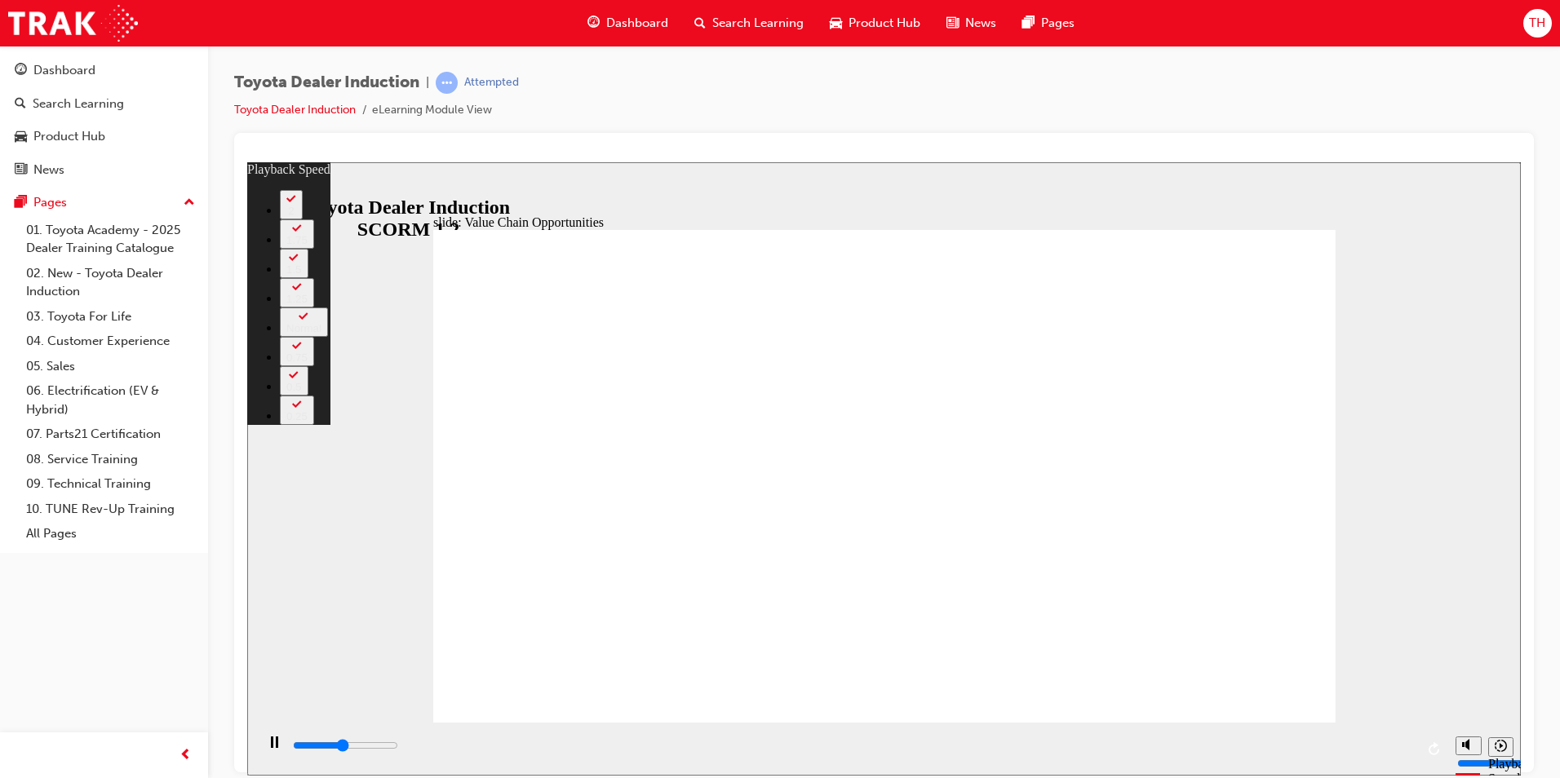
type input "2"
type input "5600"
type input "2"
type input "5800"
type input "2"
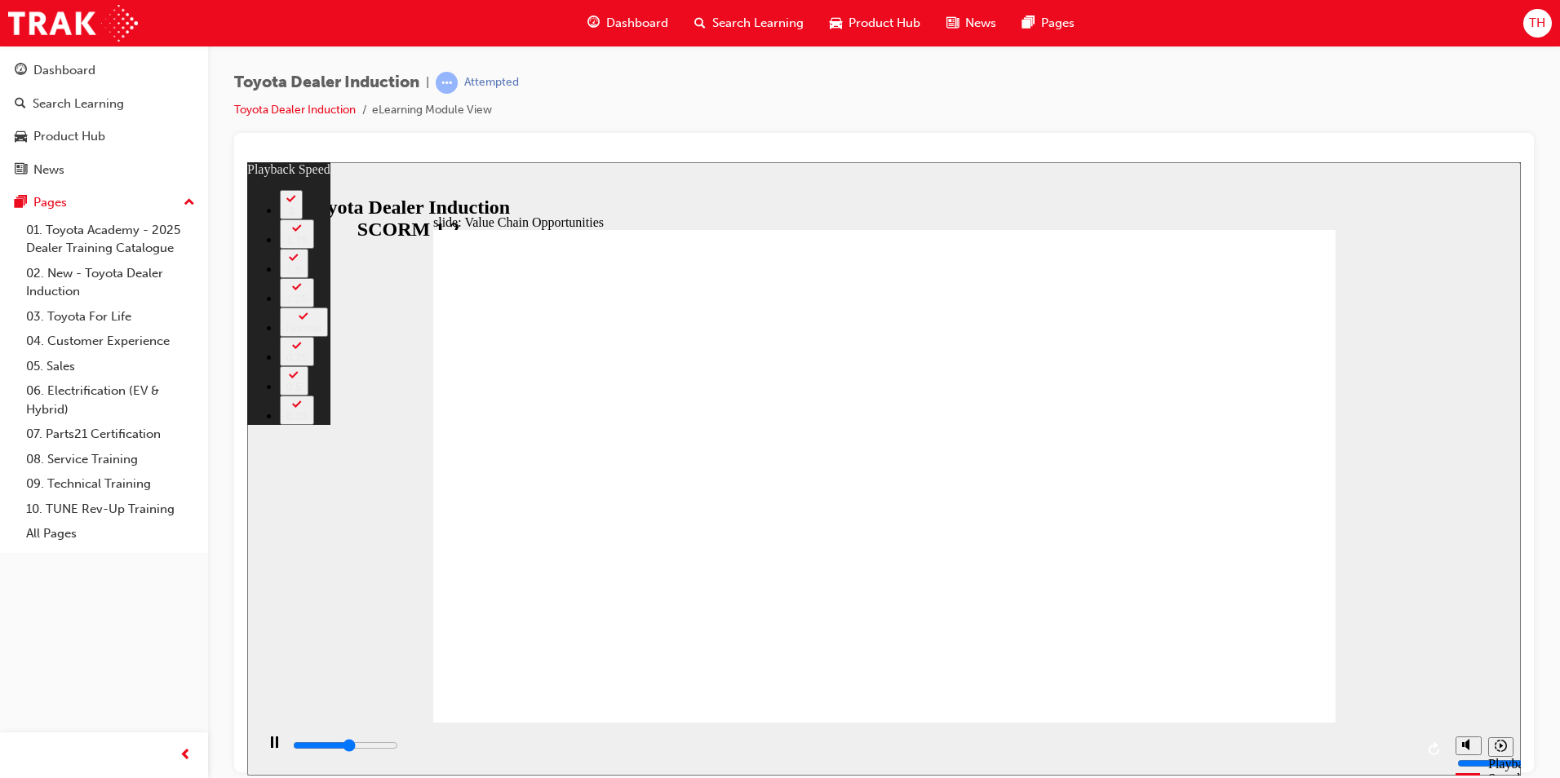
type input "6100"
type input "2"
type input "6400"
type input "3"
type input "6600"
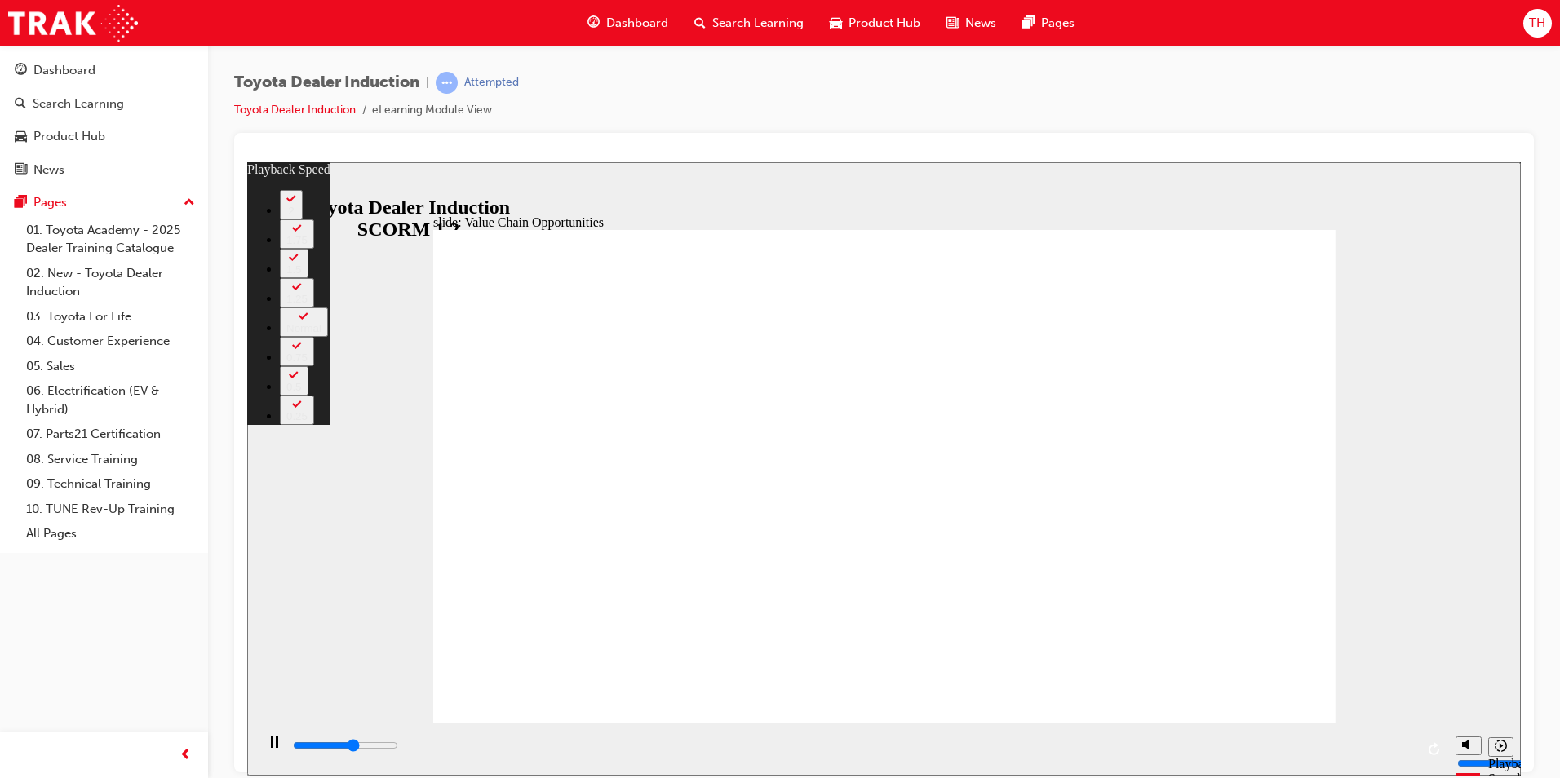
type input "3"
type input "6900"
type input "3"
type input "7100"
type input "3"
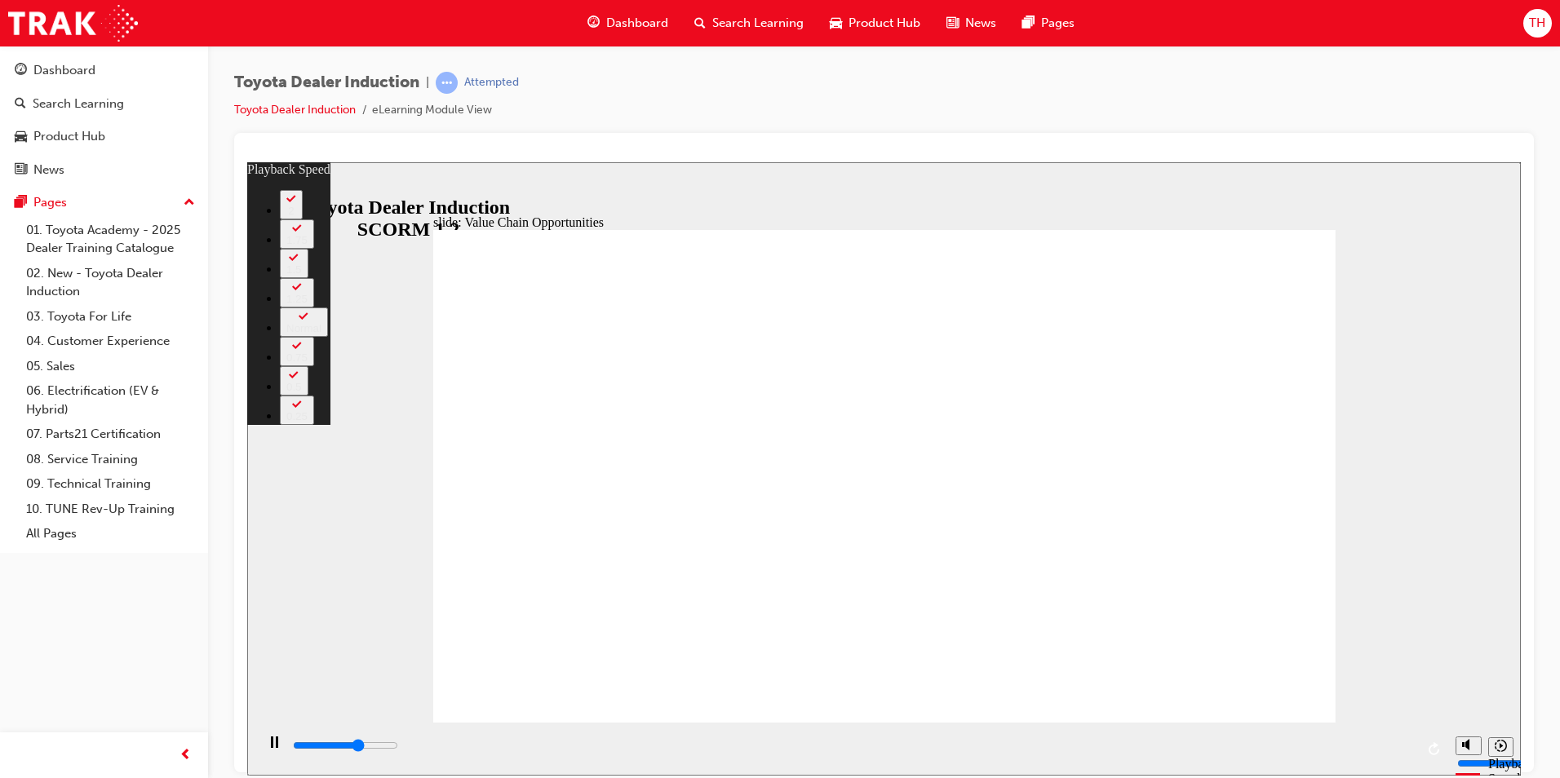
type input "7200"
type input "3"
type input "7400"
type input "4"
type input "7700"
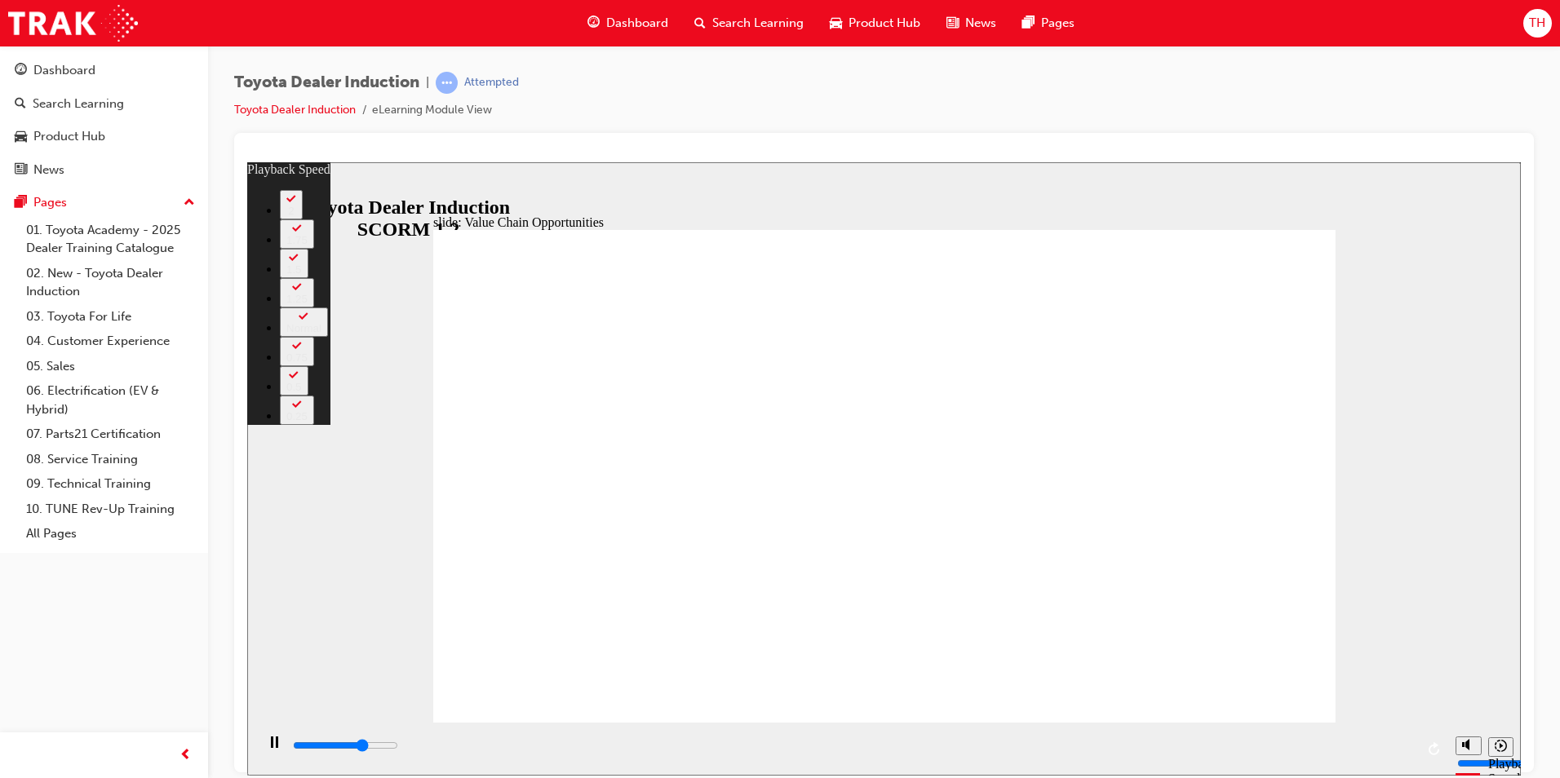
type input "4"
type input "8000"
type input "4"
type input "8200"
type input "4"
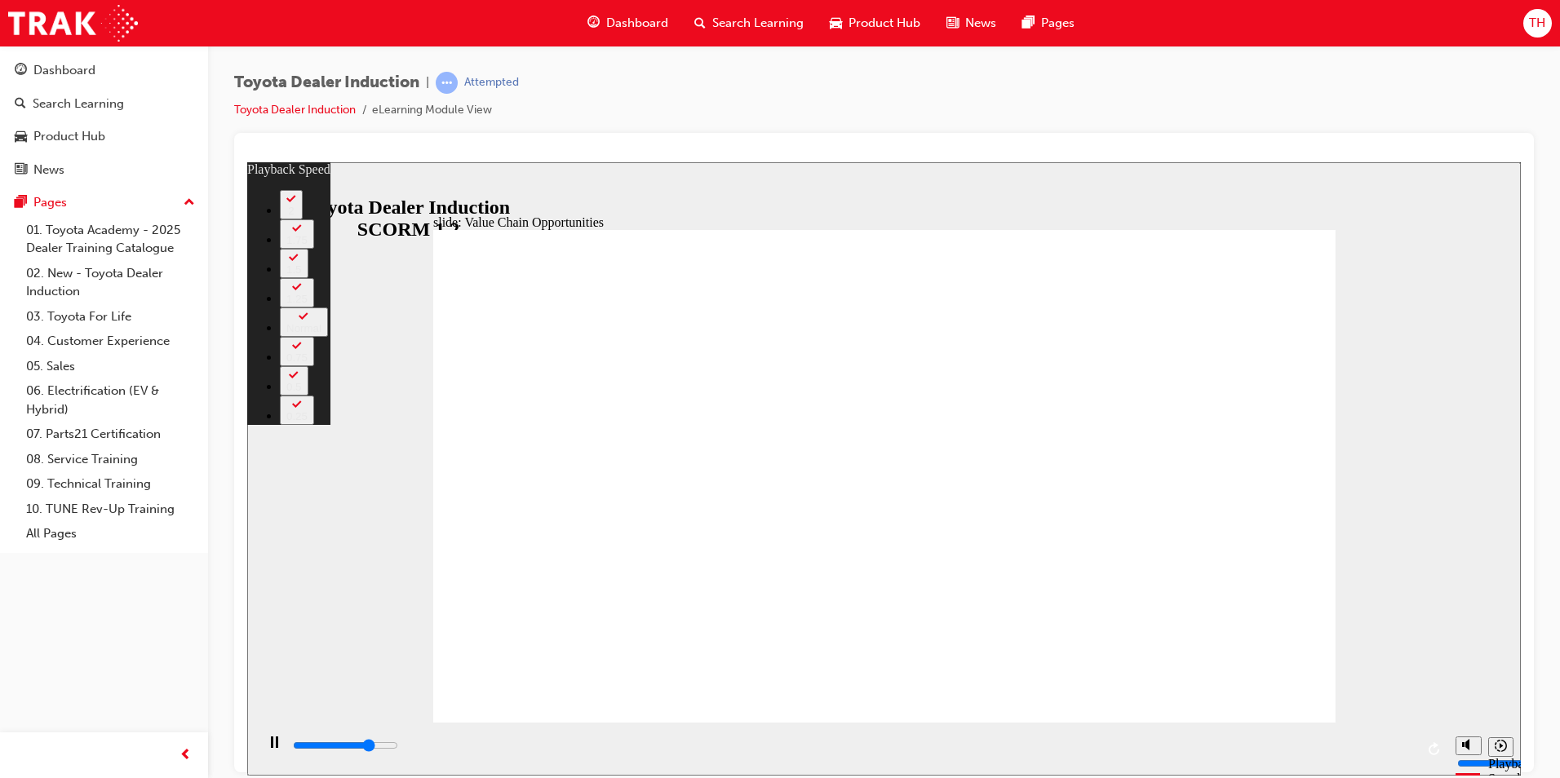
type input "8500"
type input "5"
type input "8800"
type input "5"
type input "9000"
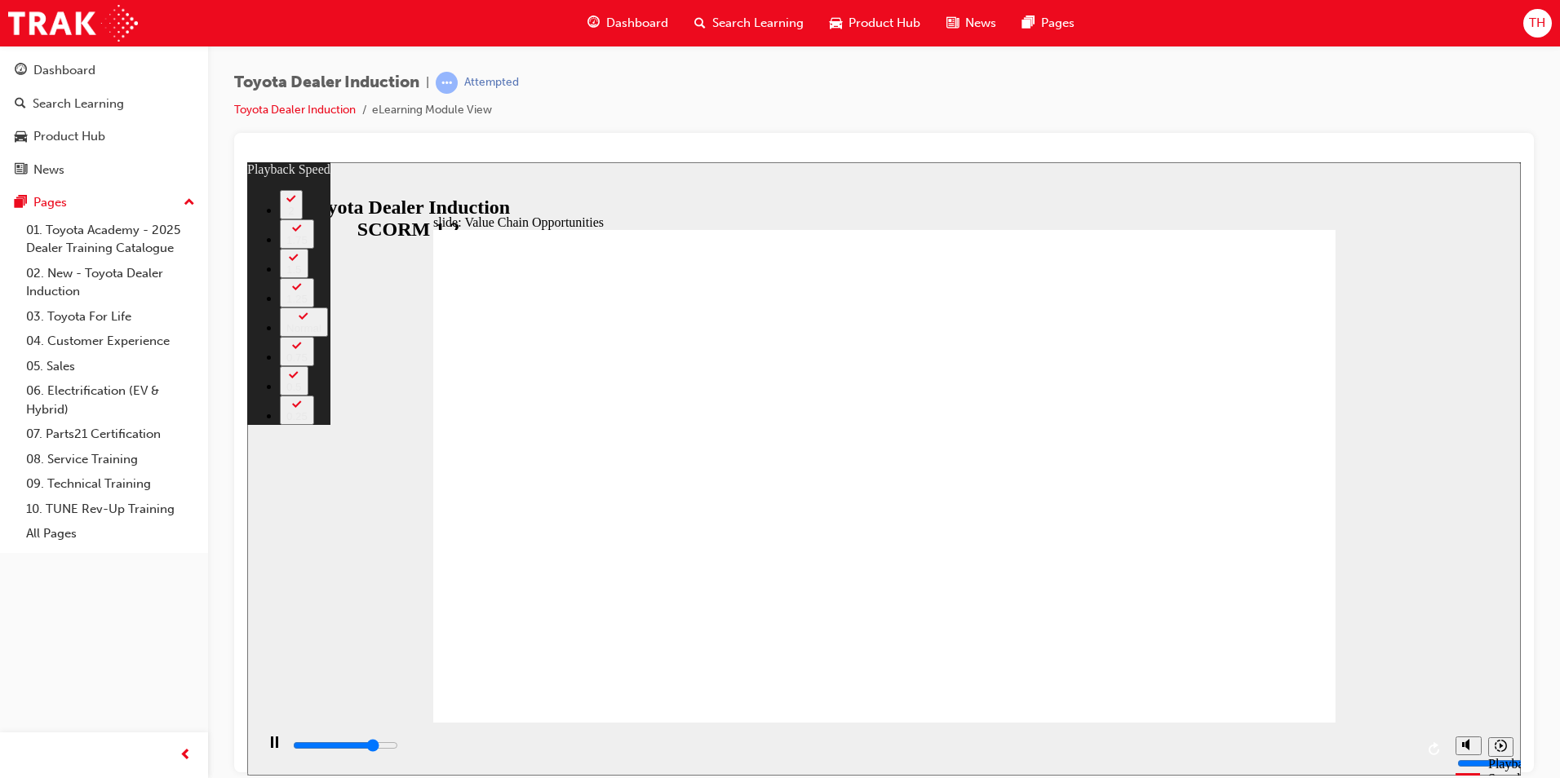
type input "5"
type input "9300"
type input "6"
type input "9600"
type input "6"
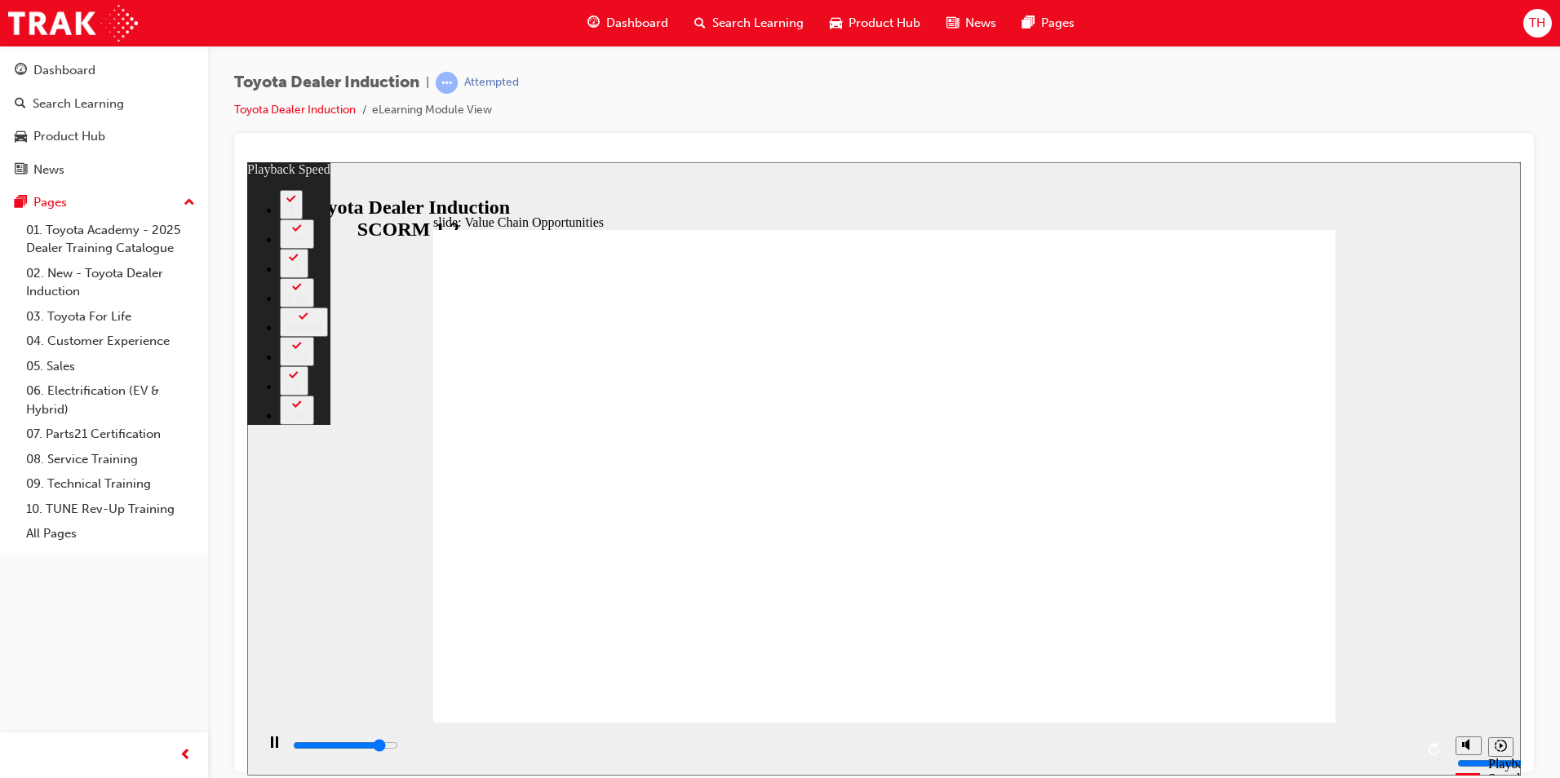
type input "9800"
type input "6"
type input "10100"
type input "6"
type input "10400"
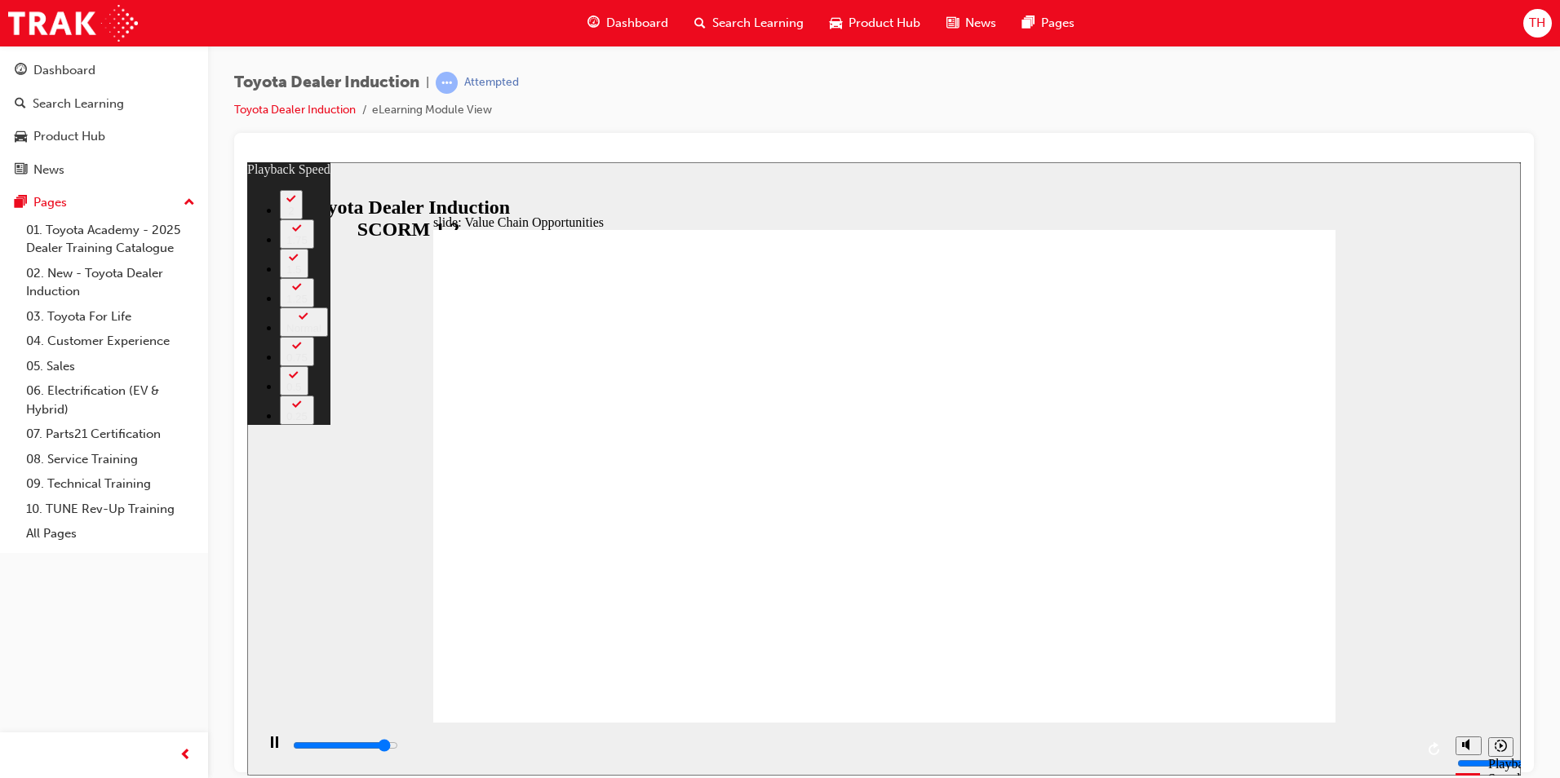
type input "7"
type input "10600"
type input "7"
type input "10900"
type input "7"
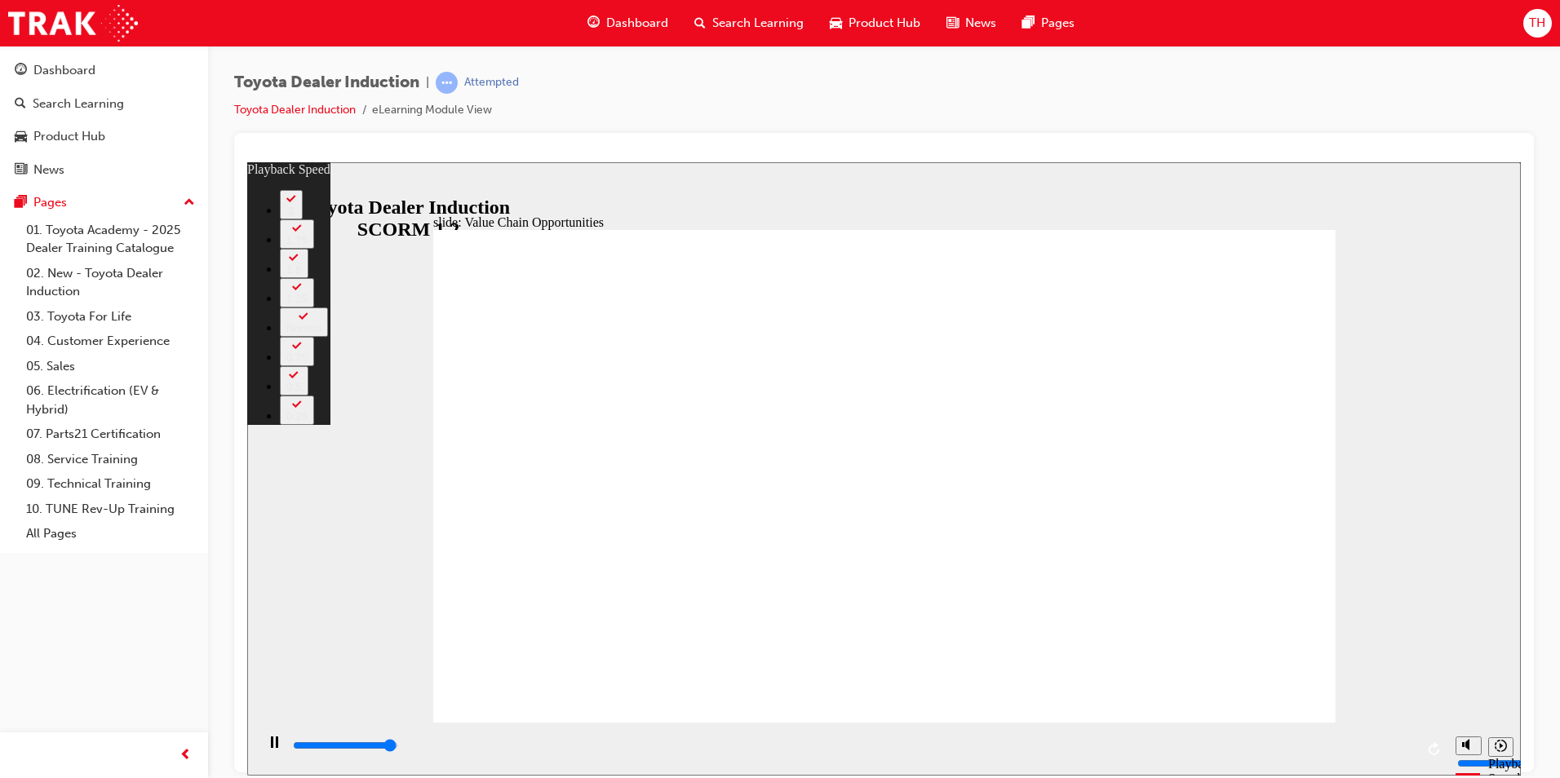
type input "11200"
type input "7"
type input "11300"
type input "64"
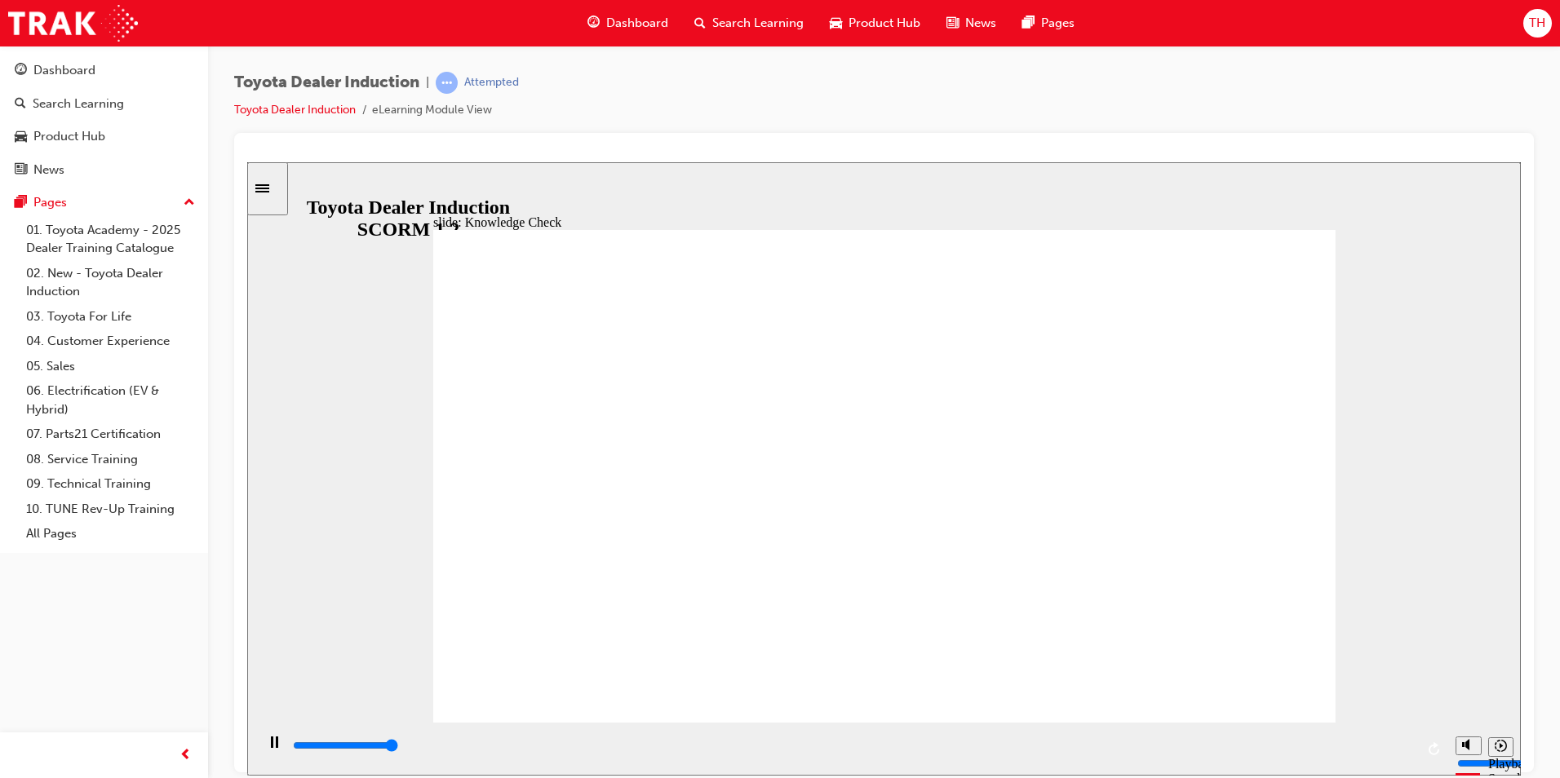
type input "5000"
radio input "true"
type input "5000"
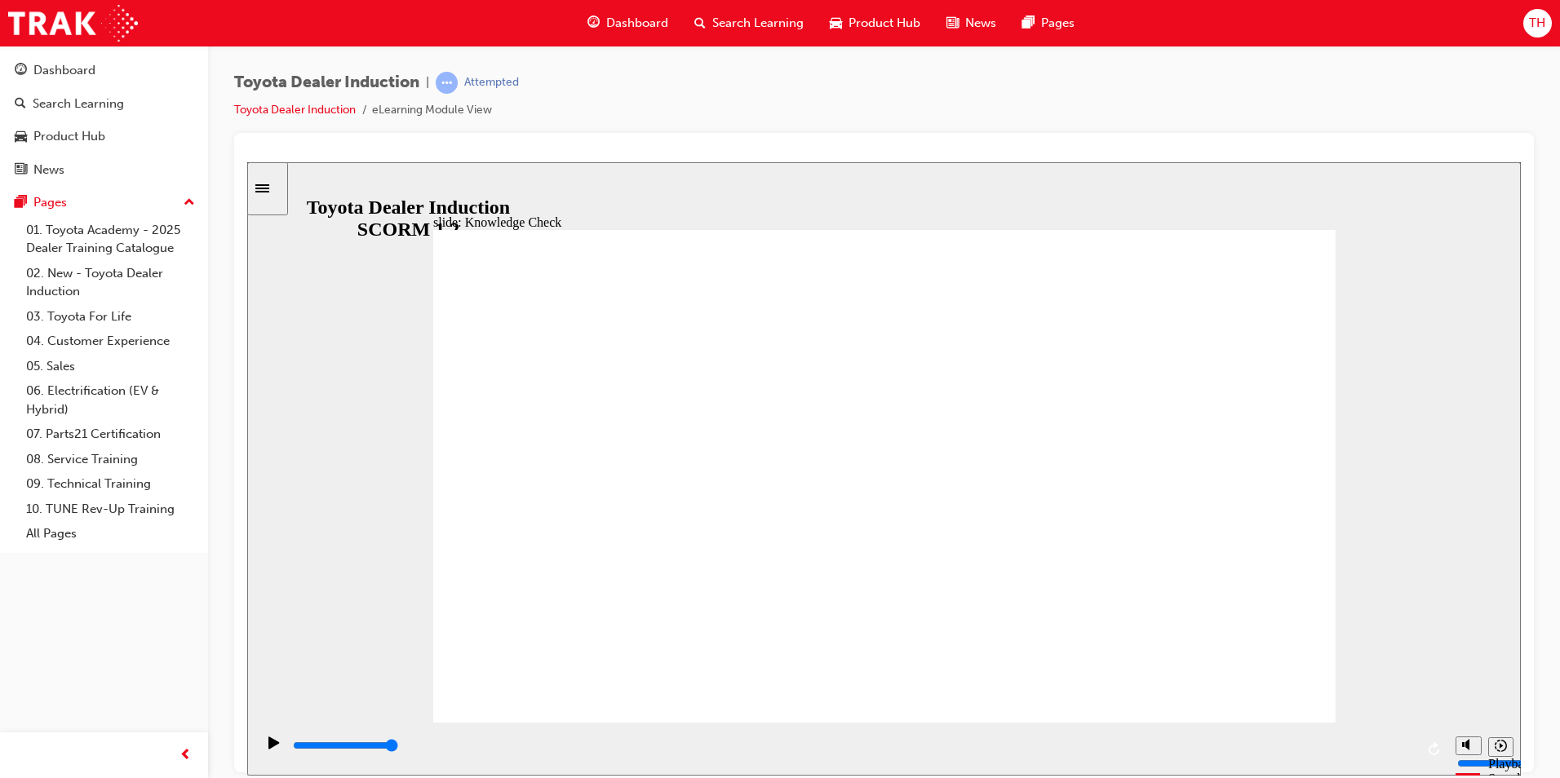
radio input "true"
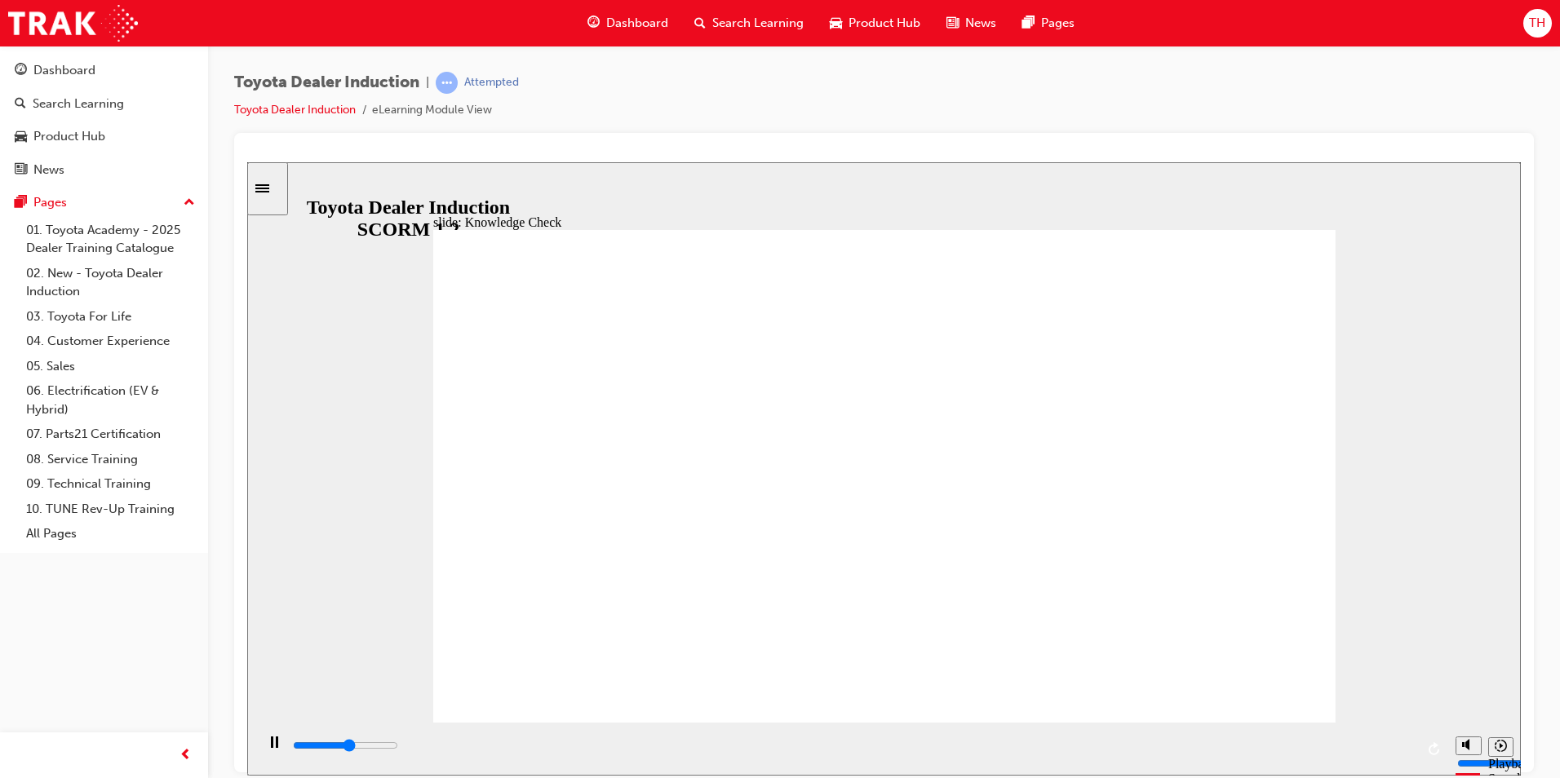
type input "5000"
type input "w"
type input "we"
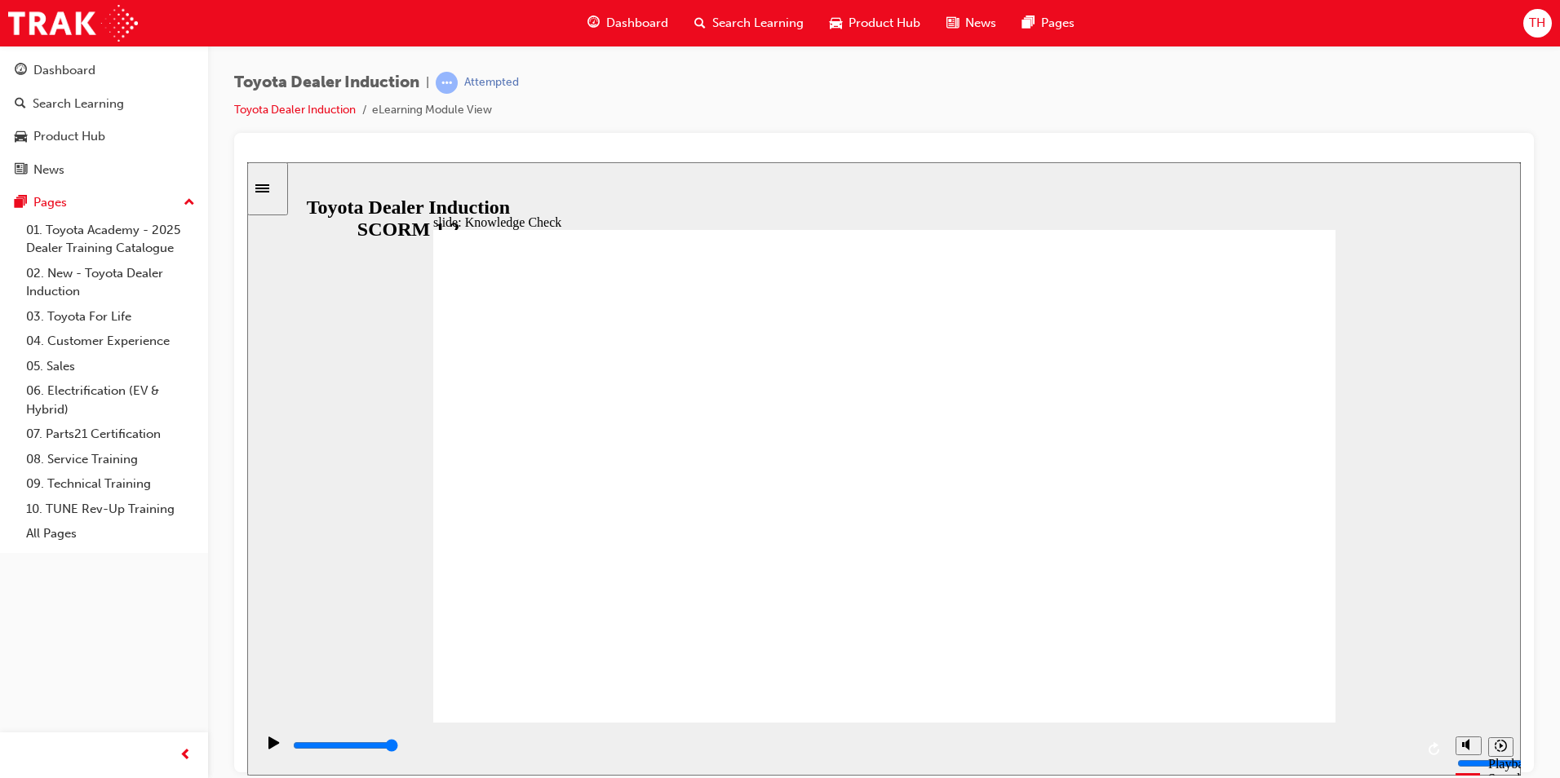
type input "we"
type input "web"
type input "webi"
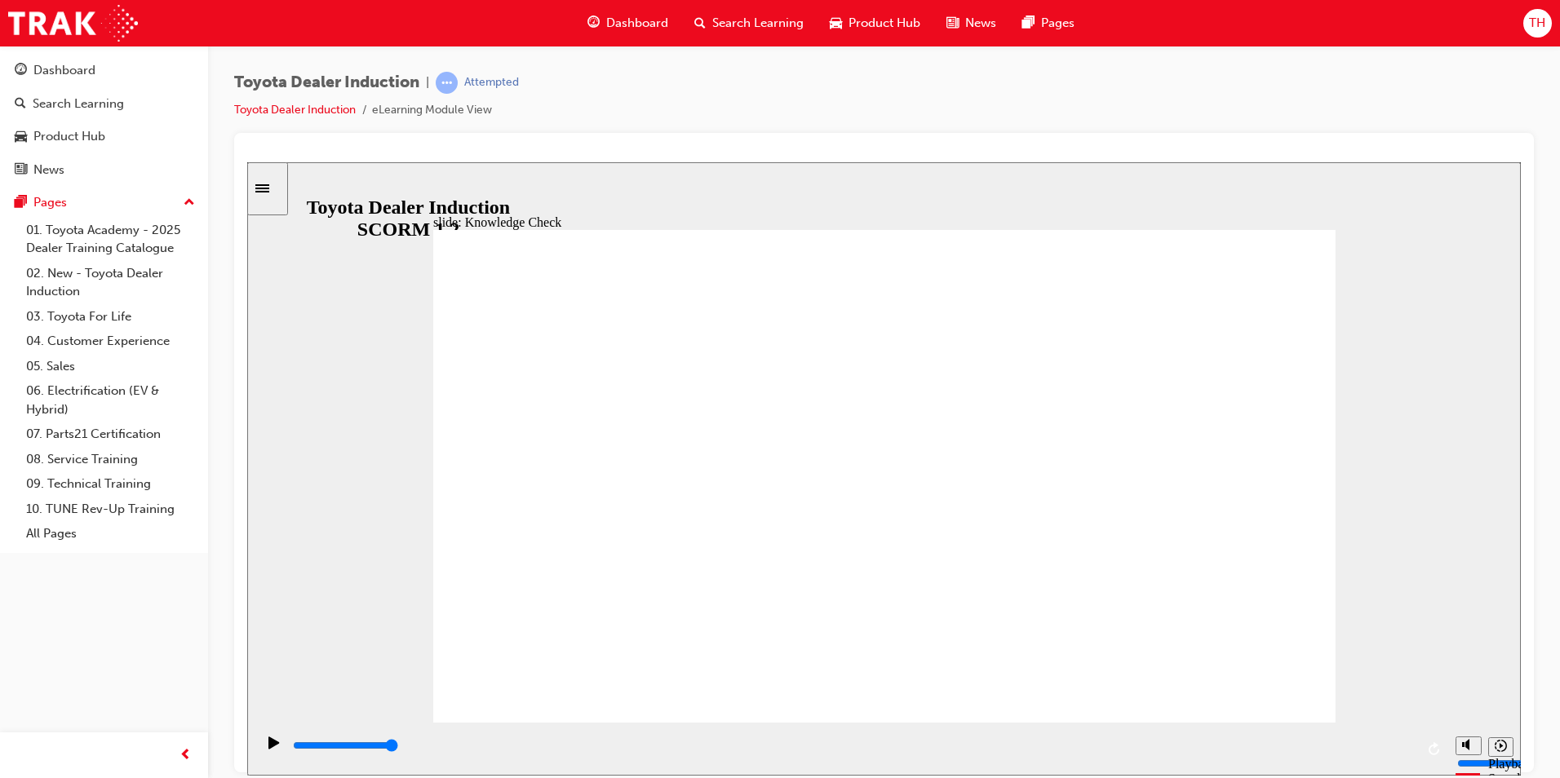
type input "webit"
type input "webite"
type input "webit"
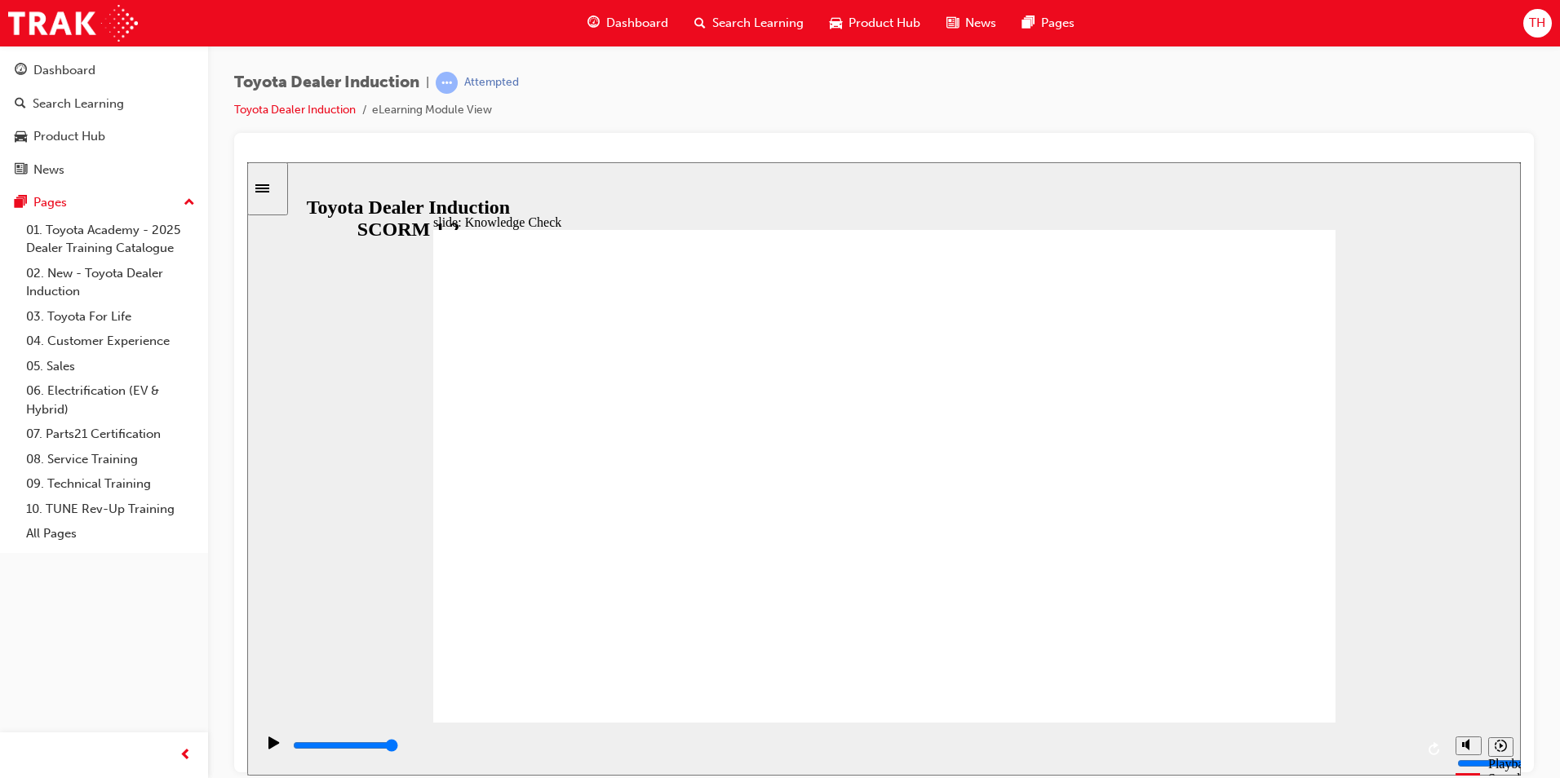
type input "webit"
type input "webi"
type input "web"
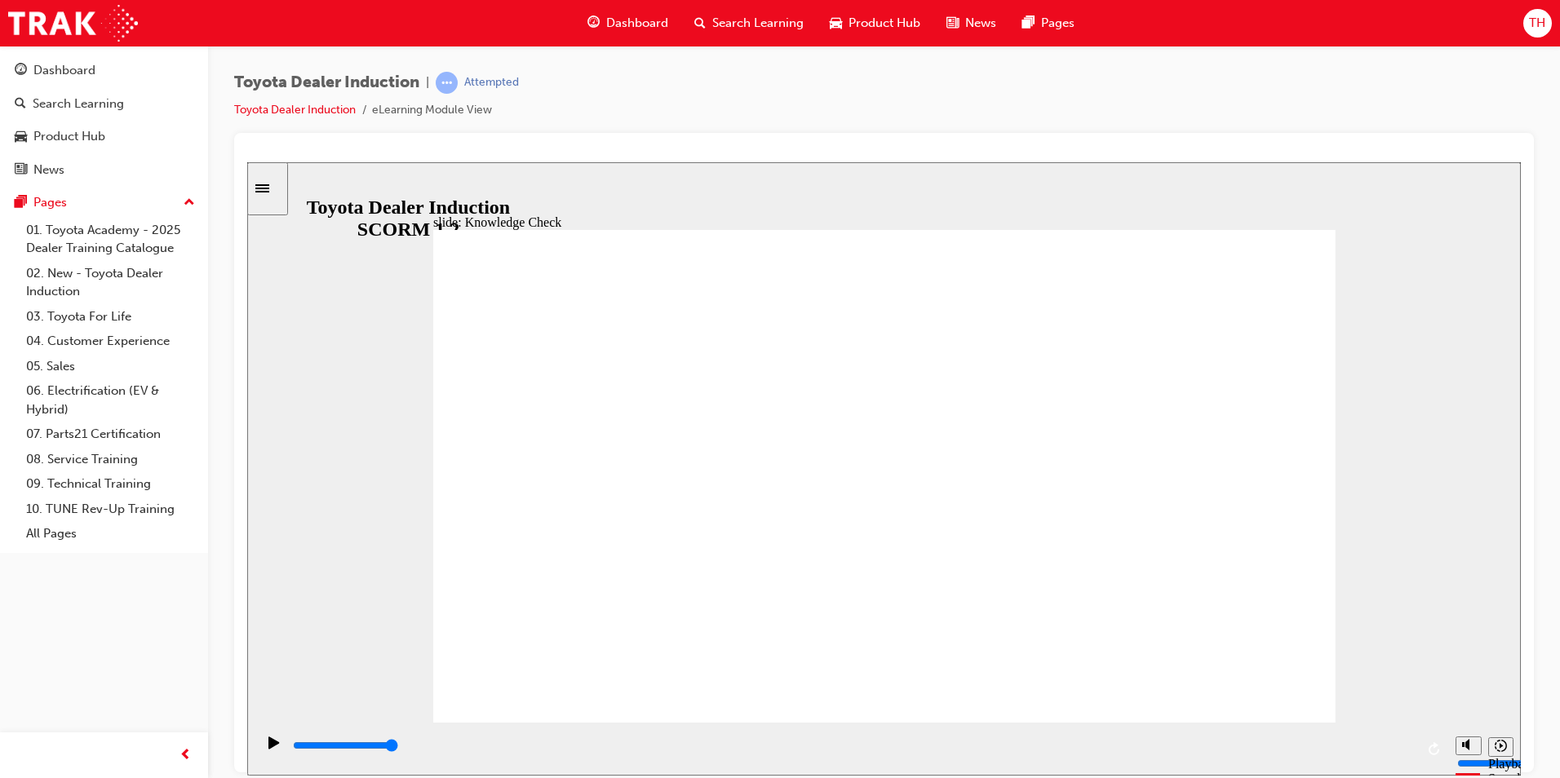
type input "webs"
type input "websi"
type input "websit"
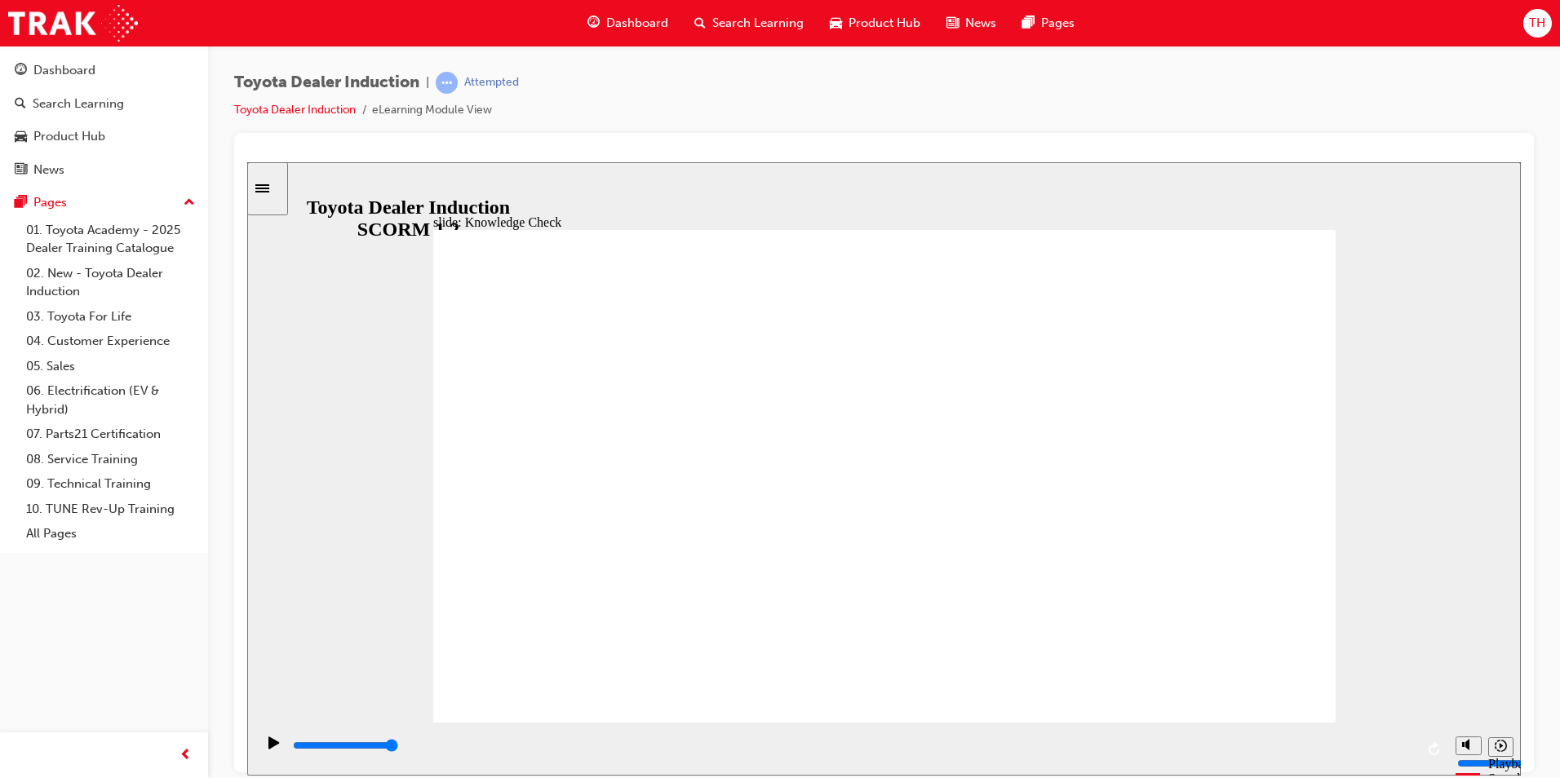
type input "websit"
type input "website"
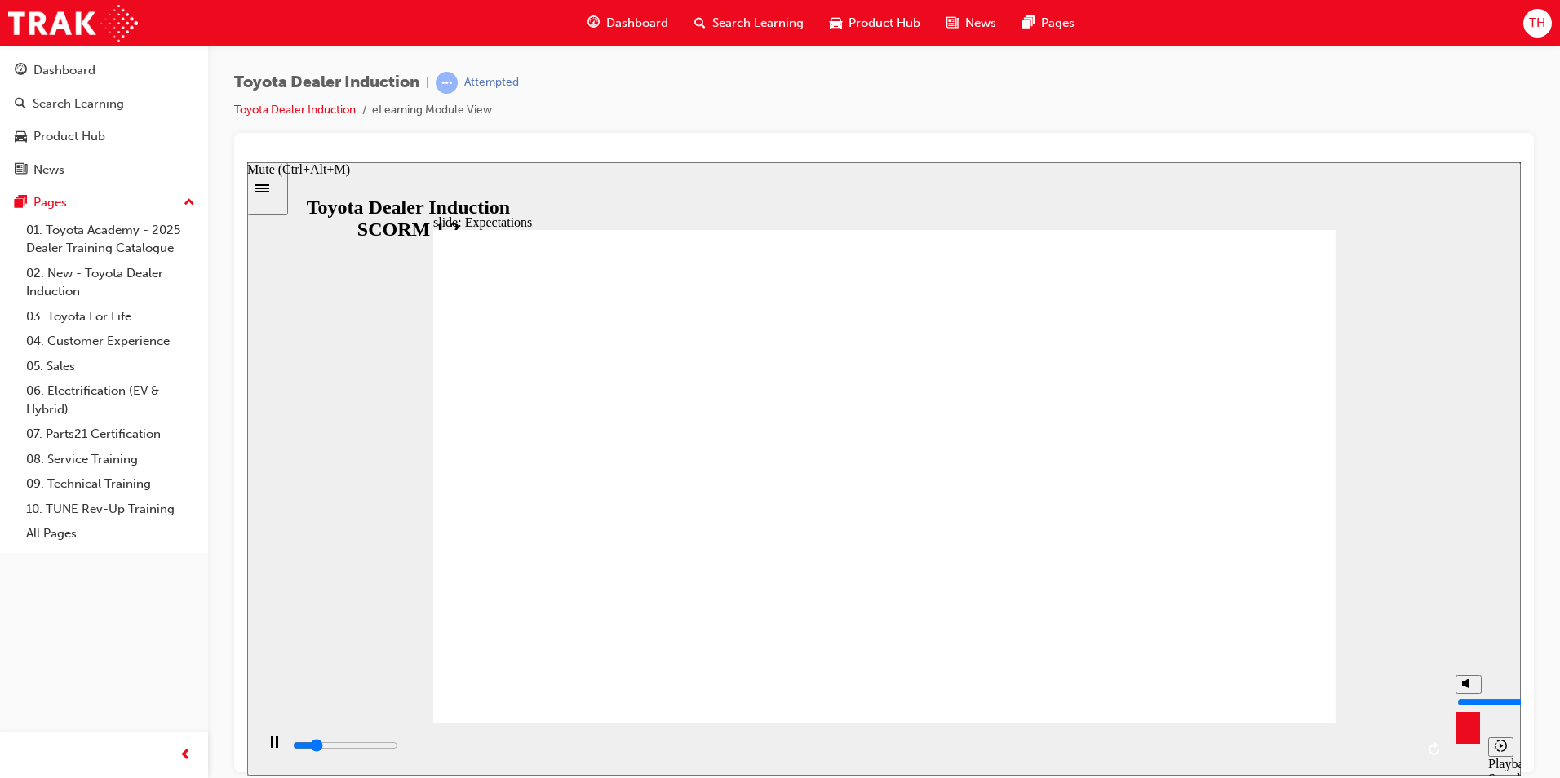
type input "4900"
type input "0"
type input "5000"
type input "0"
click at [1474, 708] on input "volume" at bounding box center [1509, 701] width 105 height 13
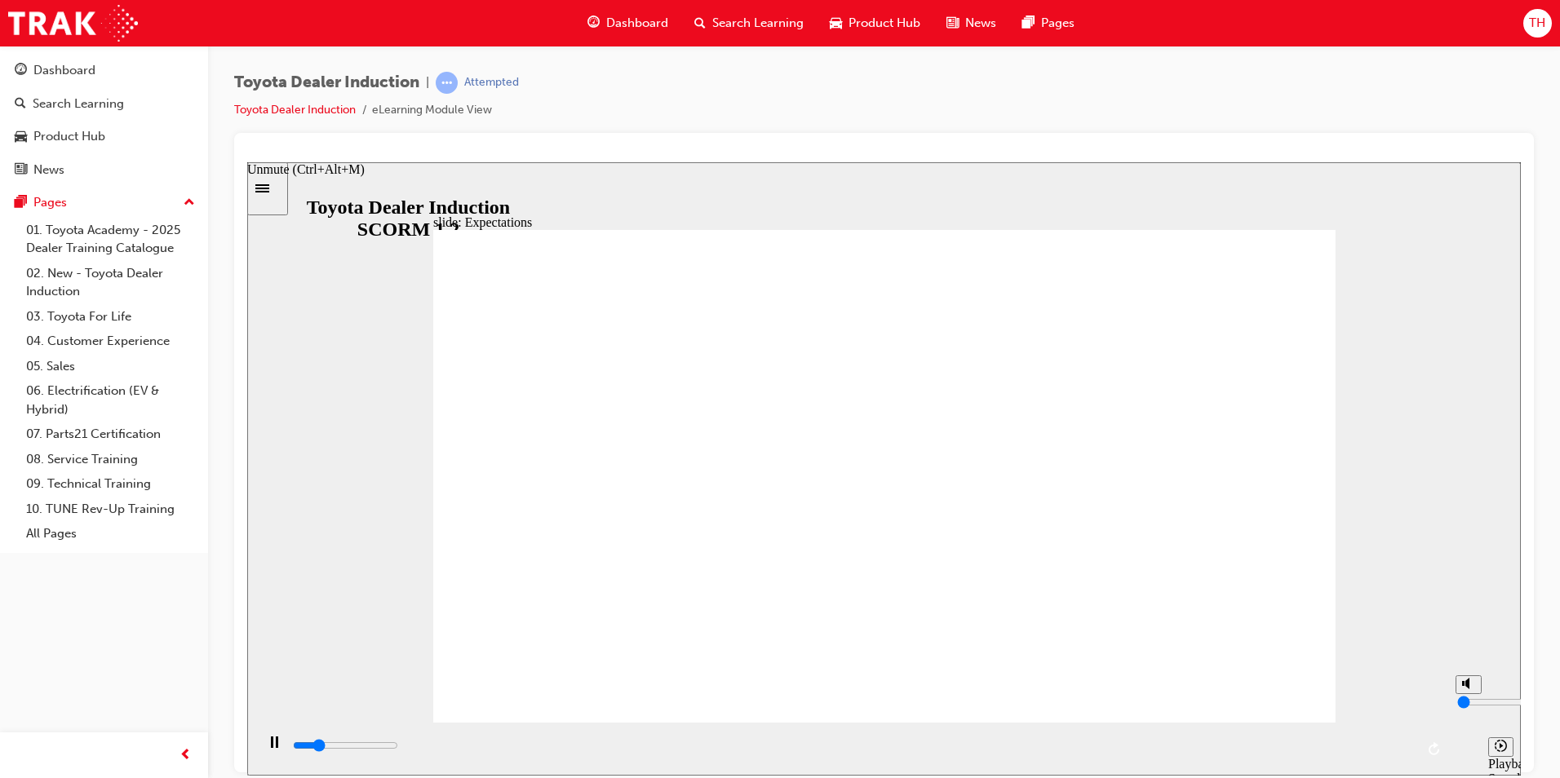
type input "5600"
type input "1"
type input "5600"
type input "2"
type input "5600"
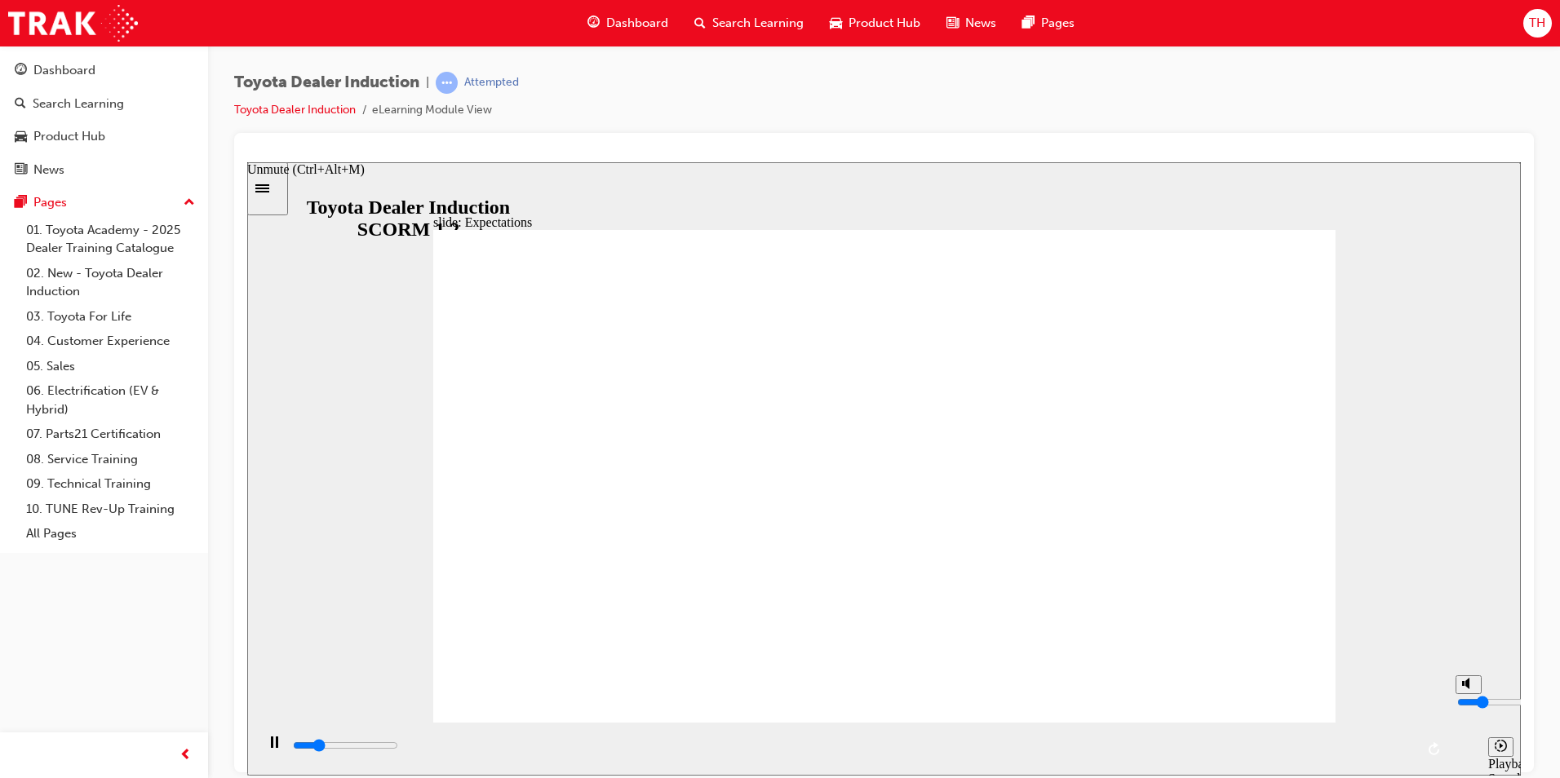
type input "3"
type input "5800"
type input "4"
type input "6200"
drag, startPoint x: 1468, startPoint y: 716, endPoint x: 1467, endPoint y: 703, distance: 13.1
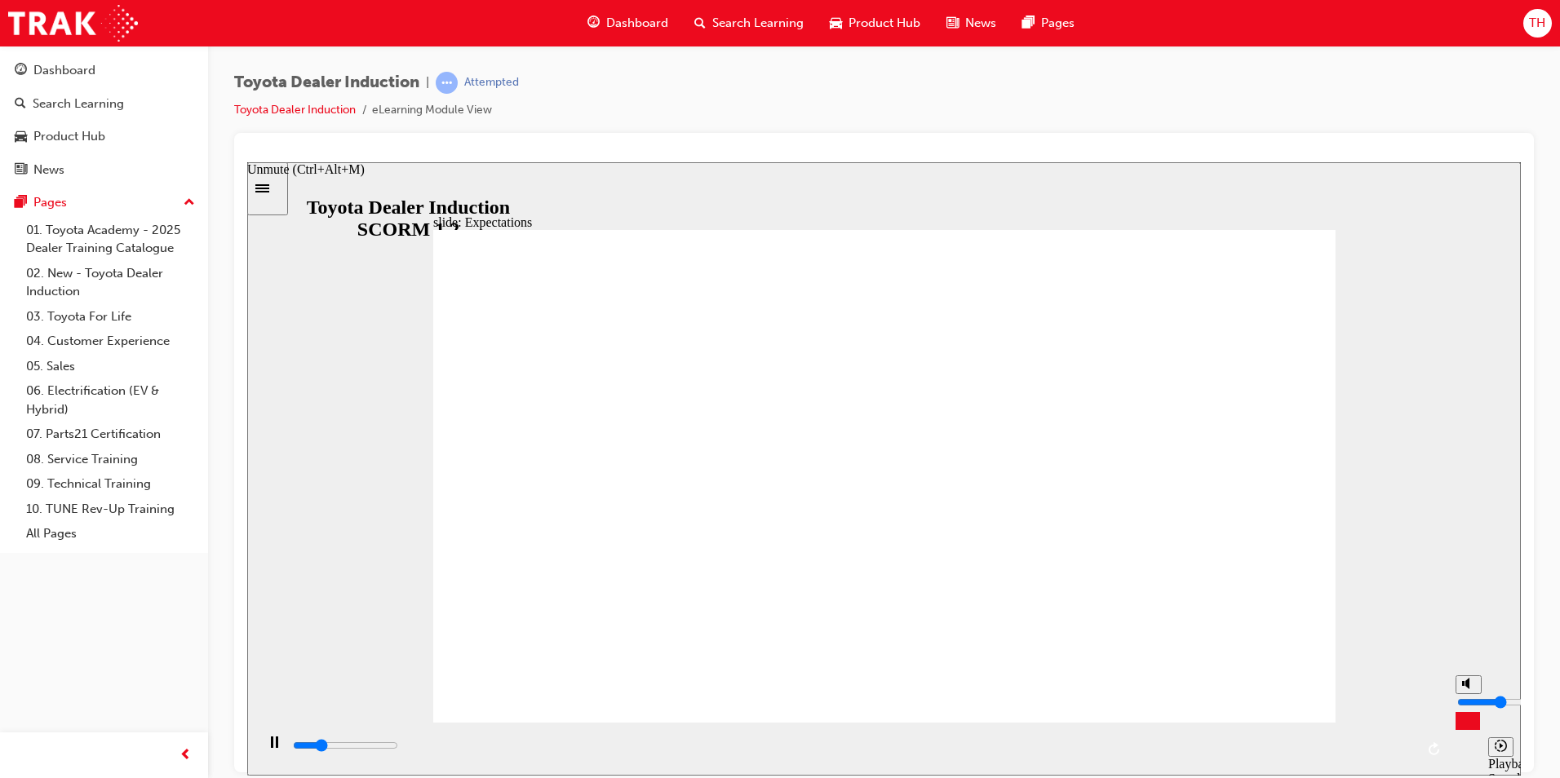
type input "4"
click at [1467, 703] on input "volume" at bounding box center [1509, 701] width 105 height 13
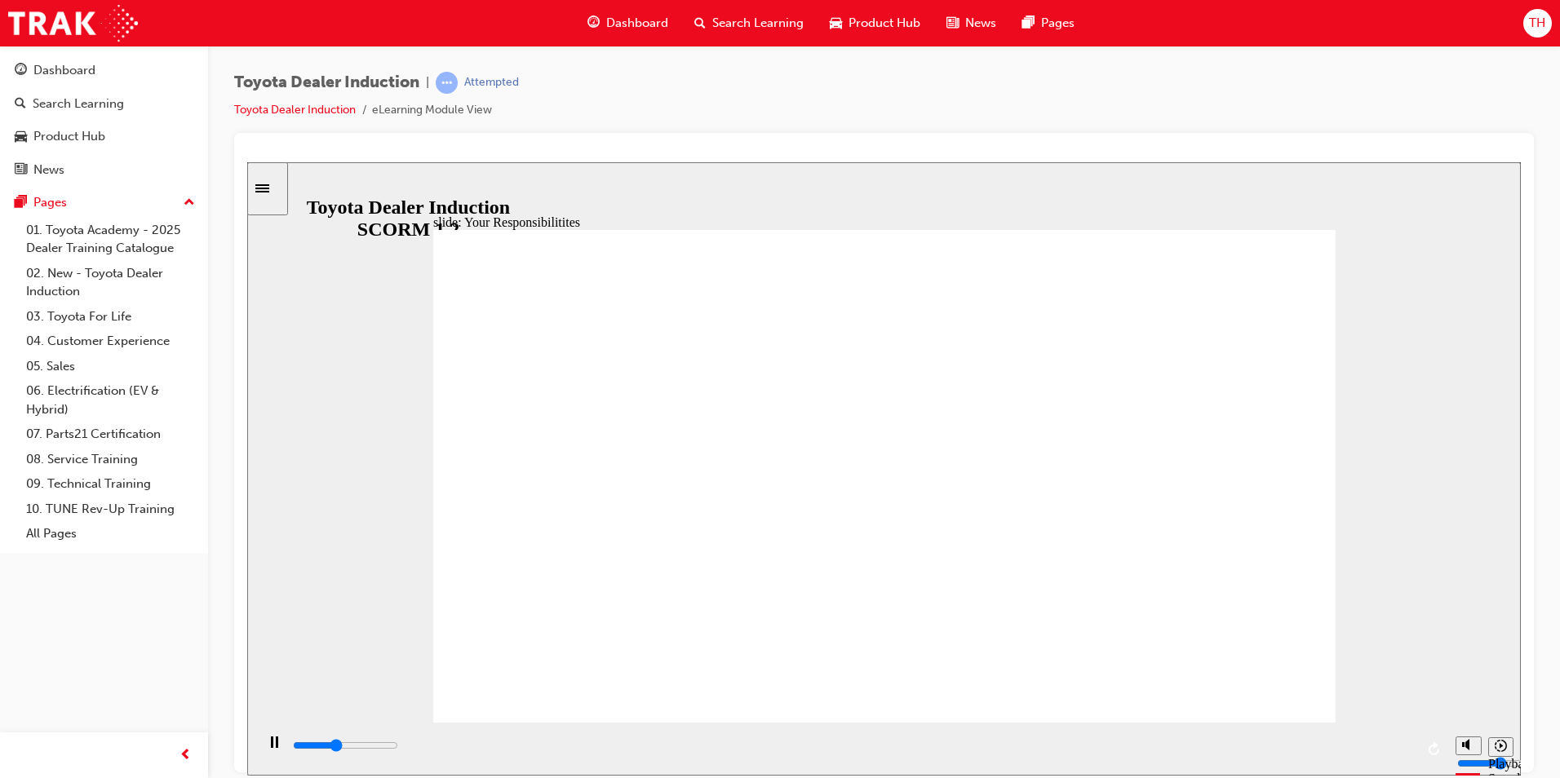
type input "3400"
checkbox input "true"
type input "4300"
checkbox input "true"
type input "4800"
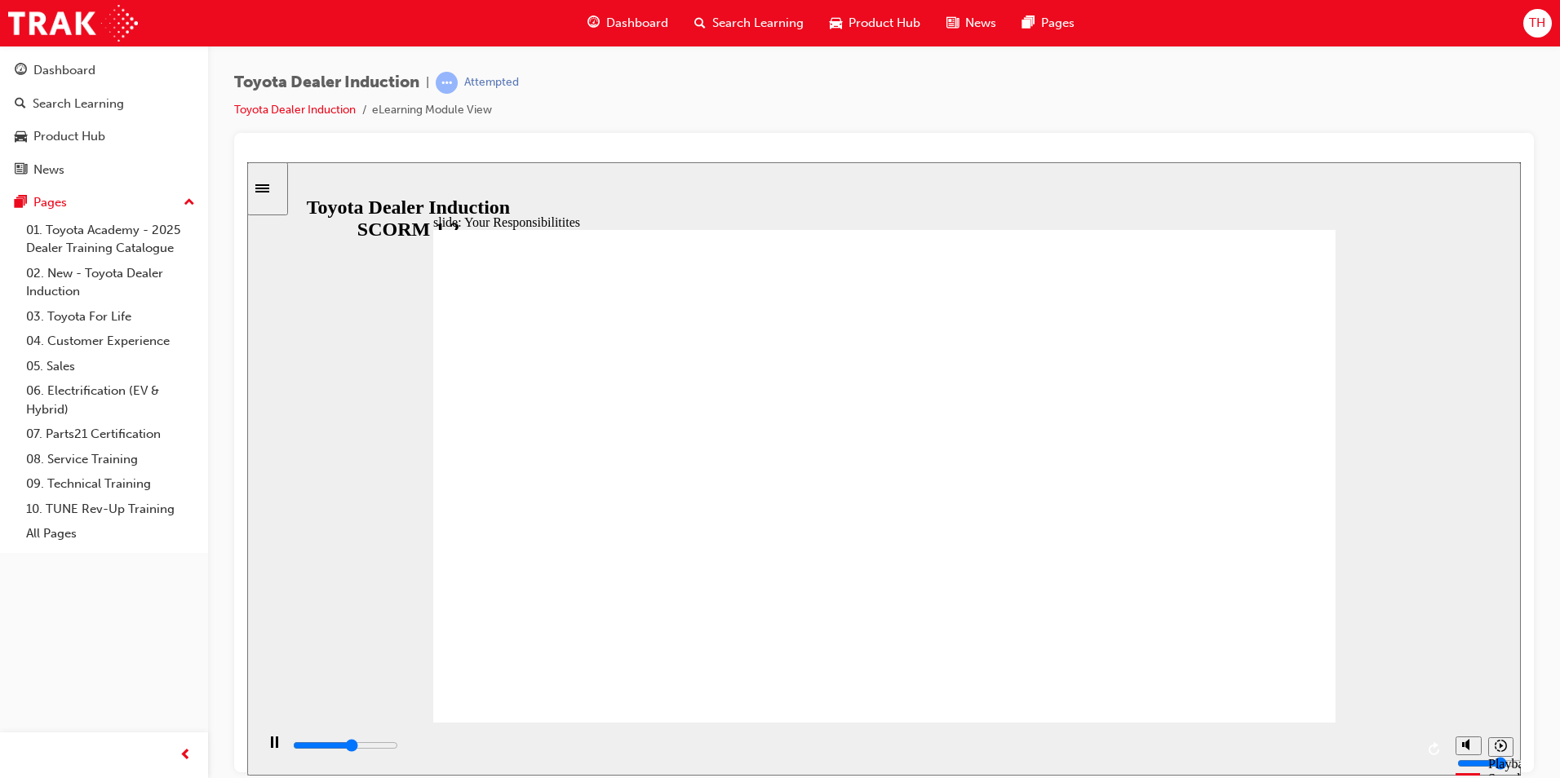
checkbox input "true"
type input "5200"
checkbox input "true"
type input "5700"
checkbox input "true"
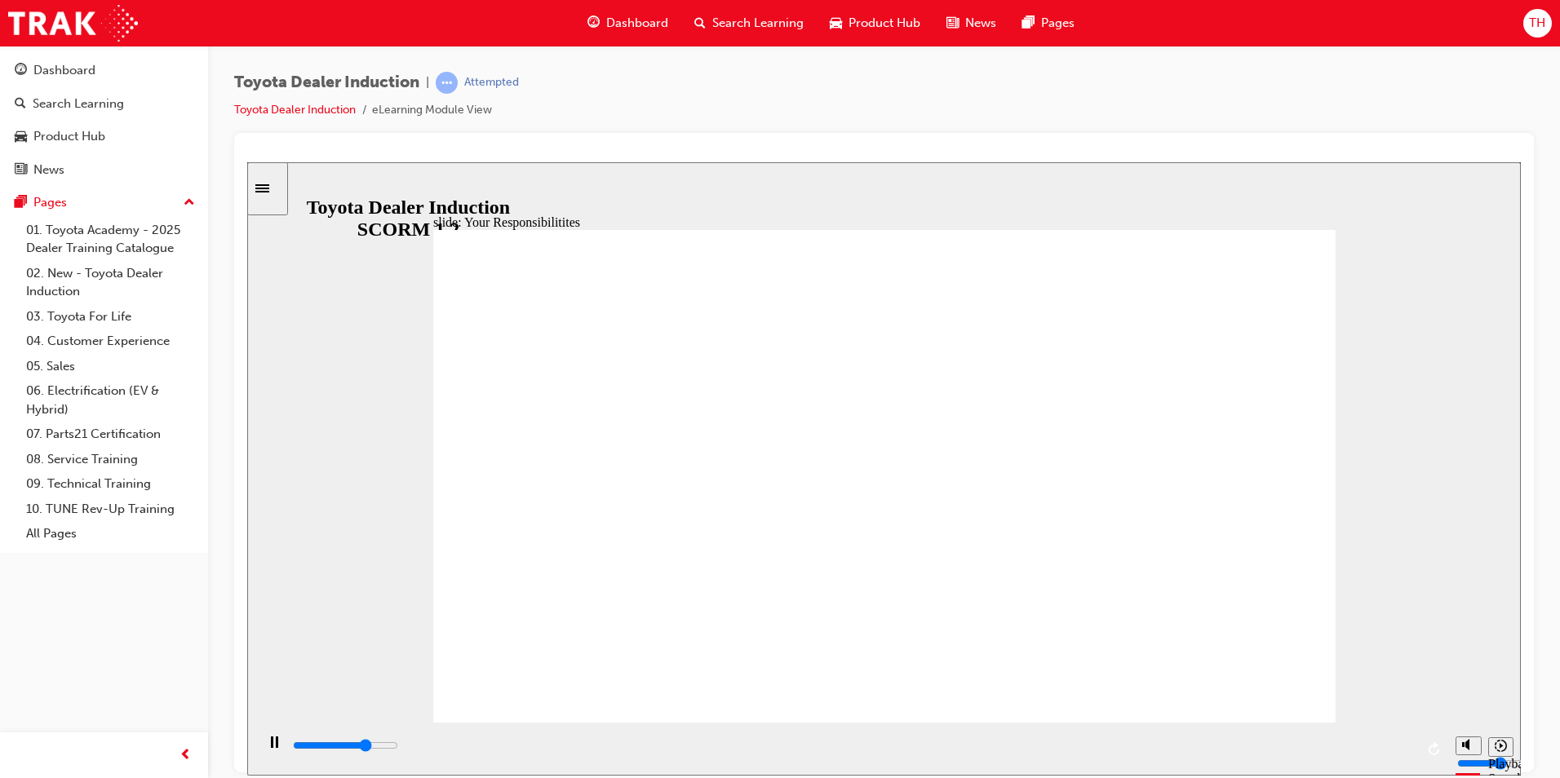
type input "6100"
checkbox input "true"
type input "6900"
checkbox input "true"
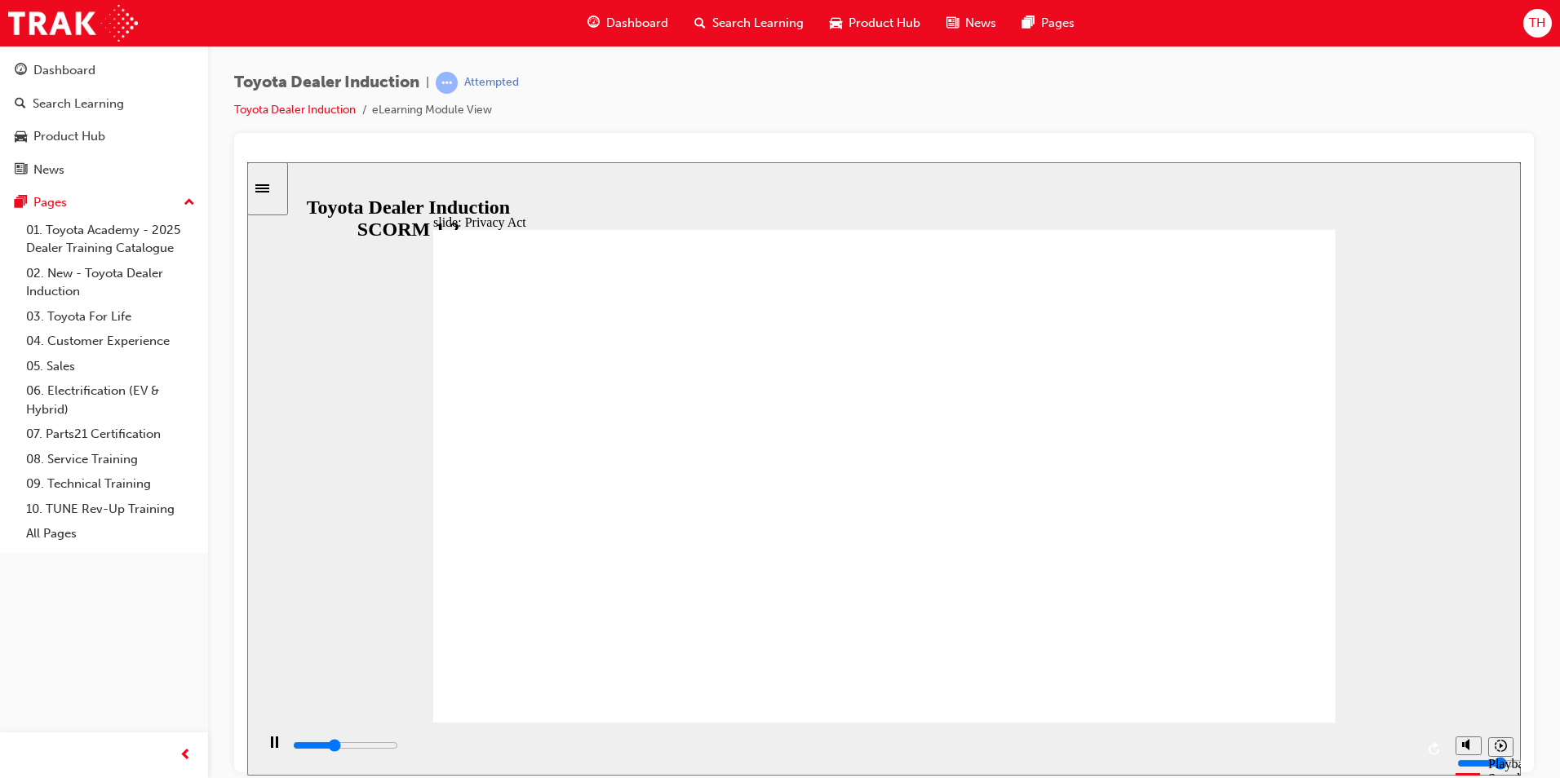
type input "6700"
drag, startPoint x: 973, startPoint y: 312, endPoint x: 990, endPoint y: 320, distance: 18.2
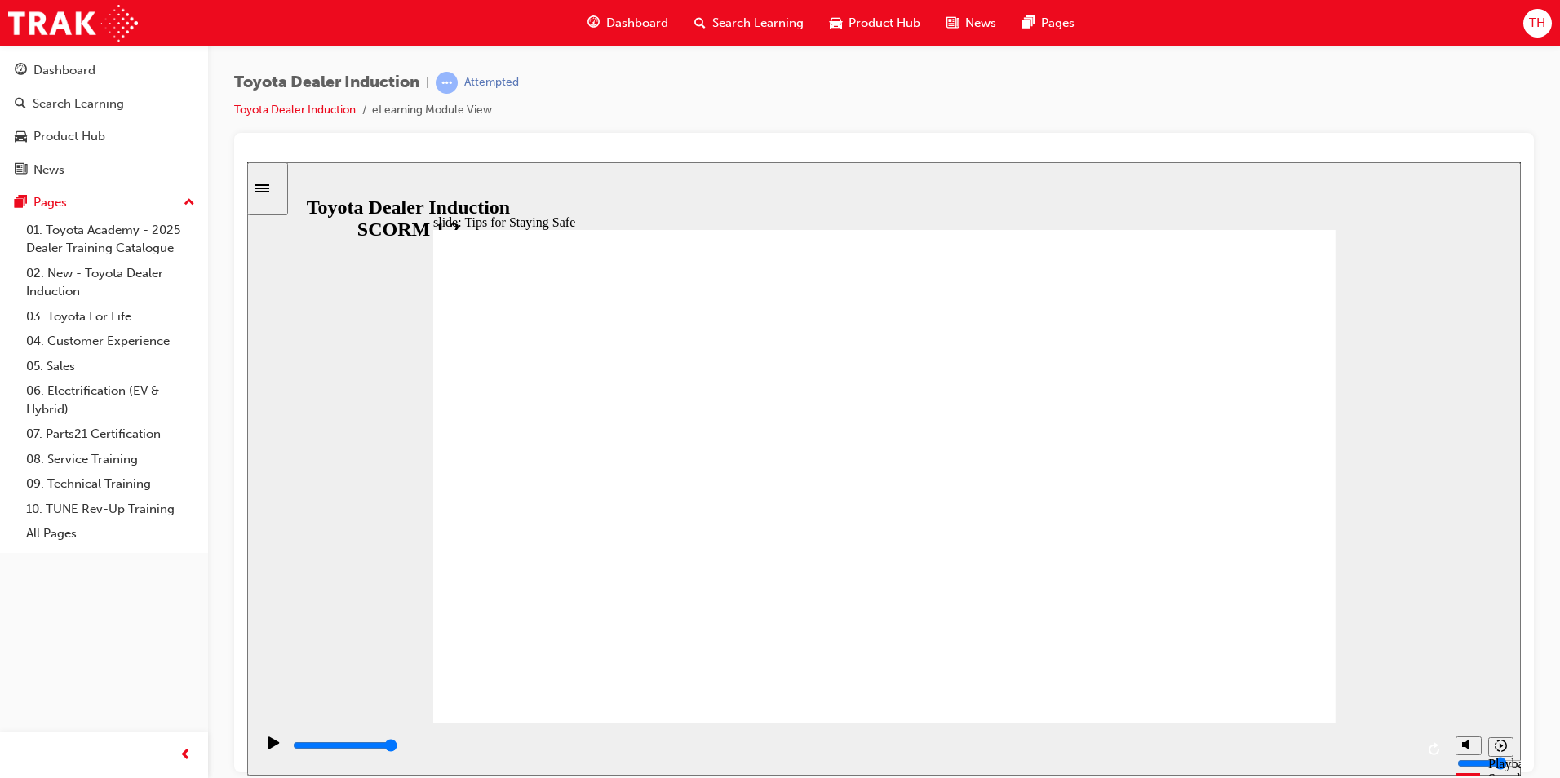
drag, startPoint x: 778, startPoint y: 626, endPoint x: 789, endPoint y: 636, distance: 15.0
drag, startPoint x: 799, startPoint y: 566, endPoint x: 943, endPoint y: 578, distance: 144.9
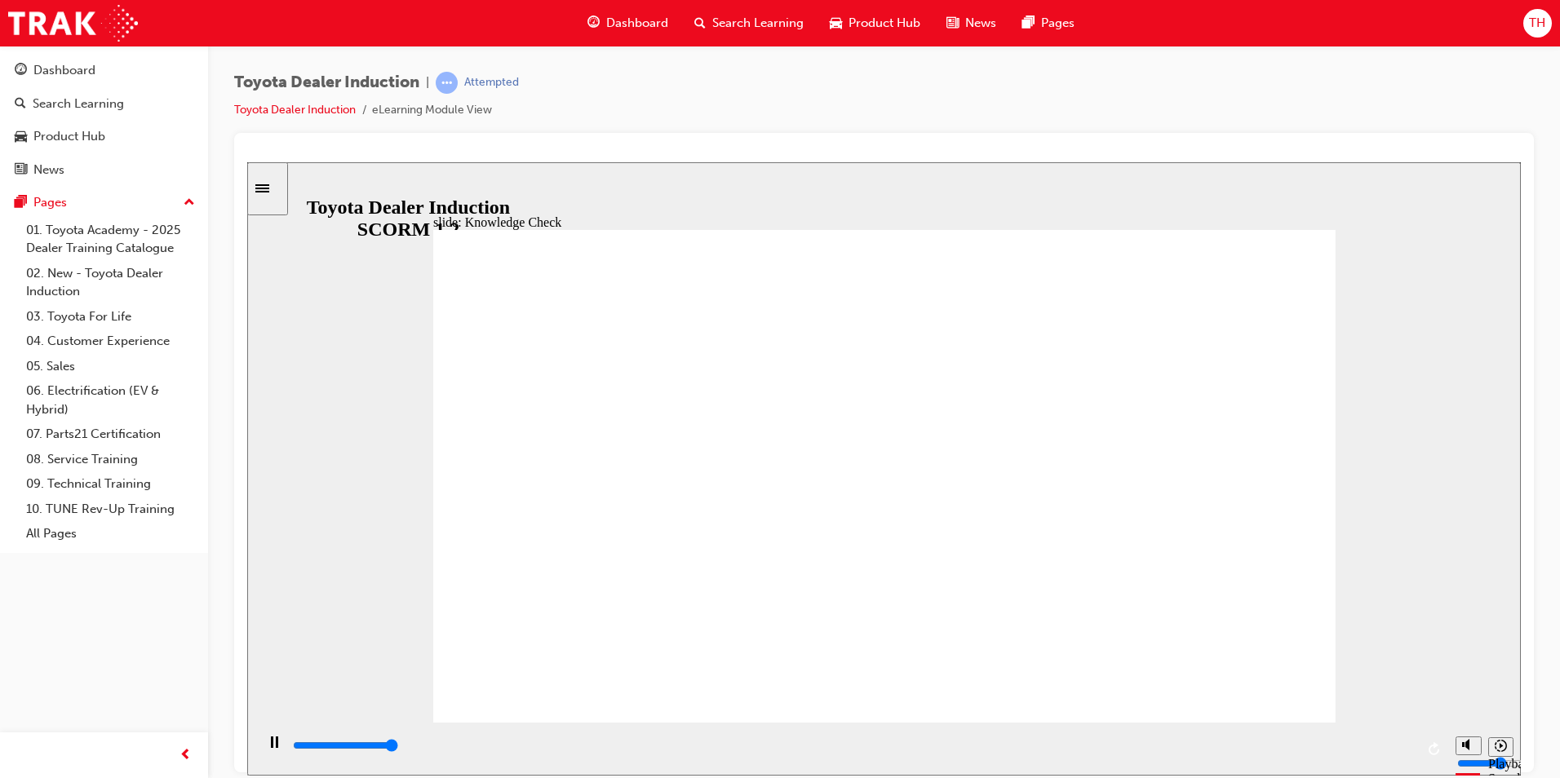
type input "5000"
checkbox input "true"
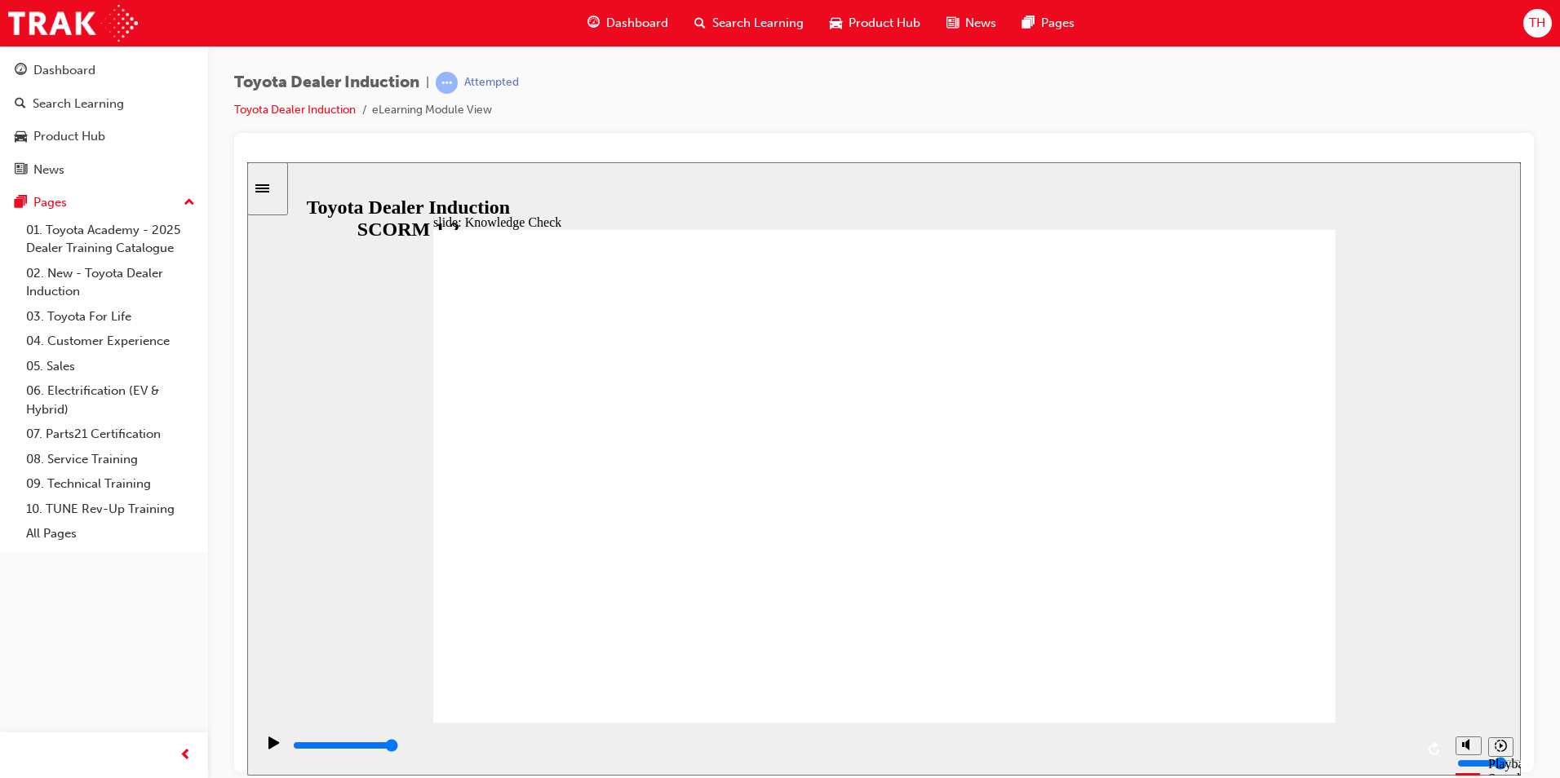
checkbox input "false"
checkbox input "true"
type input "5000"
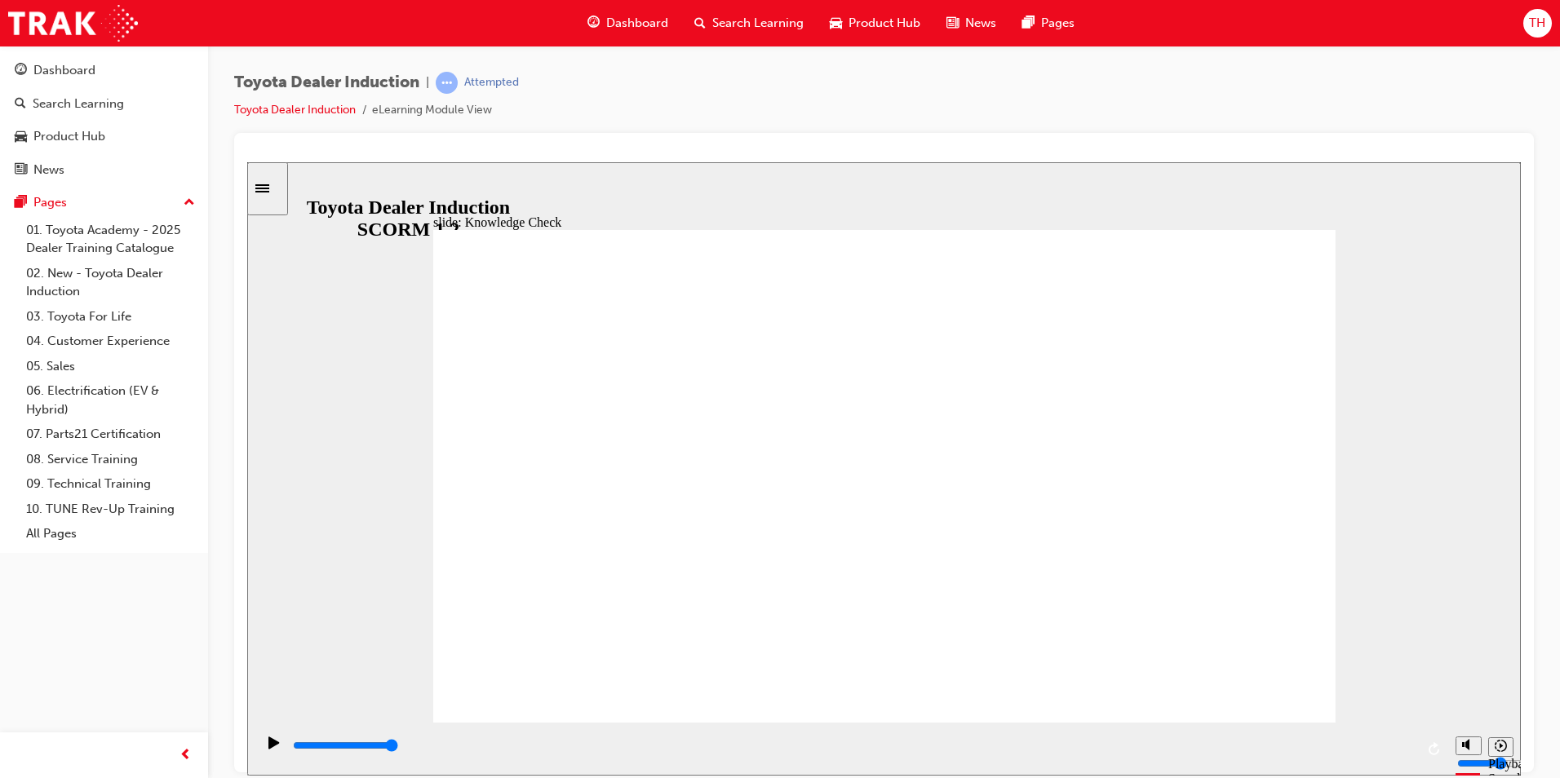
radio input "true"
type input "2700"
checkbox input "true"
type input "5000"
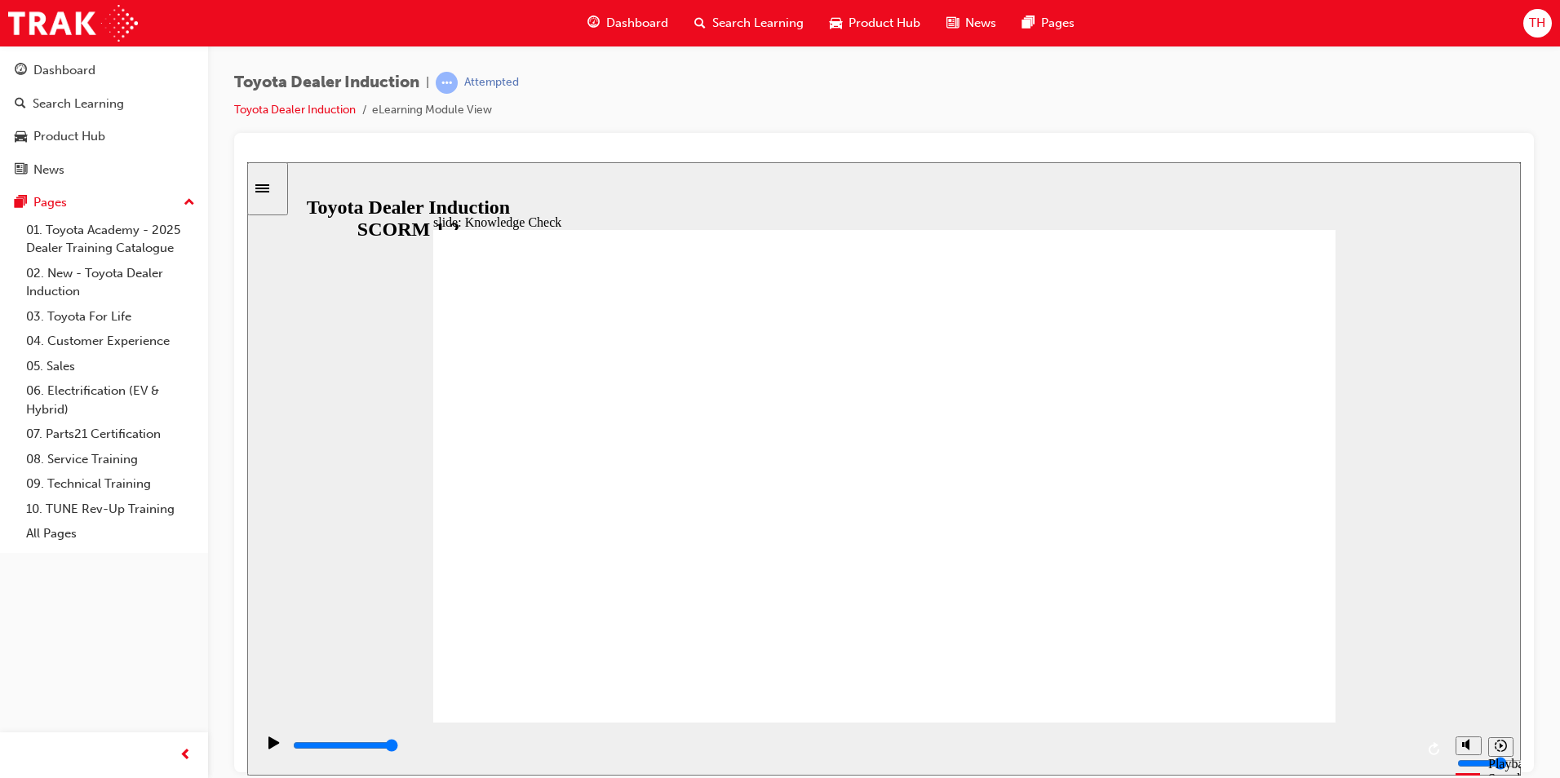
checkbox input "true"
type input "5000"
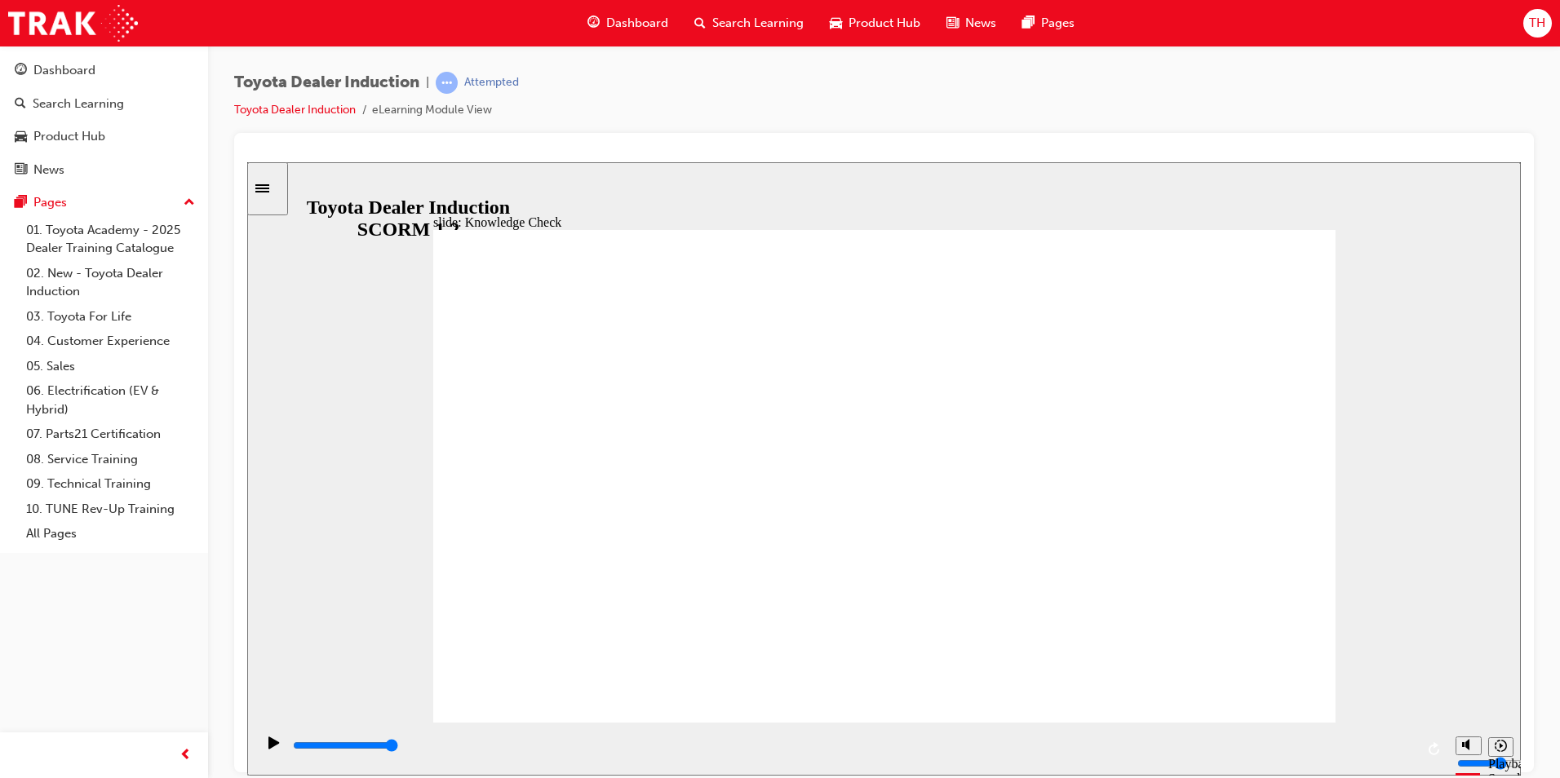
checkbox input "true"
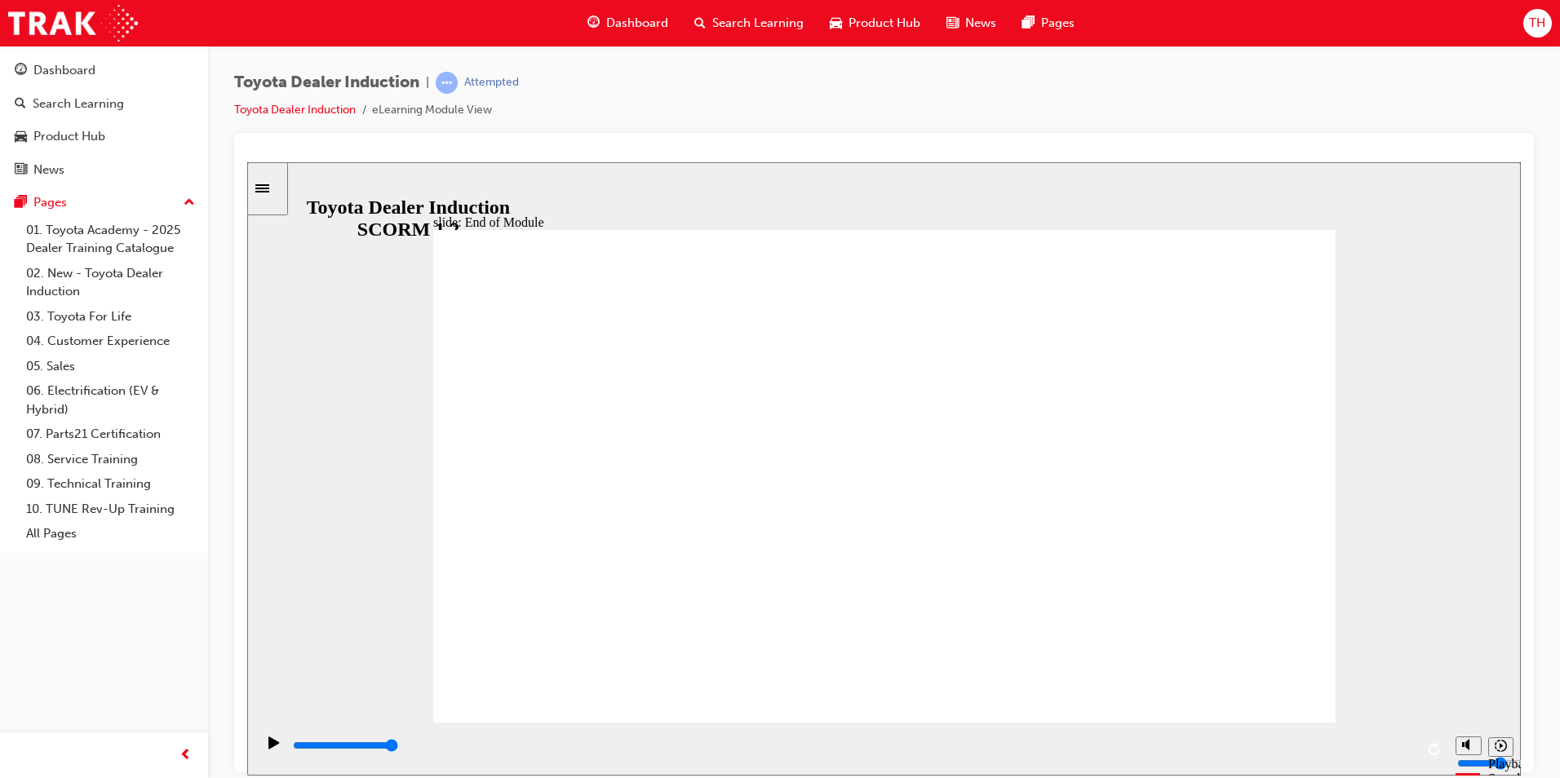
type input "9900"
